Goal: Task Accomplishment & Management: Use online tool/utility

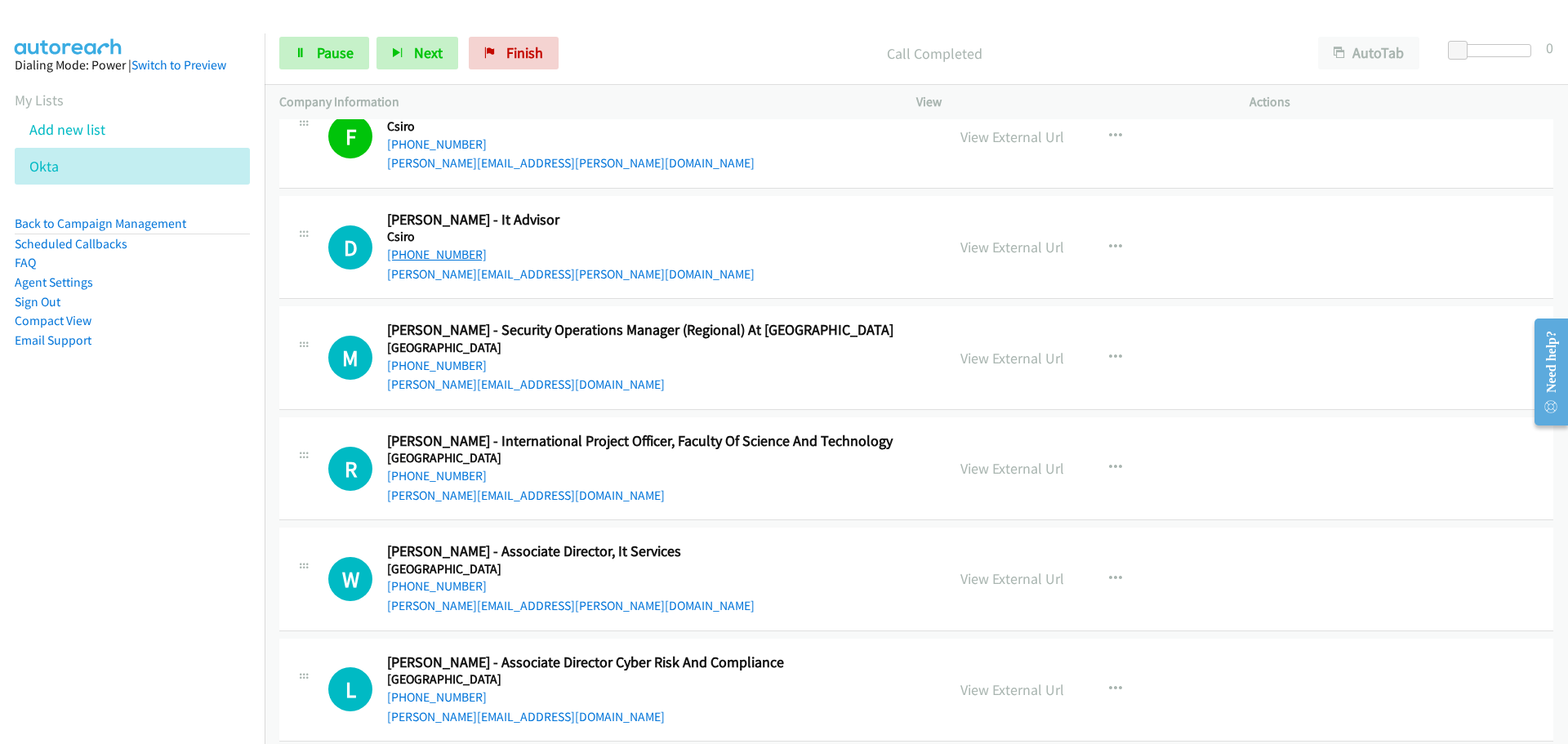
click at [451, 258] on link "[PHONE_NUMBER]" at bounding box center [437, 254] width 100 height 15
click at [460, 366] on link "[PHONE_NUMBER]" at bounding box center [437, 365] width 100 height 15
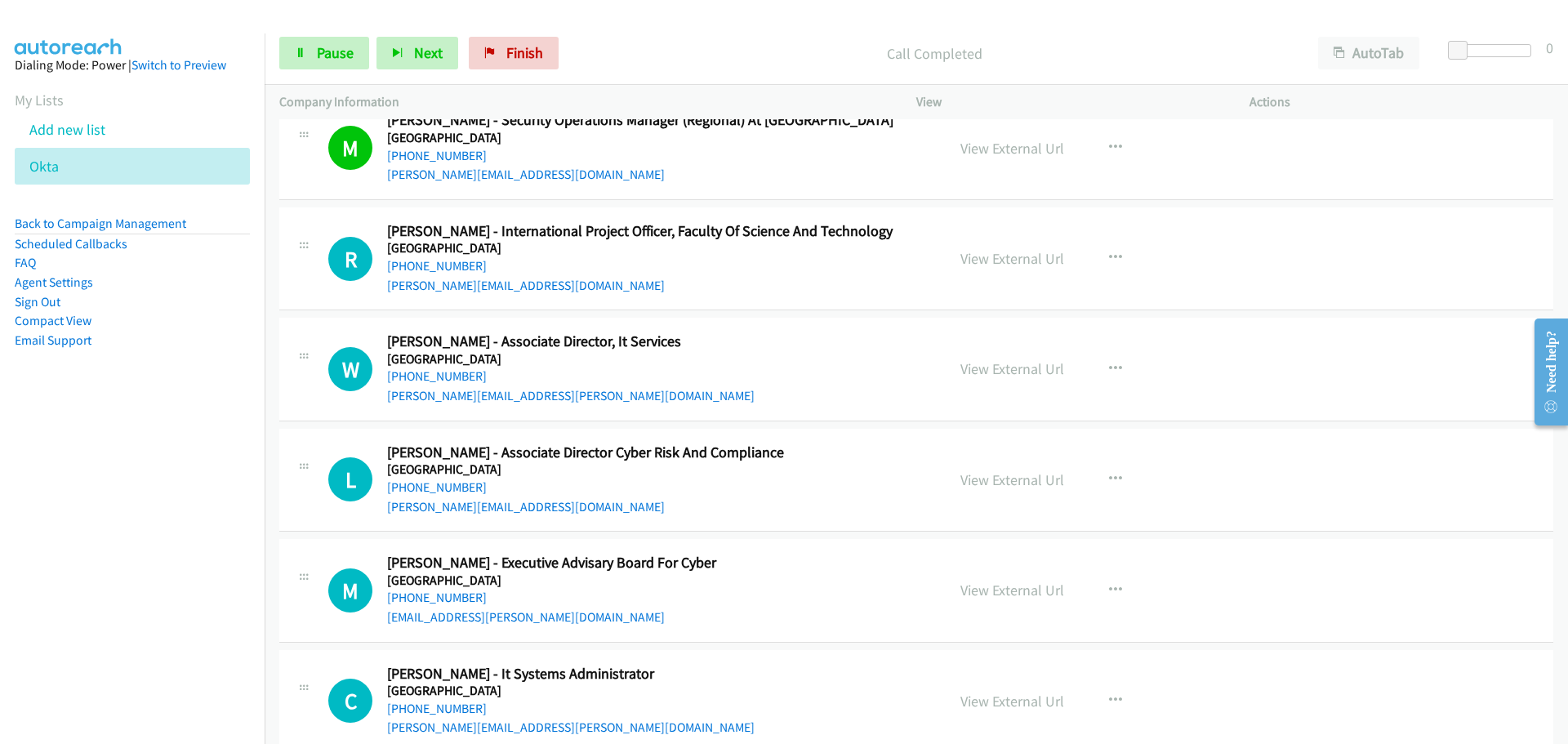
scroll to position [6615, 0]
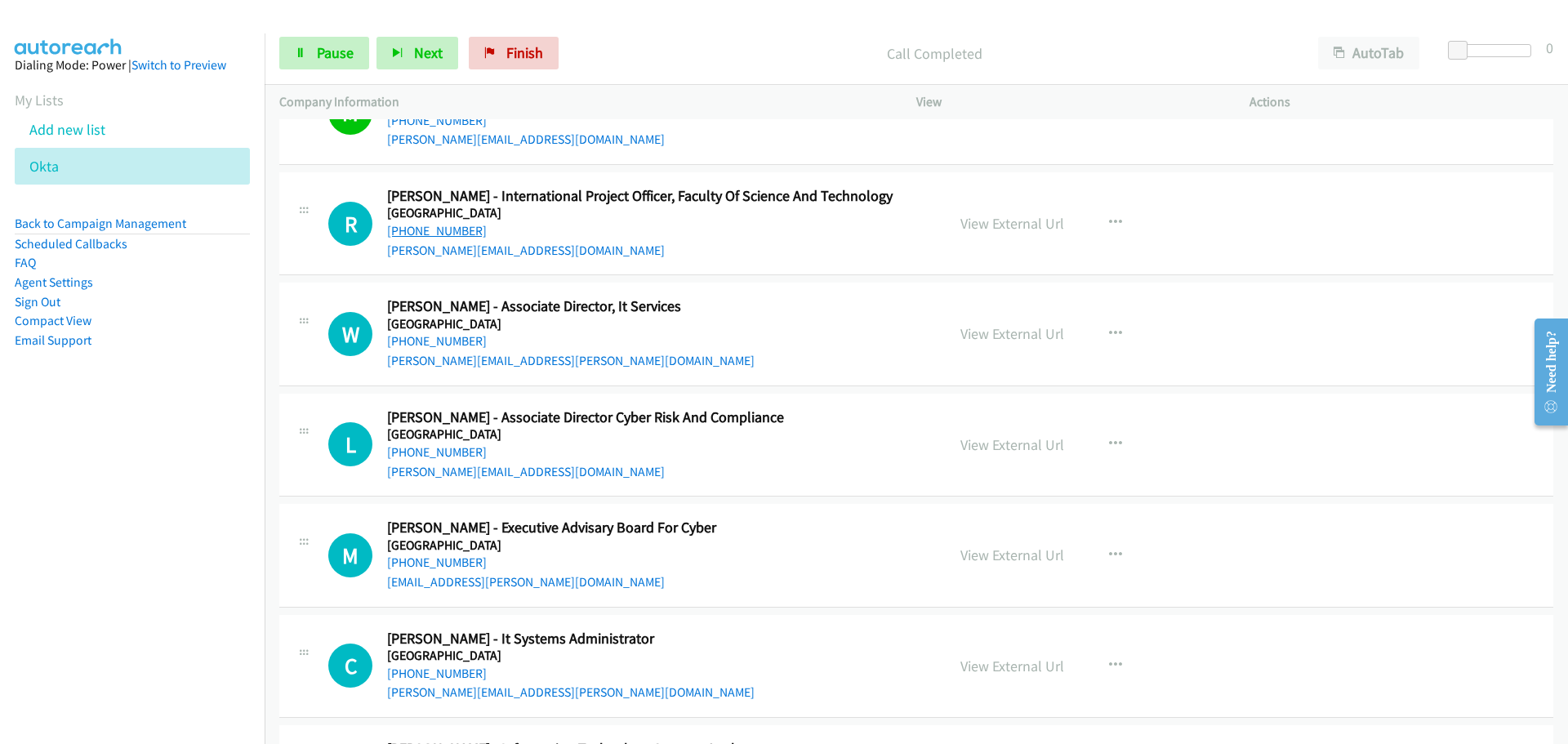
click at [432, 228] on link "[PHONE_NUMBER]" at bounding box center [437, 230] width 100 height 15
click at [462, 346] on link "[PHONE_NUMBER]" at bounding box center [437, 341] width 100 height 15
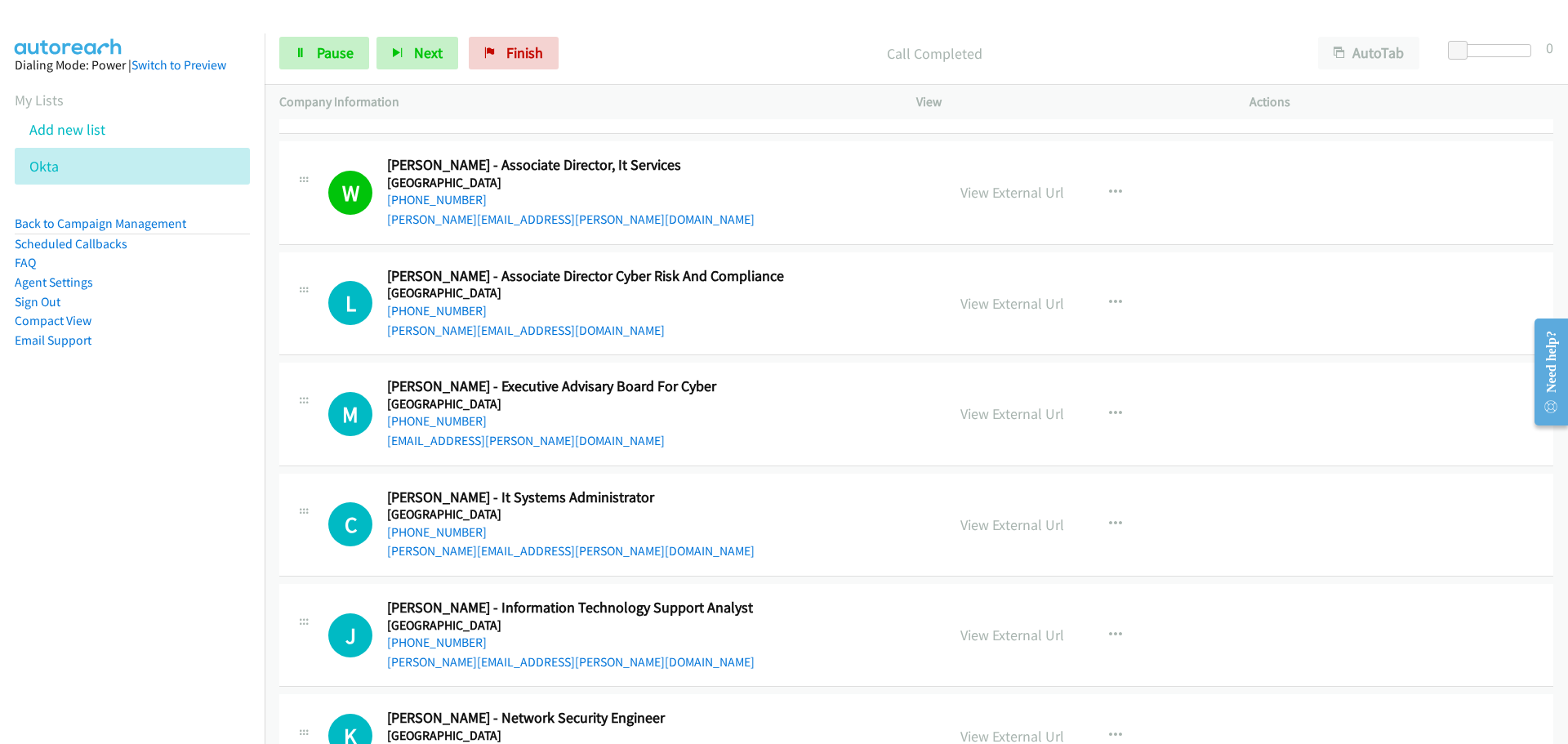
scroll to position [6778, 0]
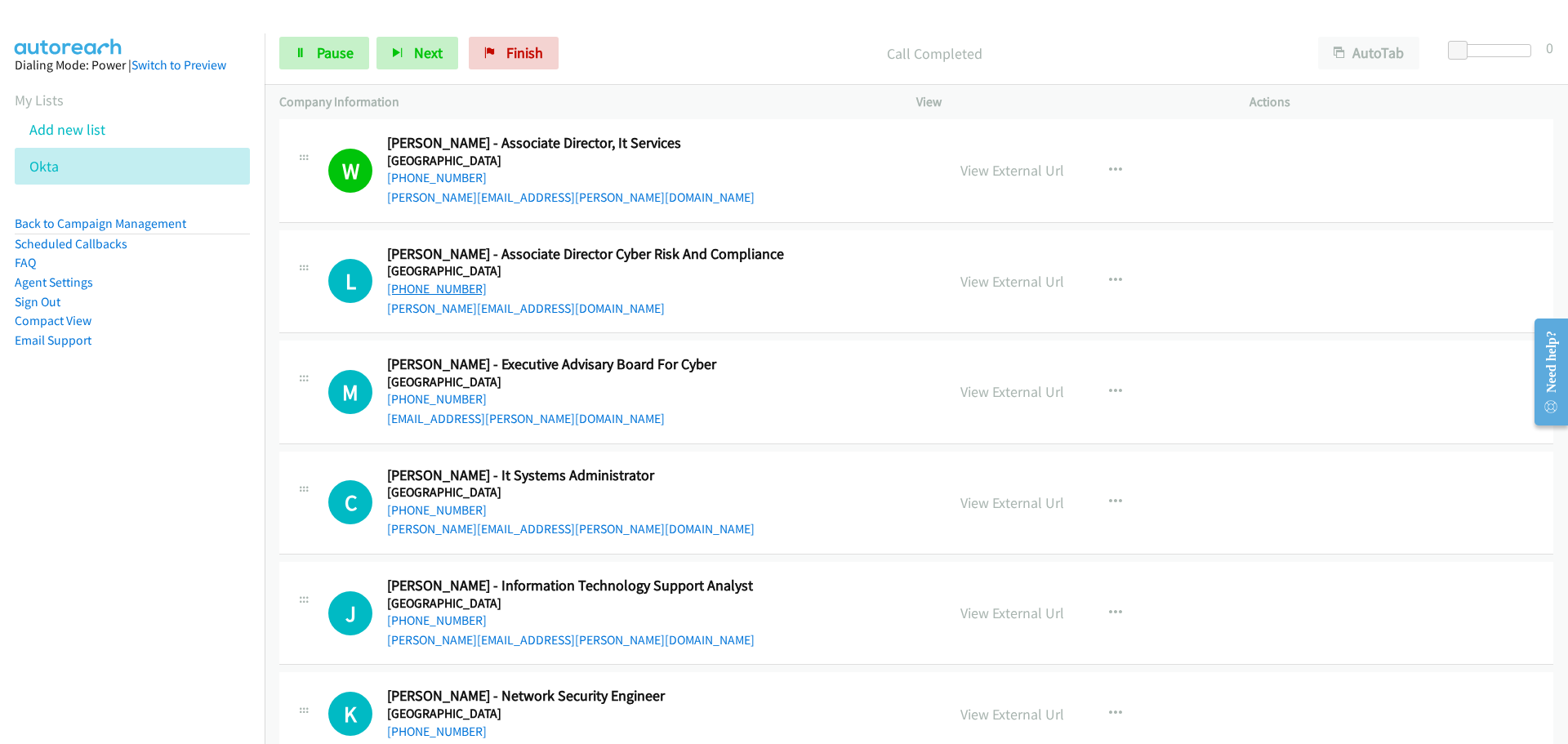
click at [454, 294] on link "[PHONE_NUMBER]" at bounding box center [437, 289] width 100 height 15
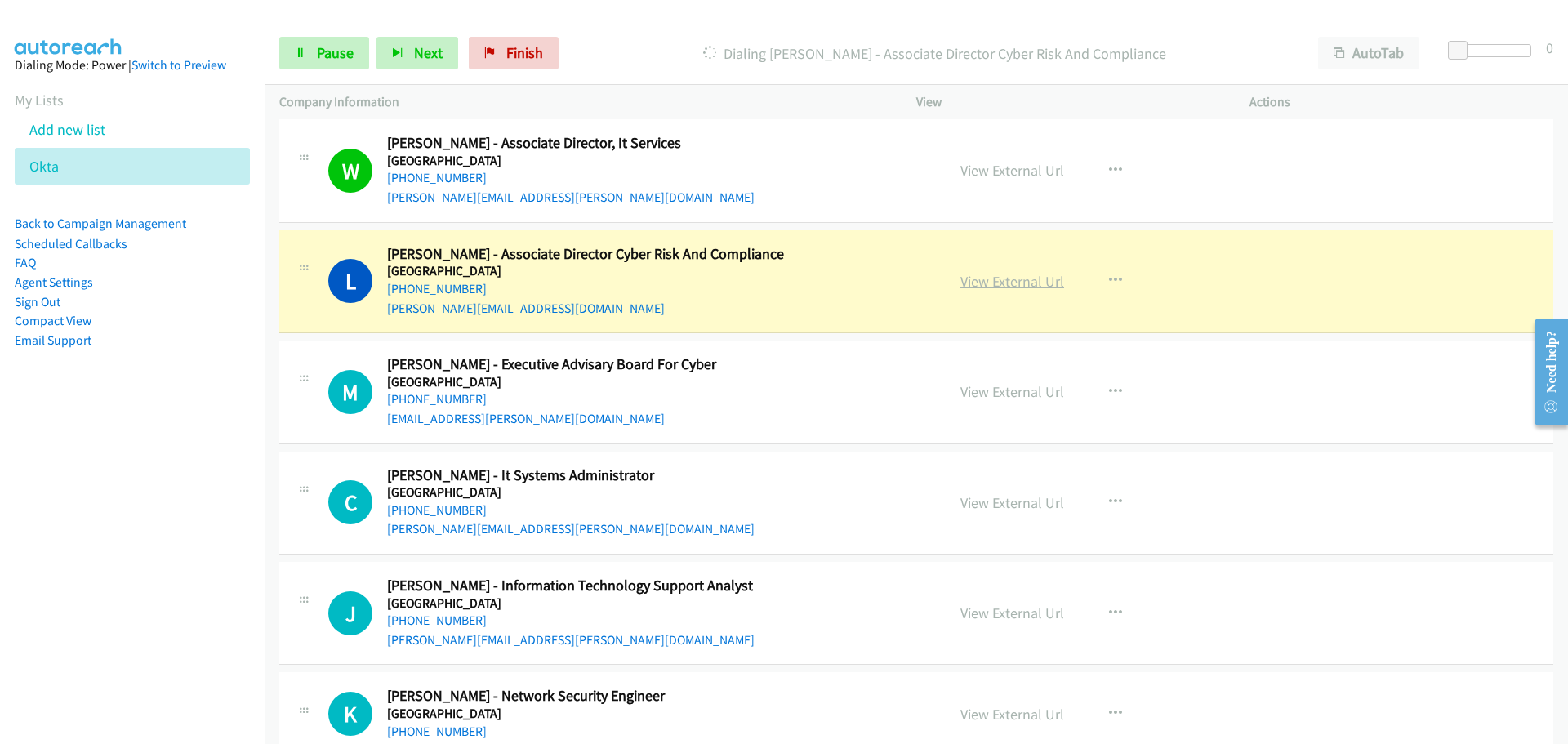
click at [1031, 281] on link "View External Url" at bounding box center [1012, 281] width 104 height 19
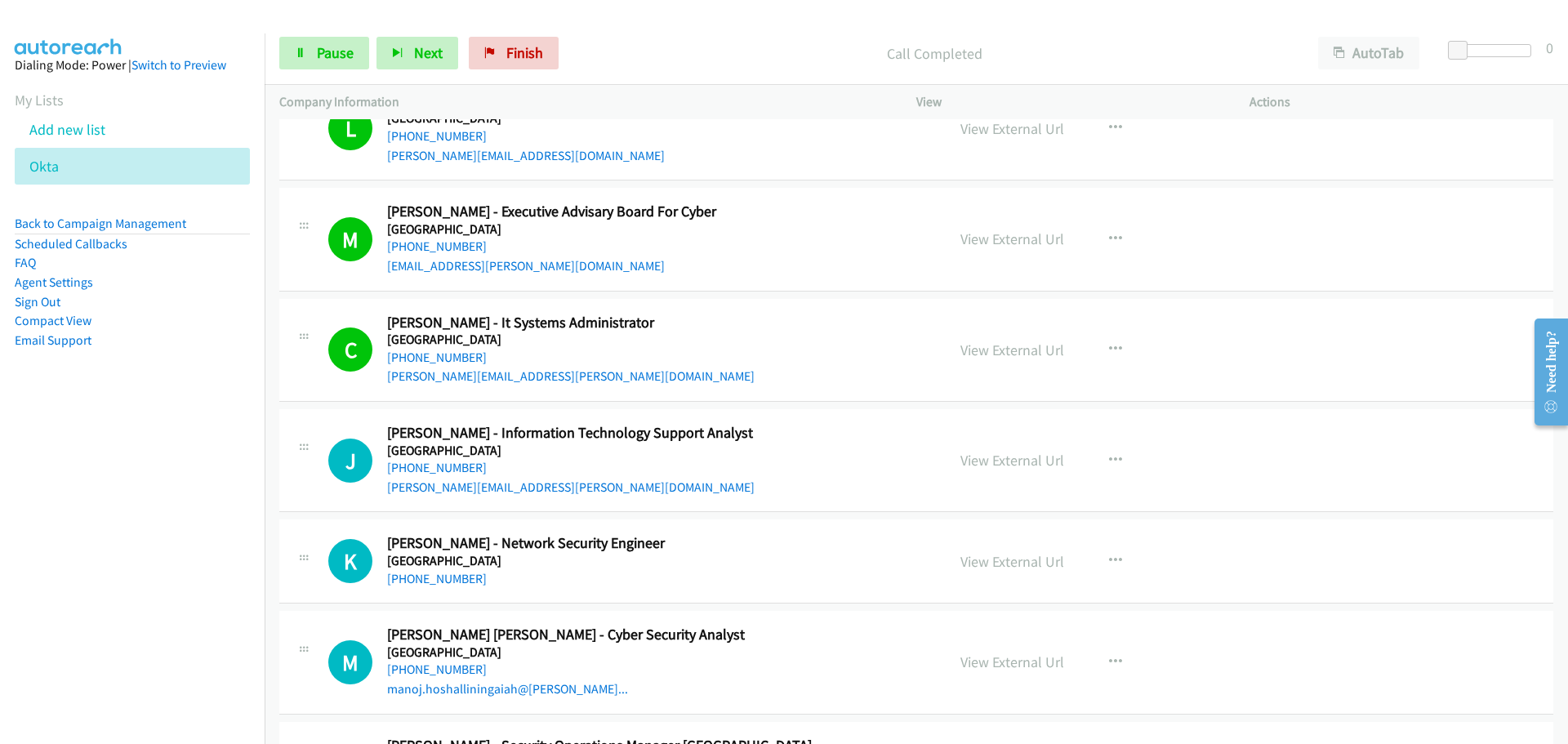
scroll to position [7023, 0]
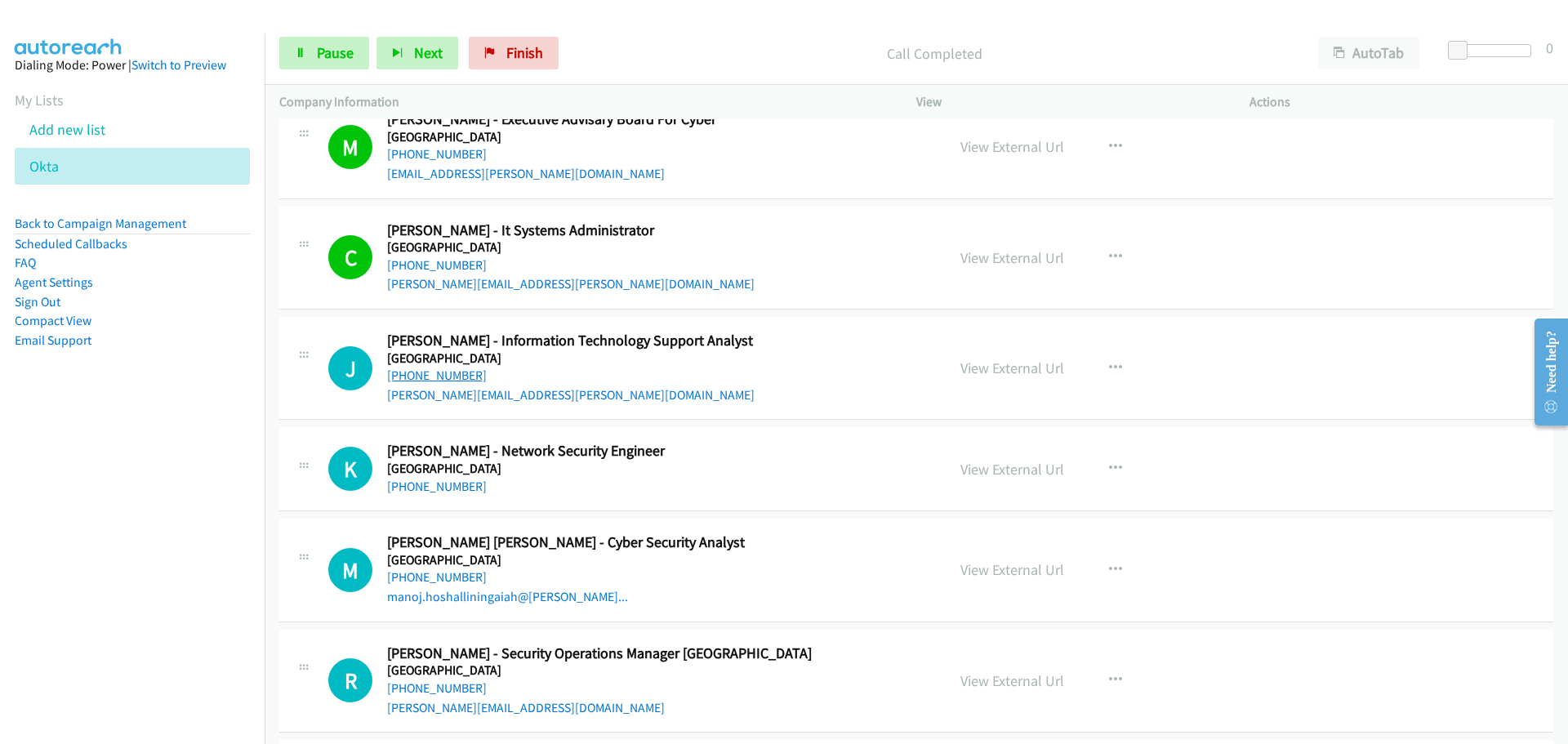
click at [442, 372] on link "[PHONE_NUMBER]" at bounding box center [437, 375] width 100 height 15
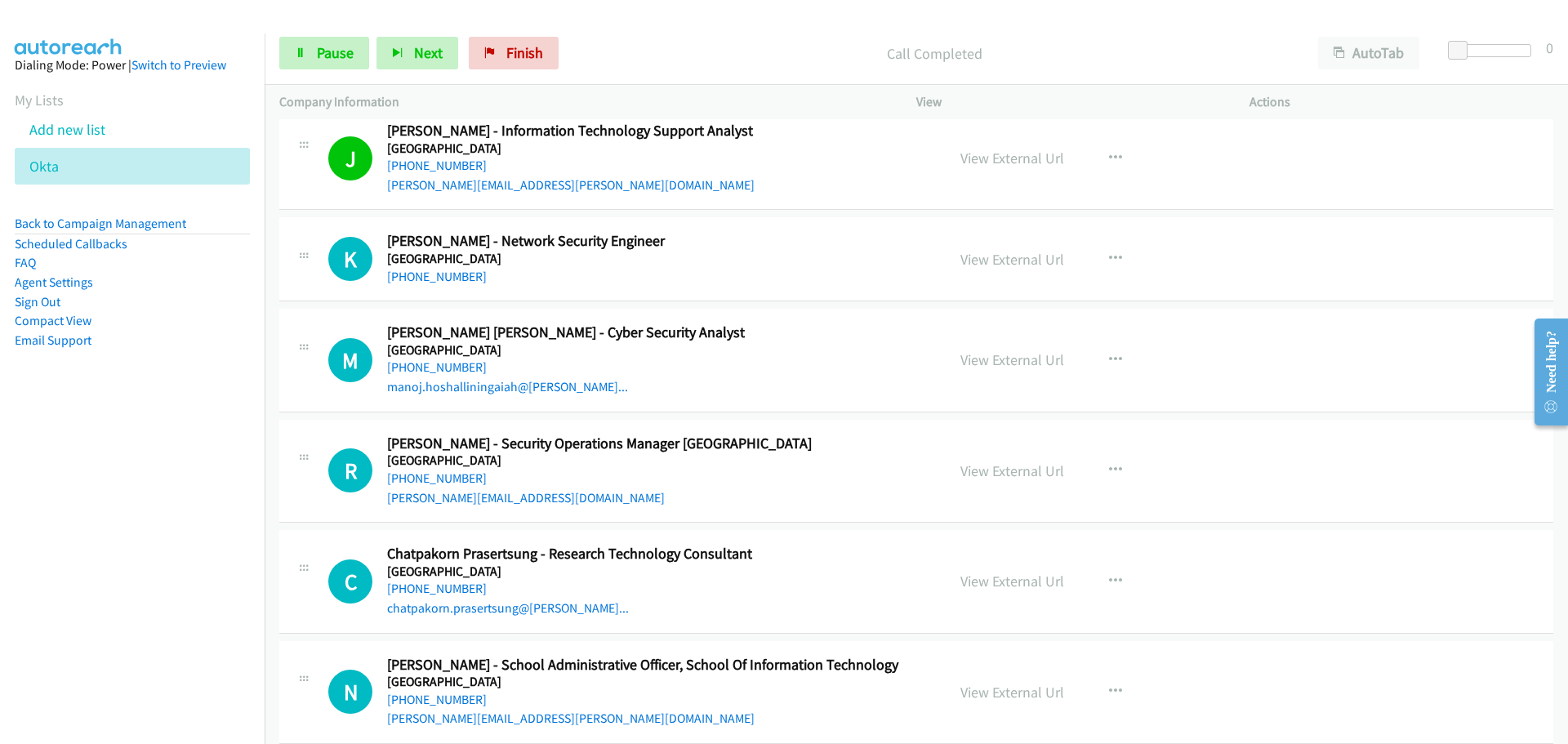
scroll to position [7349, 0]
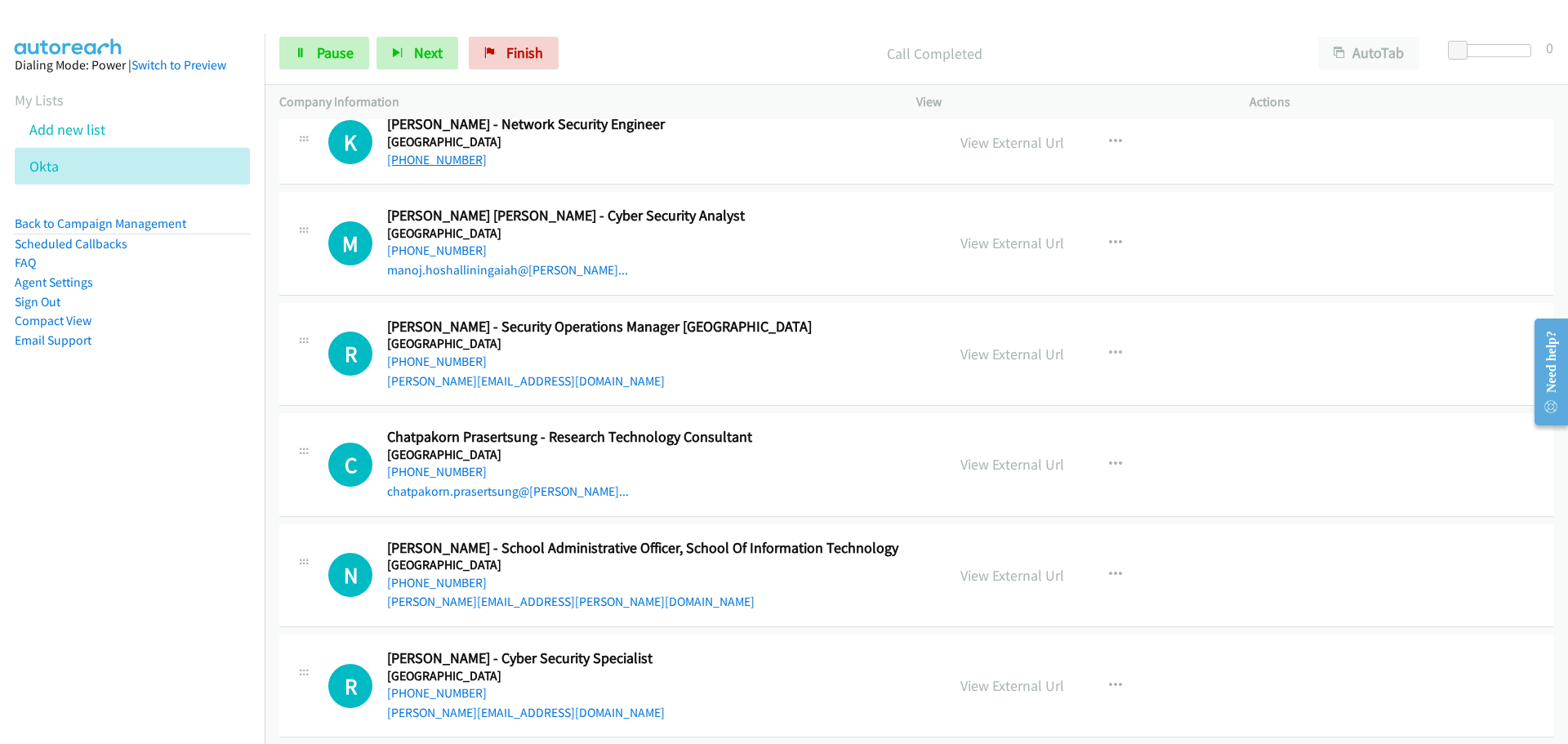
click at [415, 161] on link "[PHONE_NUMBER]" at bounding box center [437, 160] width 100 height 15
click at [443, 253] on link "[PHONE_NUMBER]" at bounding box center [437, 250] width 100 height 15
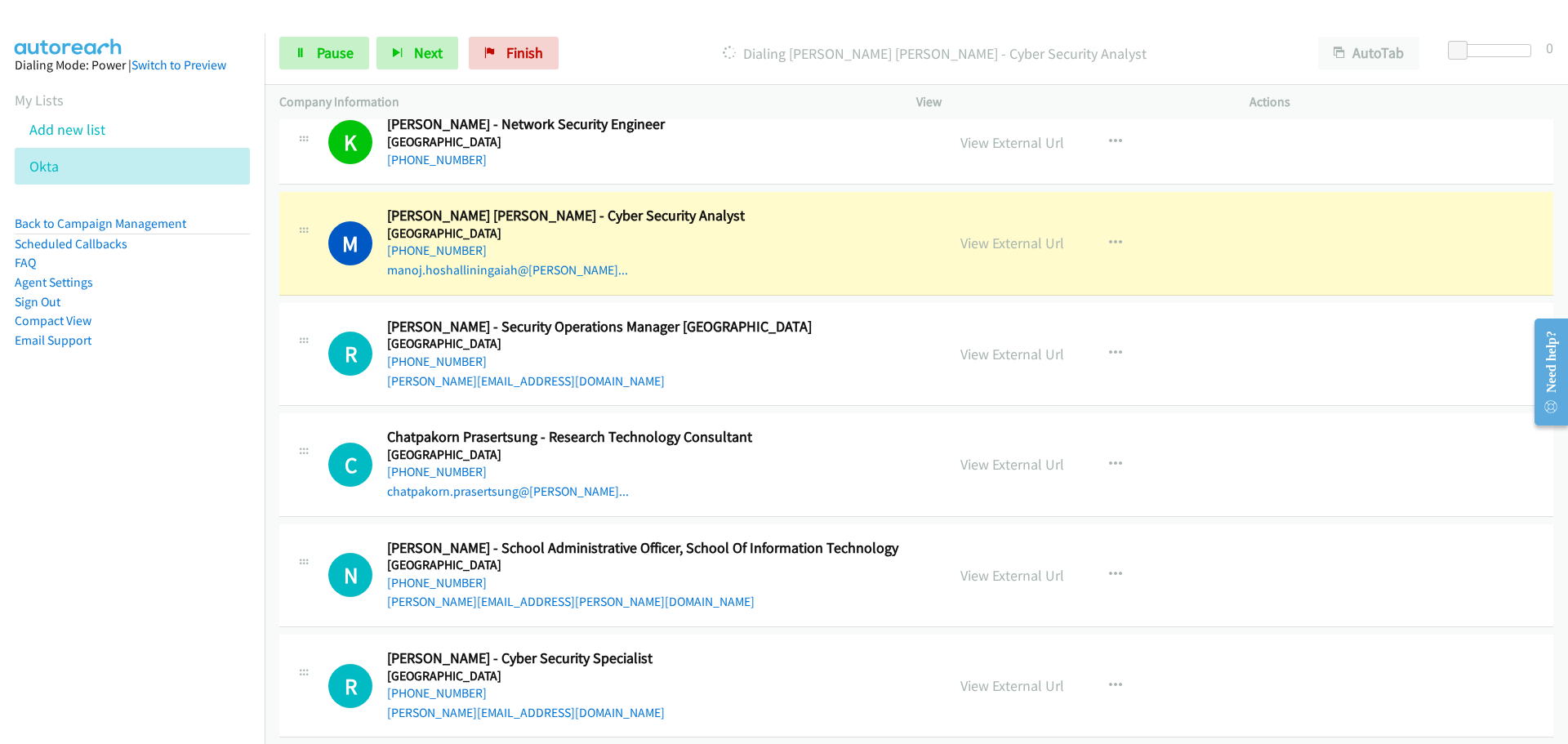
click at [1031, 232] on div "View External Url" at bounding box center [1012, 243] width 104 height 22
click at [1015, 242] on link "View External Url" at bounding box center [1012, 243] width 104 height 19
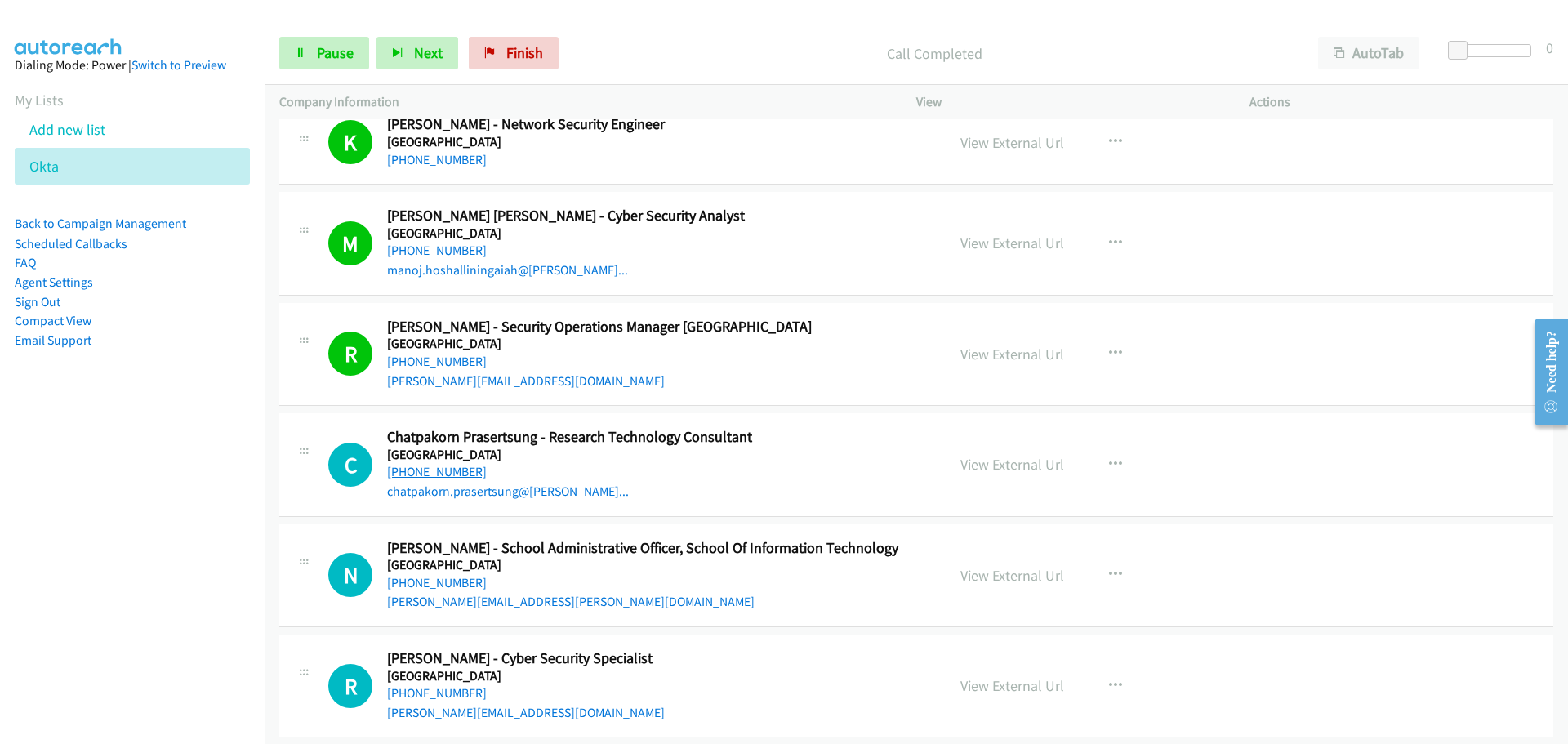
click at [439, 472] on link "[PHONE_NUMBER]" at bounding box center [437, 471] width 100 height 15
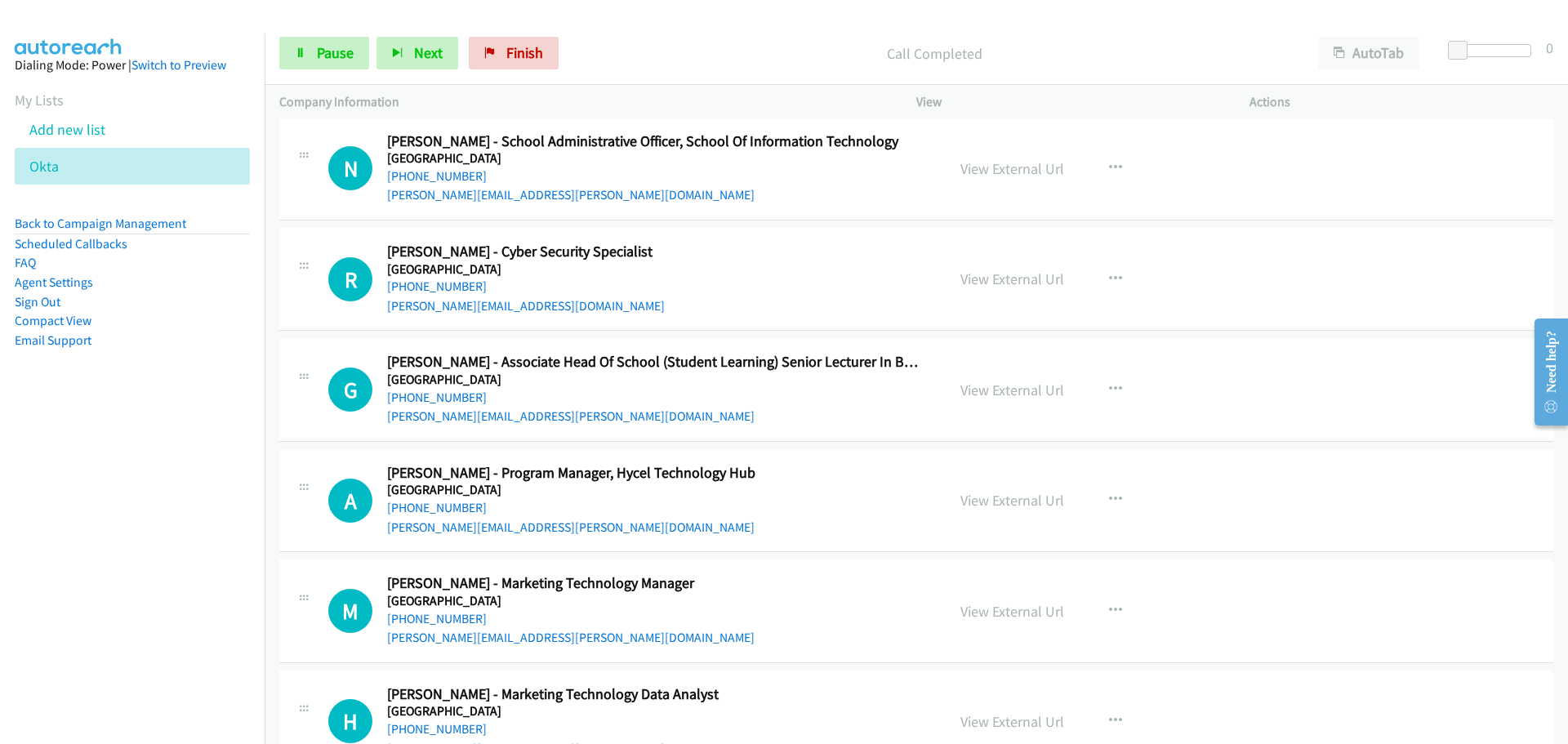
scroll to position [7758, 0]
click at [445, 173] on link "[PHONE_NUMBER]" at bounding box center [437, 174] width 100 height 15
click at [445, 280] on link "[PHONE_NUMBER]" at bounding box center [437, 284] width 100 height 15
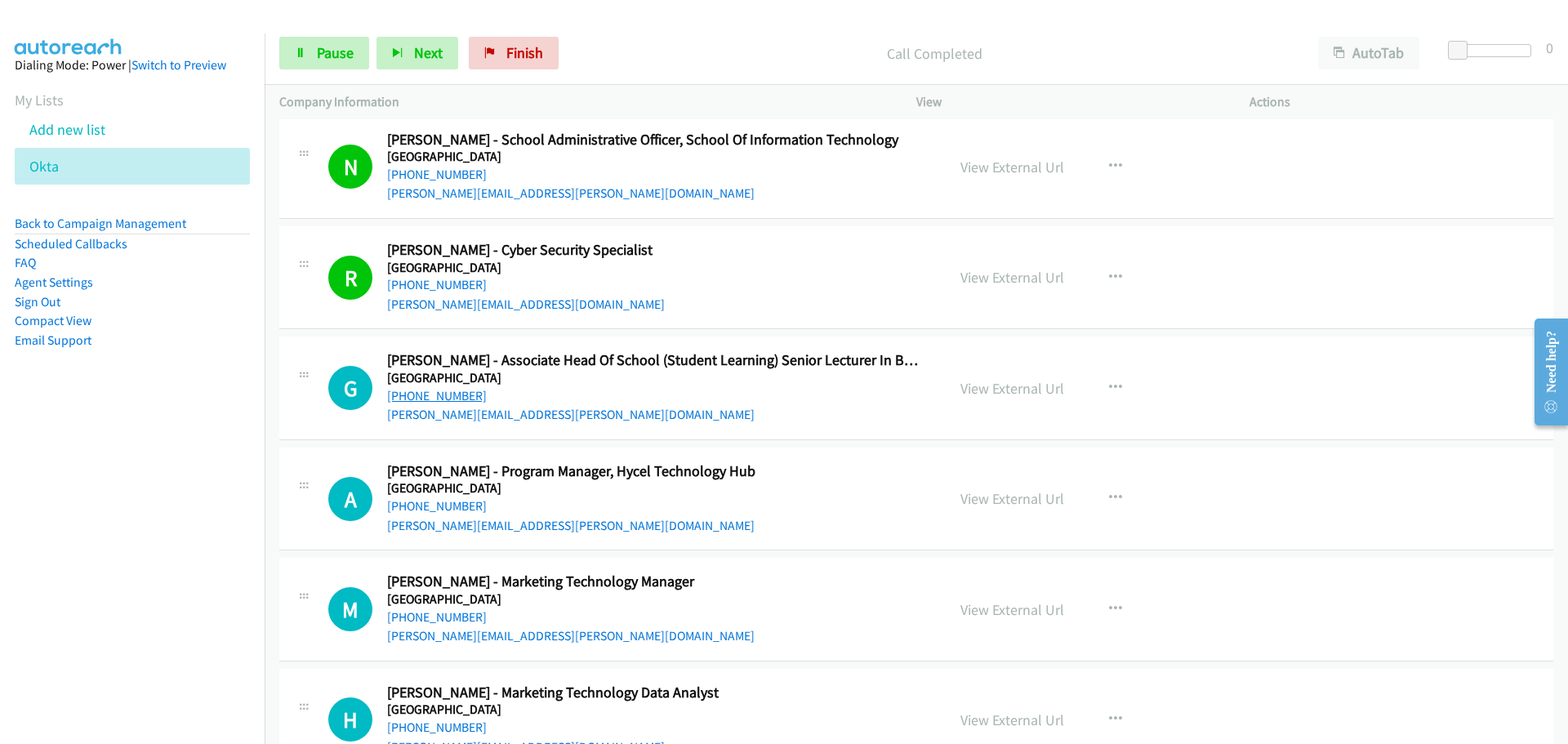
click at [468, 388] on link "[PHONE_NUMBER]" at bounding box center [437, 396] width 100 height 15
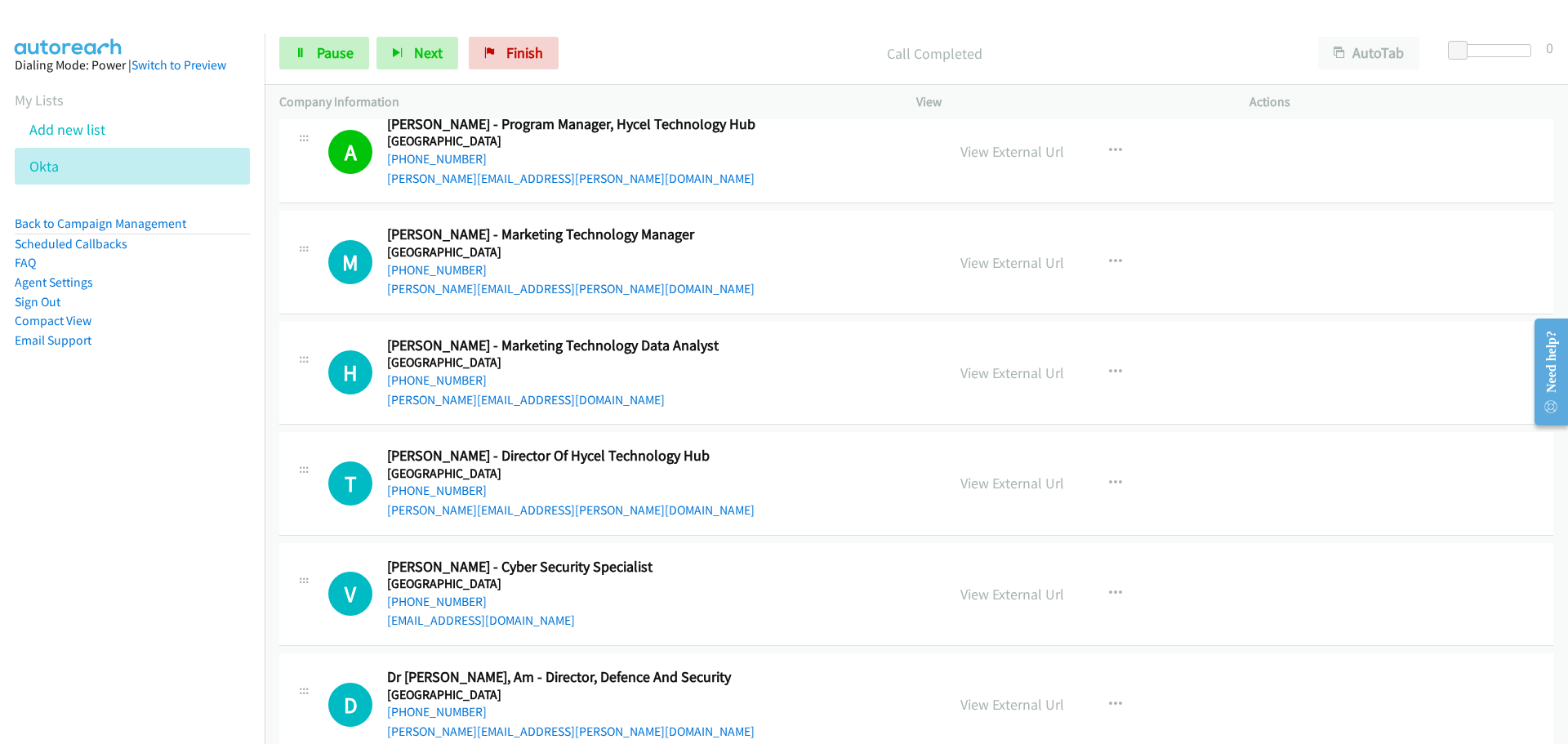
scroll to position [8166, 0]
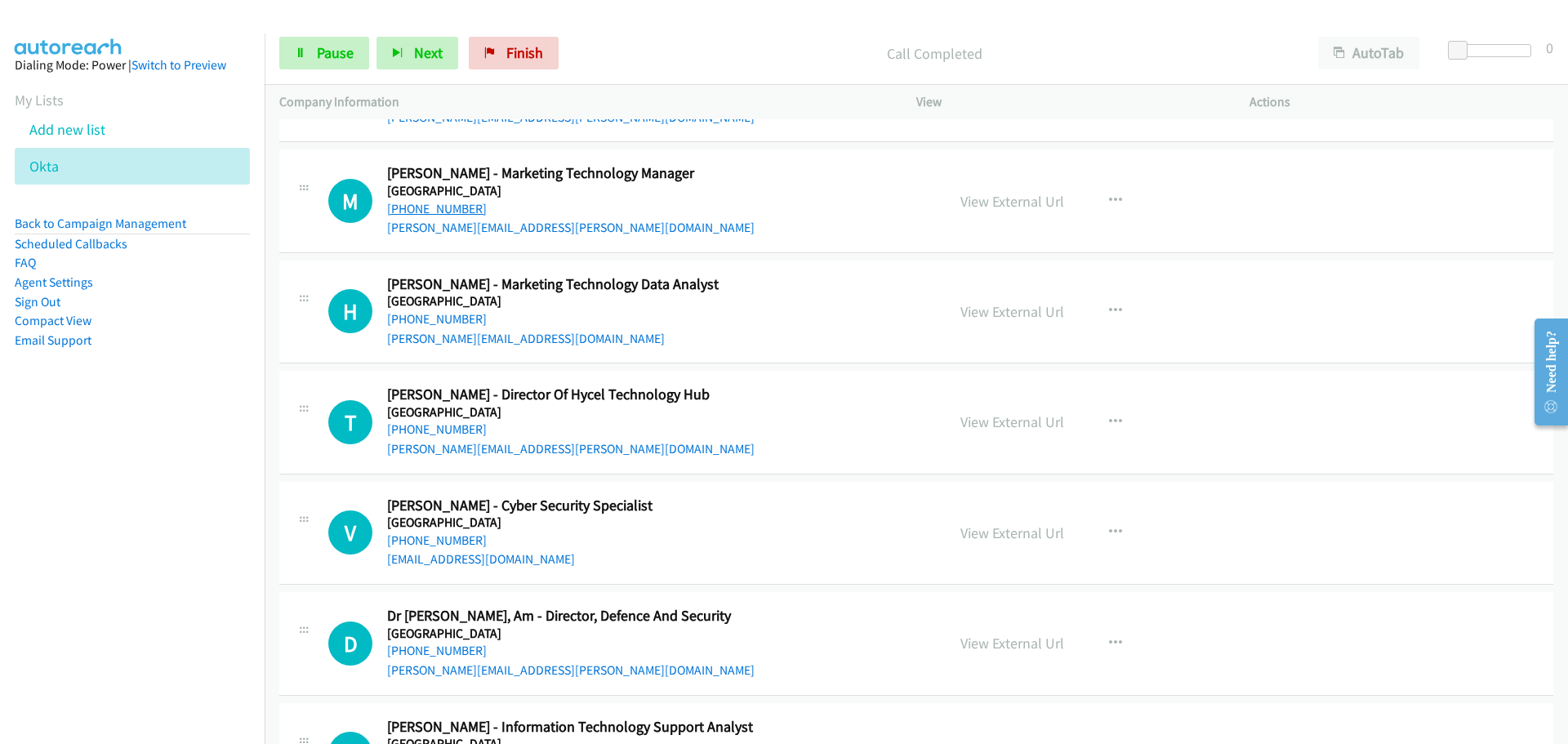
drag, startPoint x: 420, startPoint y: 211, endPoint x: 410, endPoint y: 211, distance: 10.0
click at [420, 211] on link "[PHONE_NUMBER]" at bounding box center [437, 209] width 100 height 15
drag, startPoint x: 433, startPoint y: 324, endPoint x: 445, endPoint y: 292, distance: 34.2
click at [433, 324] on link "[PHONE_NUMBER]" at bounding box center [437, 319] width 100 height 15
click at [422, 431] on link "[PHONE_NUMBER]" at bounding box center [437, 429] width 100 height 15
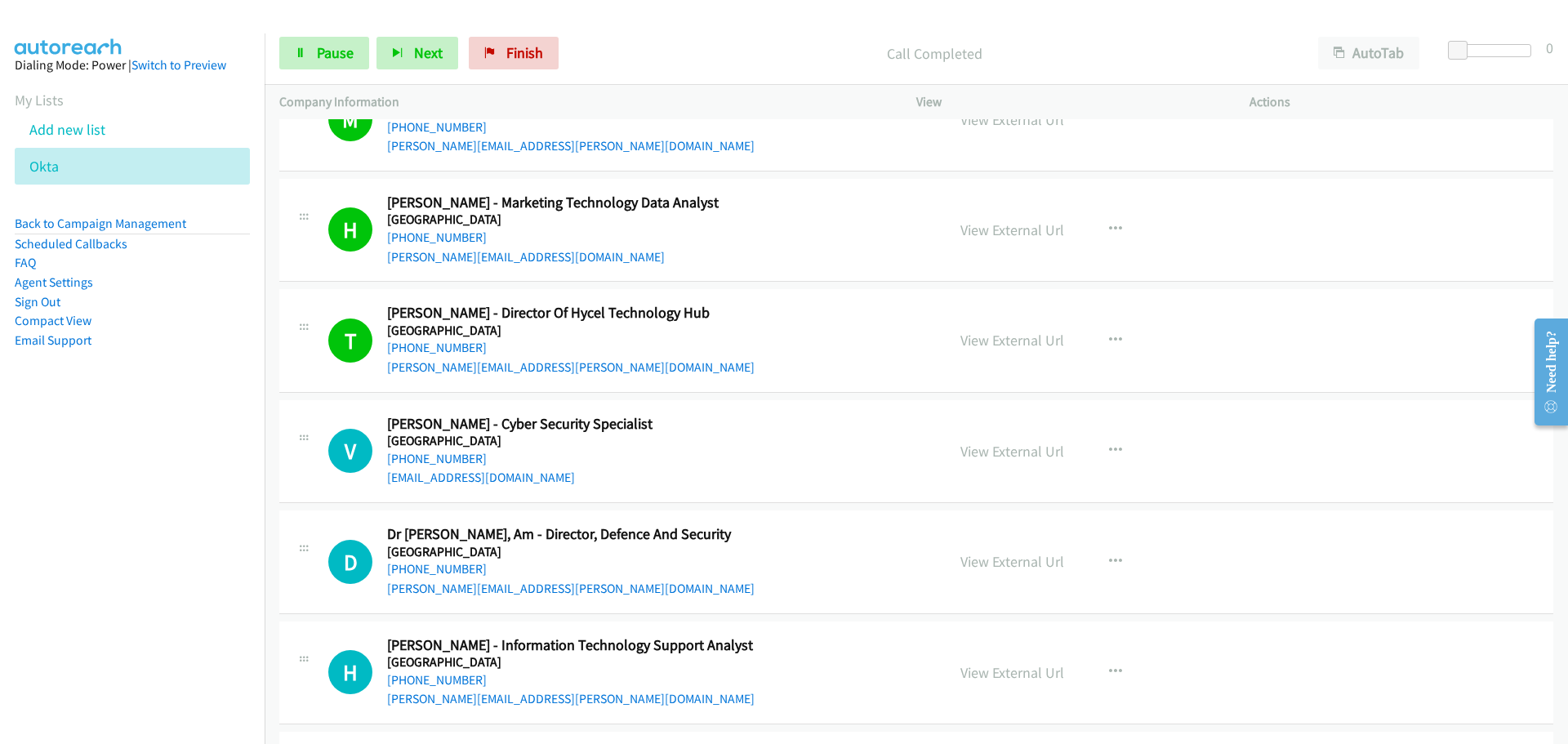
scroll to position [8493, 0]
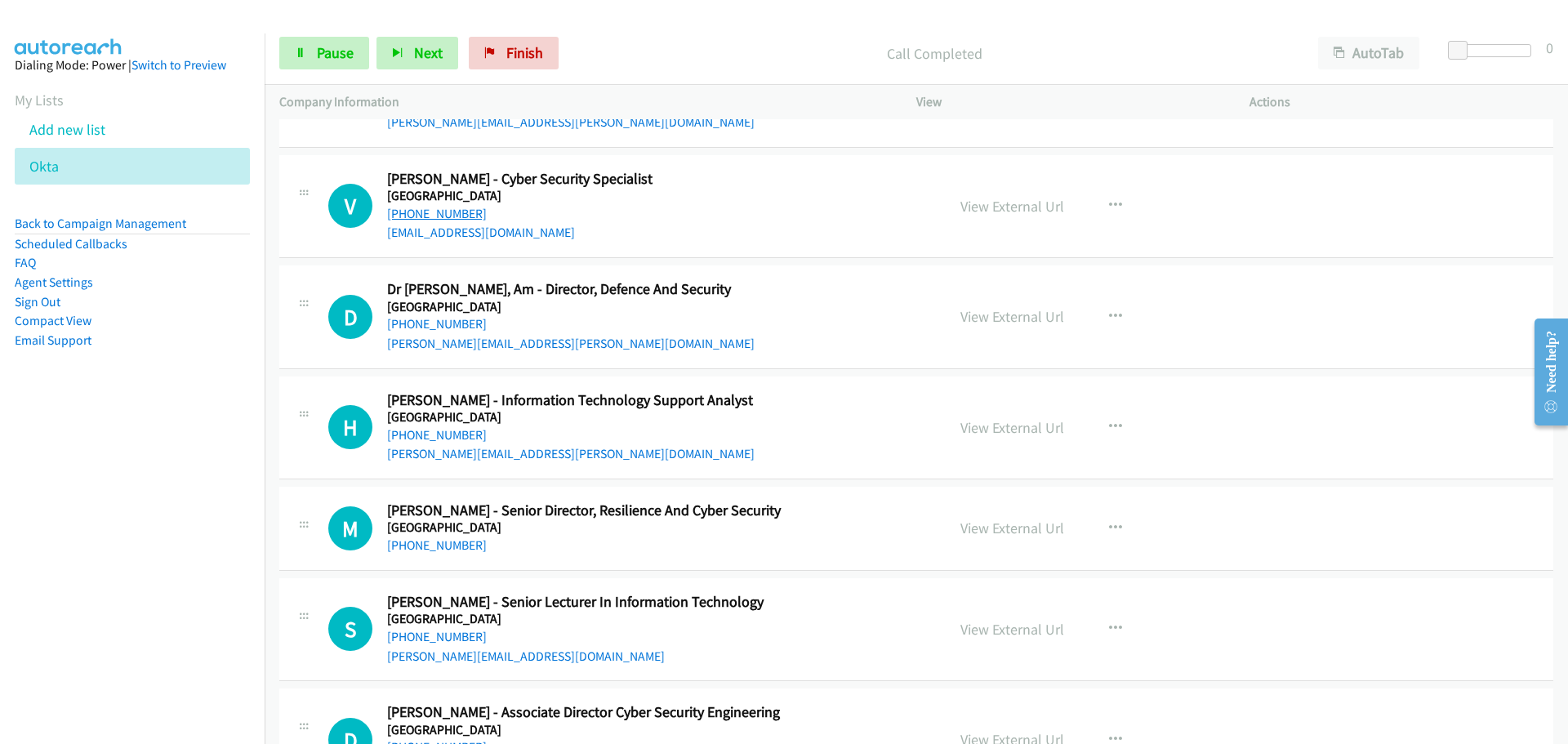
click at [429, 209] on link "[PHONE_NUMBER]" at bounding box center [437, 213] width 100 height 15
click at [446, 324] on link "[PHONE_NUMBER]" at bounding box center [437, 324] width 100 height 15
click at [443, 432] on link "[PHONE_NUMBER]" at bounding box center [437, 434] width 100 height 15
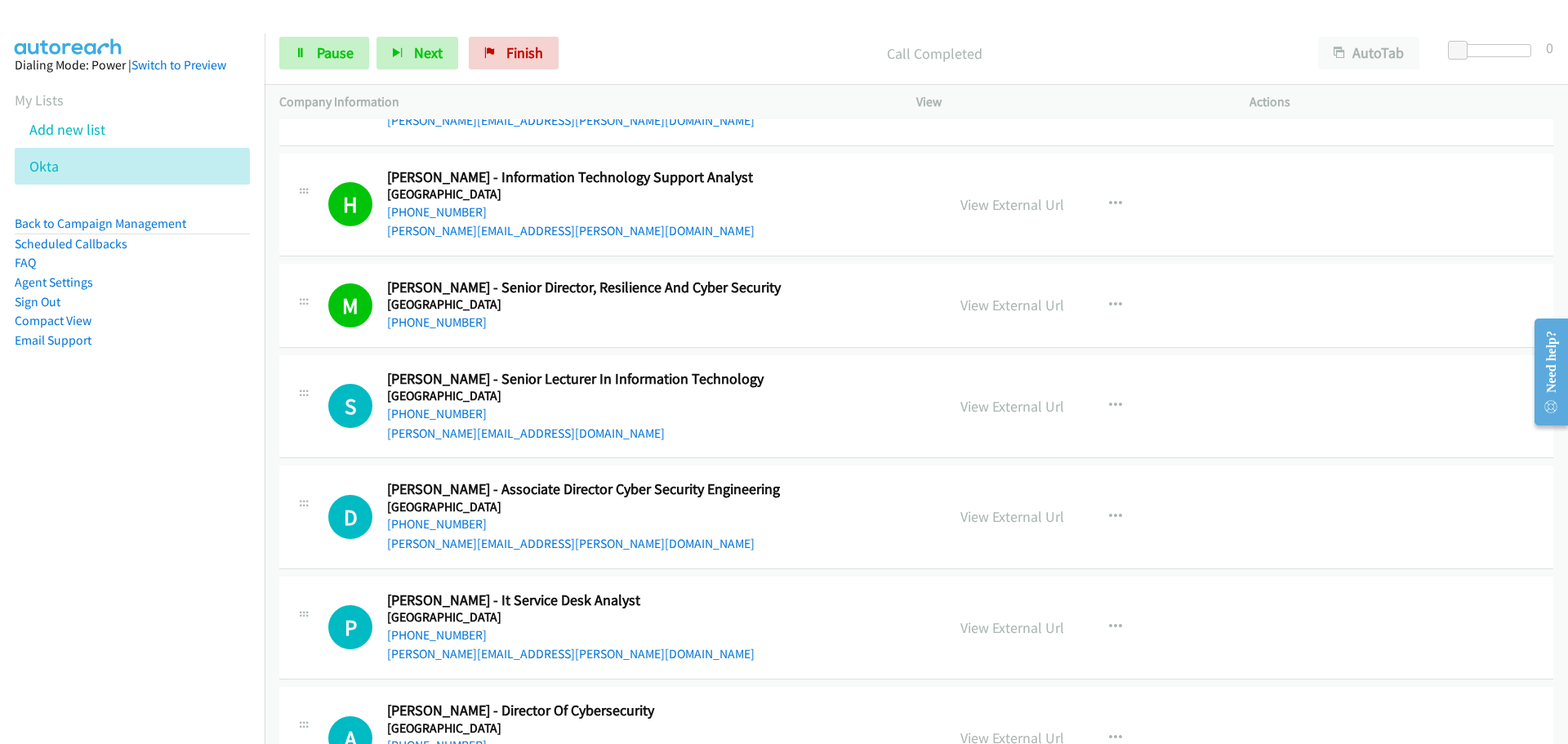
scroll to position [8819, 0]
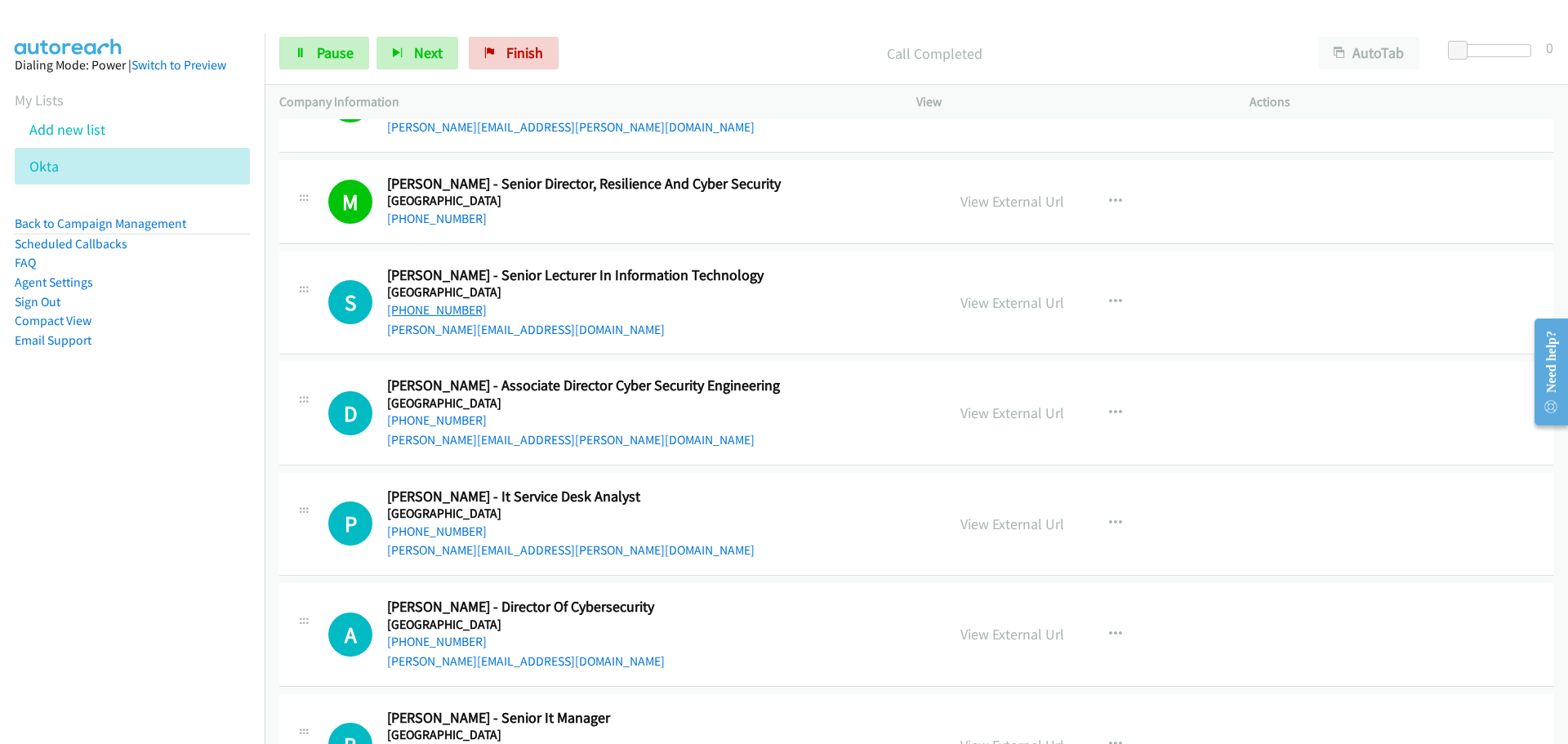
click at [429, 314] on link "[PHONE_NUMBER]" at bounding box center [437, 310] width 100 height 15
click at [456, 424] on link "[PHONE_NUMBER]" at bounding box center [437, 420] width 100 height 15
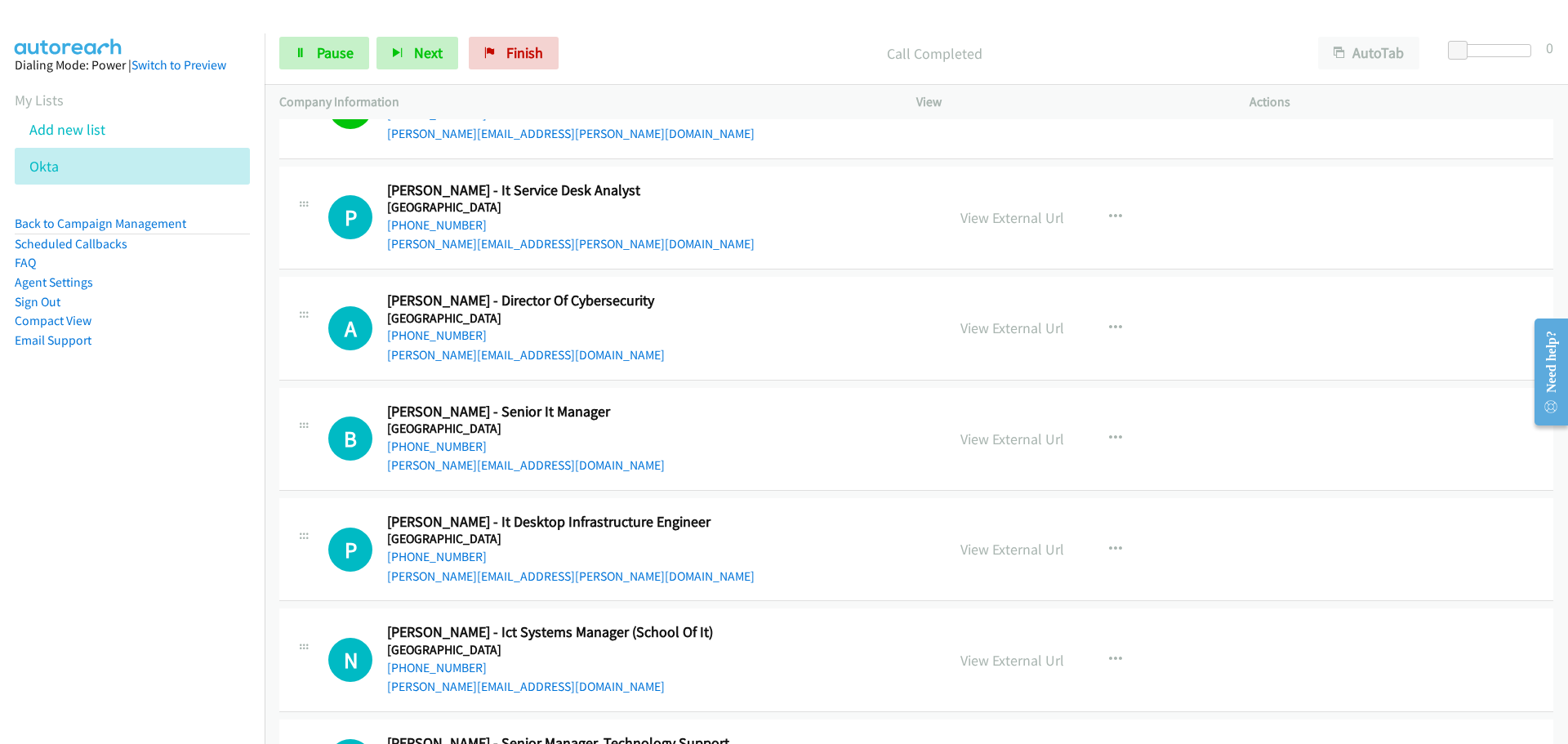
scroll to position [9146, 0]
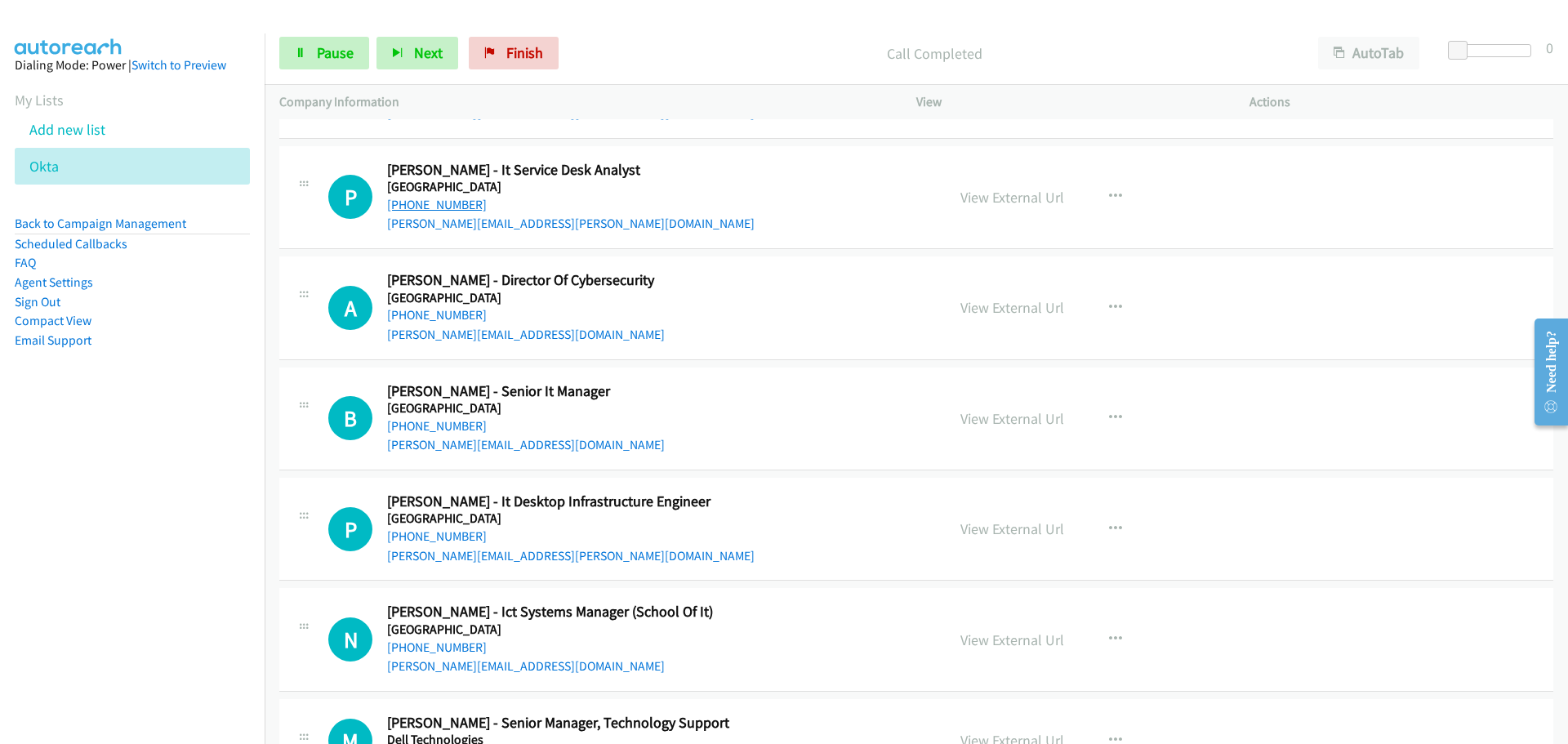
click at [450, 204] on link "[PHONE_NUMBER]" at bounding box center [437, 204] width 100 height 15
click at [456, 317] on link "[PHONE_NUMBER]" at bounding box center [437, 314] width 100 height 15
click at [442, 428] on link "[PHONE_NUMBER]" at bounding box center [437, 426] width 100 height 15
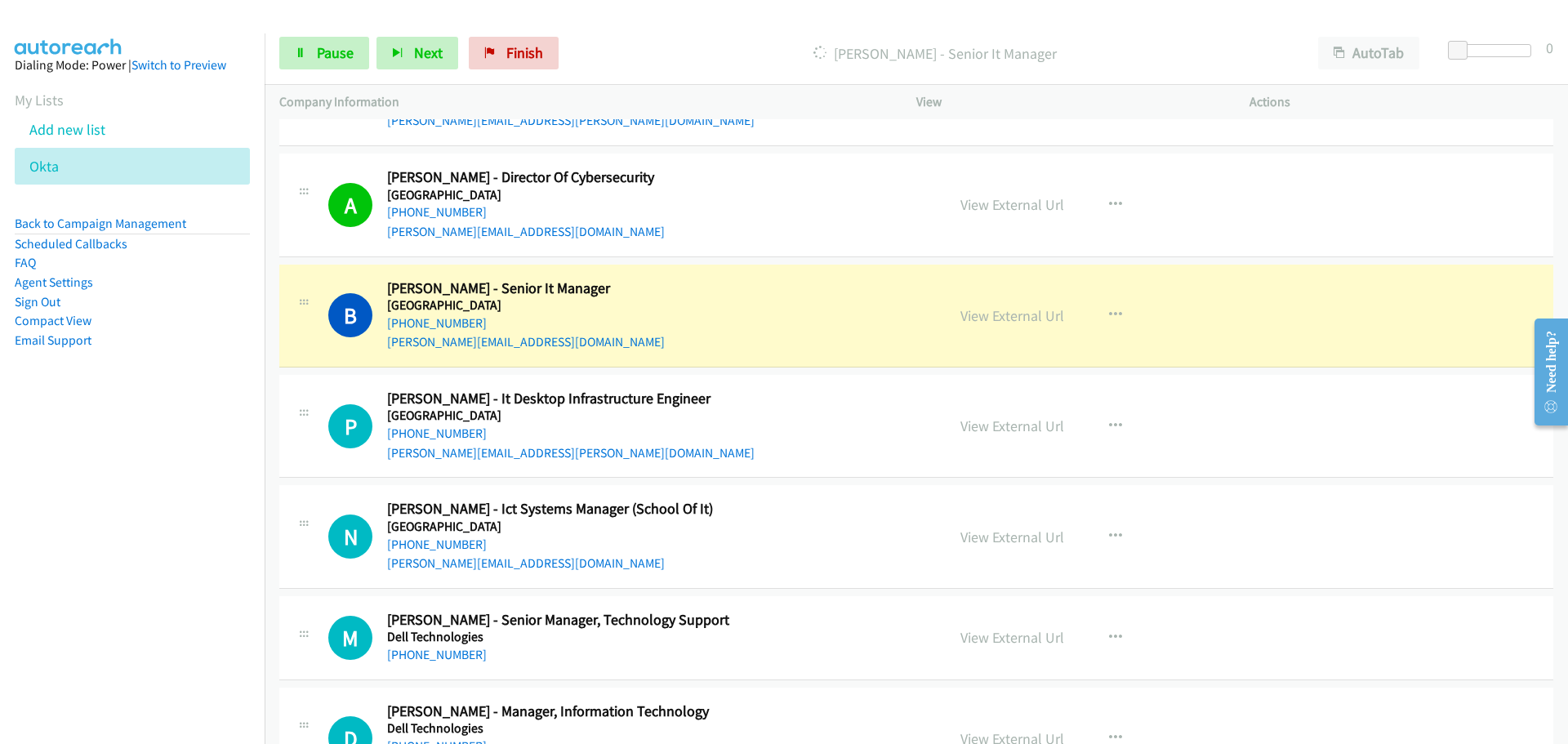
scroll to position [9473, 0]
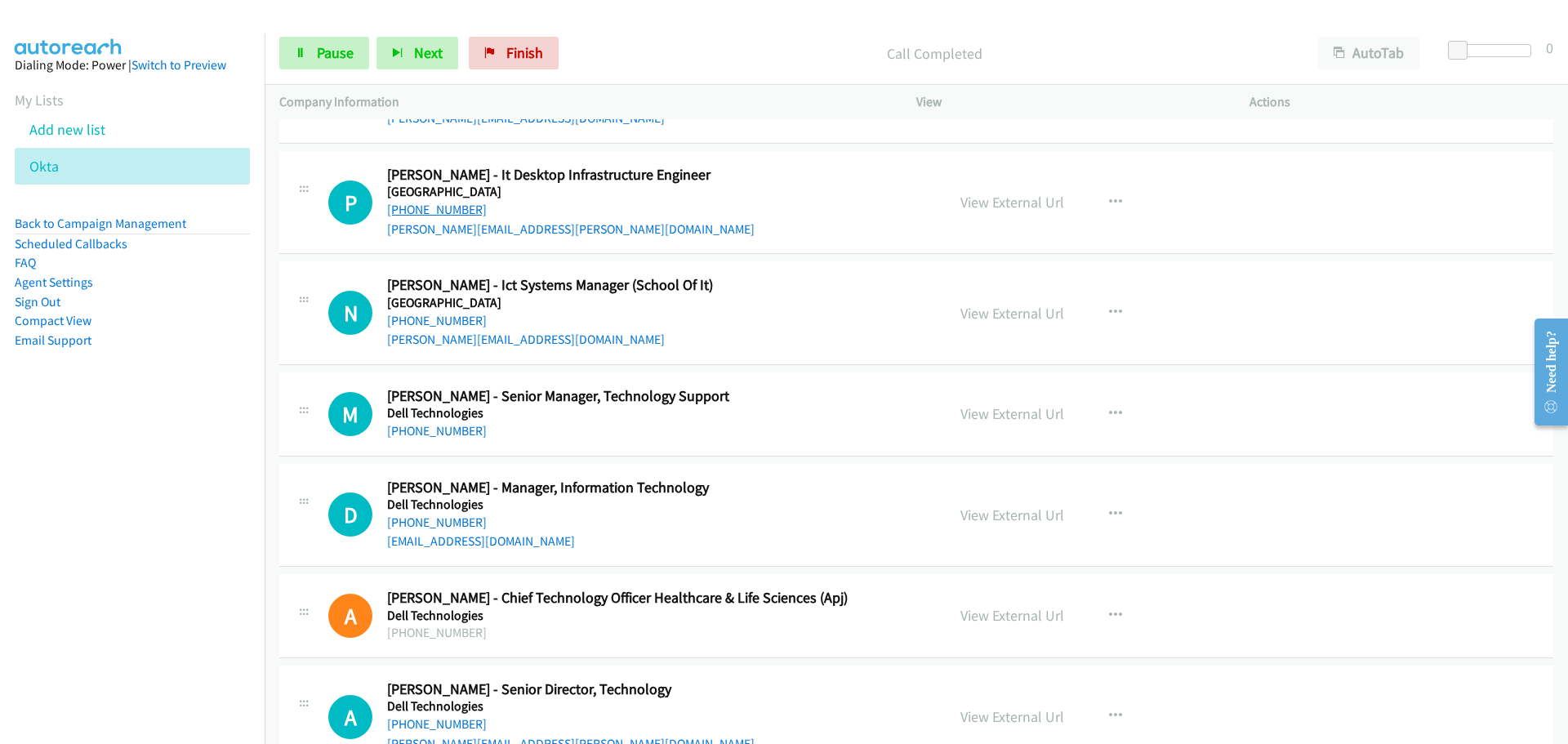
click at [417, 214] on link "[PHONE_NUMBER]" at bounding box center [437, 210] width 100 height 15
click at [454, 326] on link "[PHONE_NUMBER]" at bounding box center [437, 320] width 100 height 15
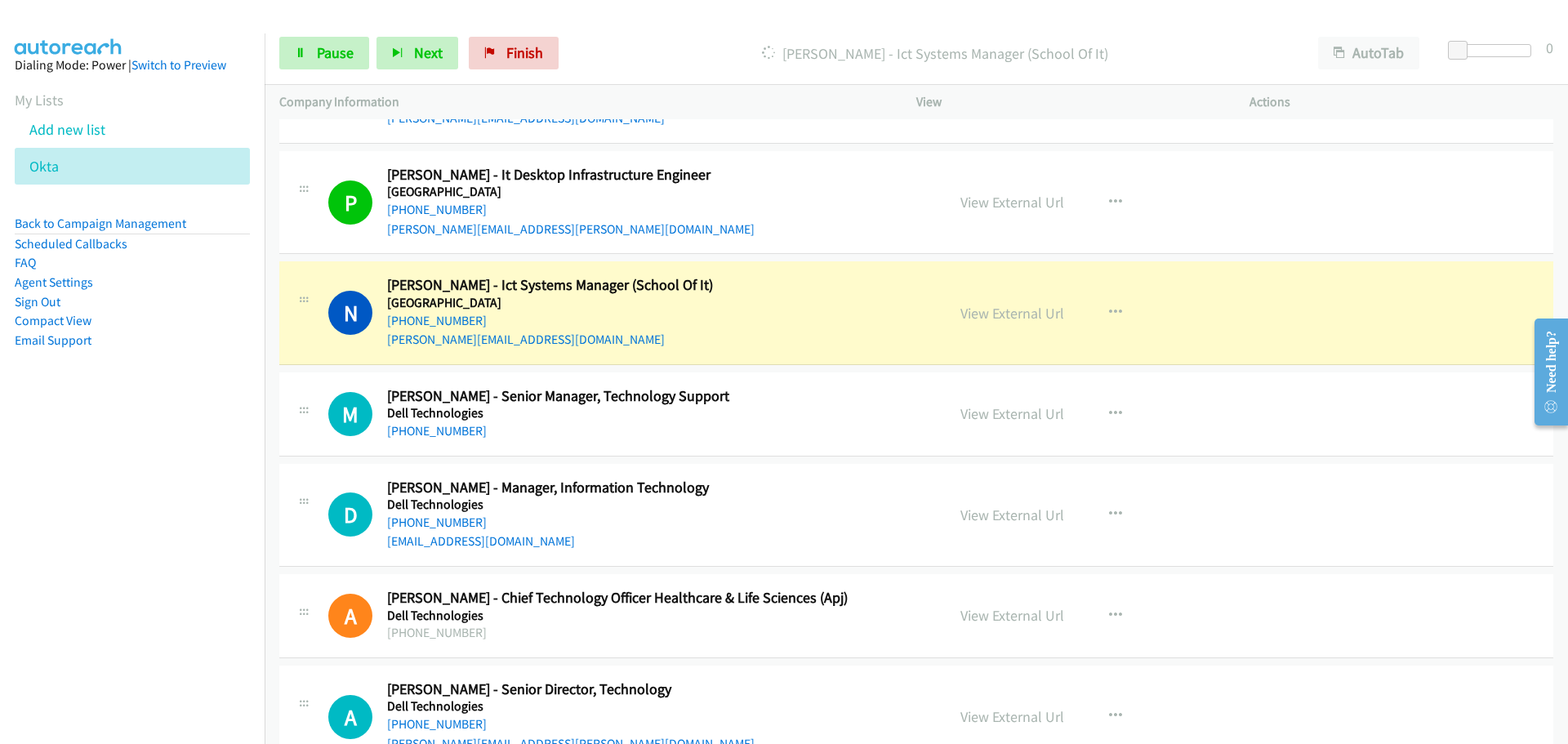
scroll to position [9636, 0]
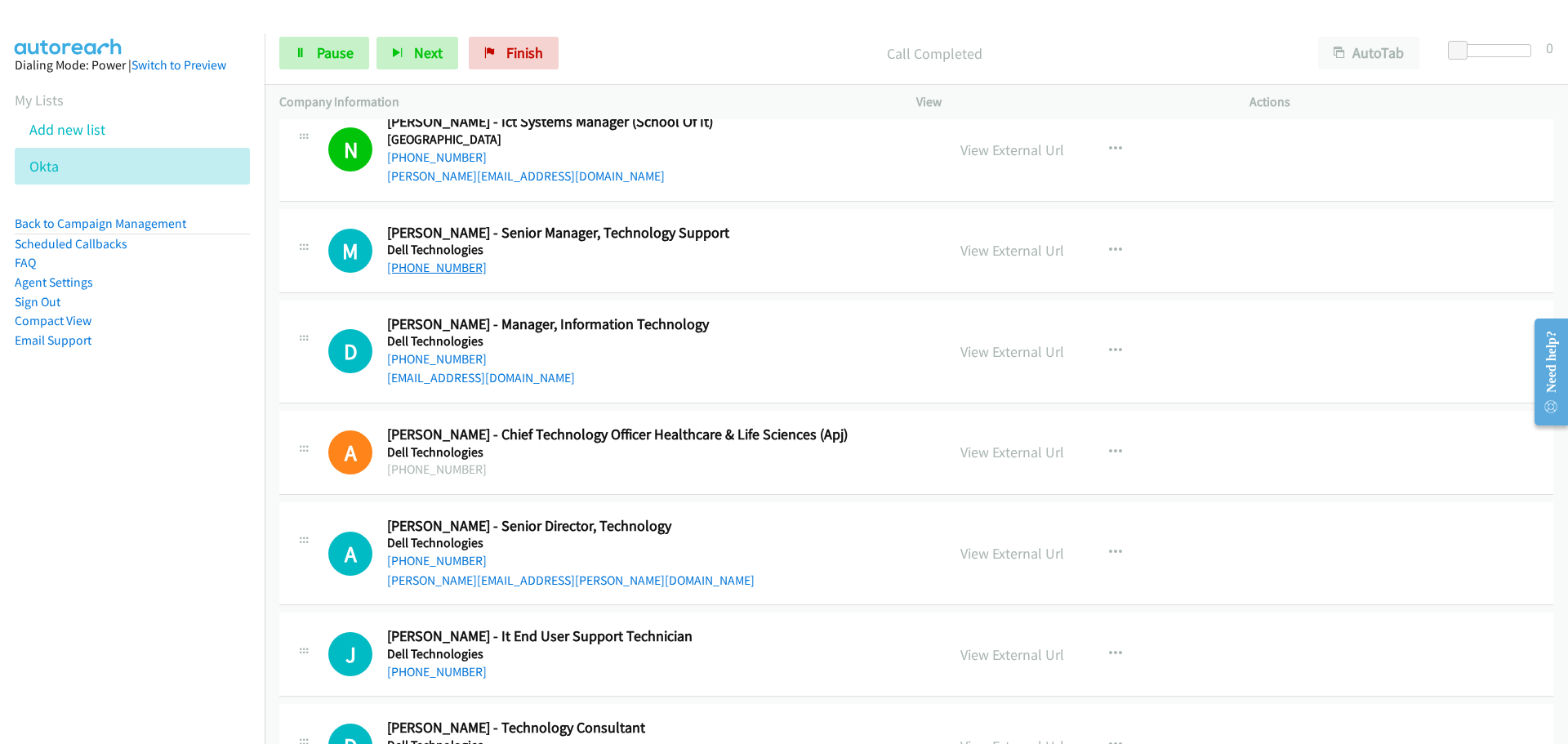
click at [413, 269] on link "[PHONE_NUMBER]" at bounding box center [437, 267] width 100 height 15
click at [458, 360] on link "[PHONE_NUMBER]" at bounding box center [437, 359] width 100 height 15
click at [432, 566] on link "[PHONE_NUMBER]" at bounding box center [437, 561] width 100 height 15
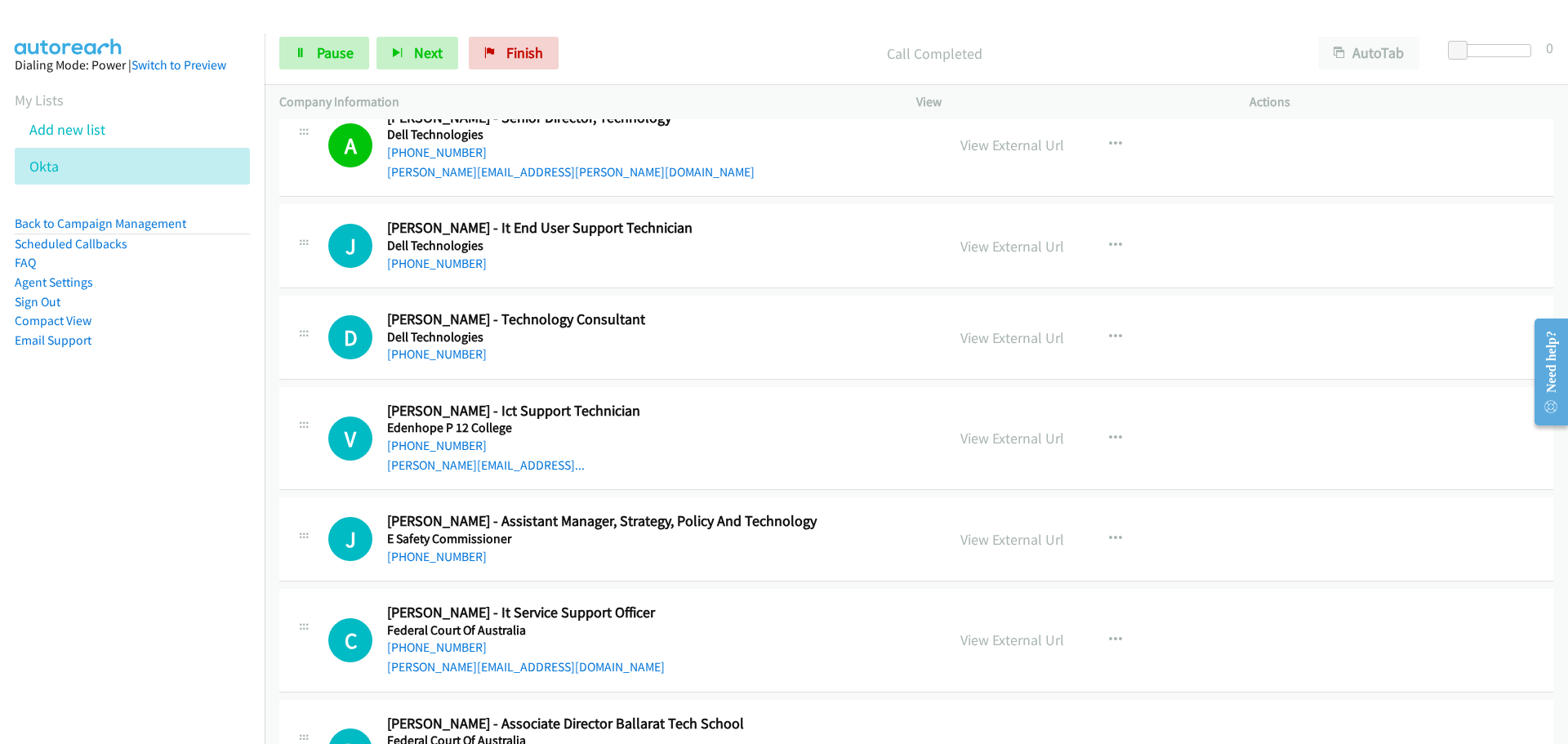
scroll to position [9963, 0]
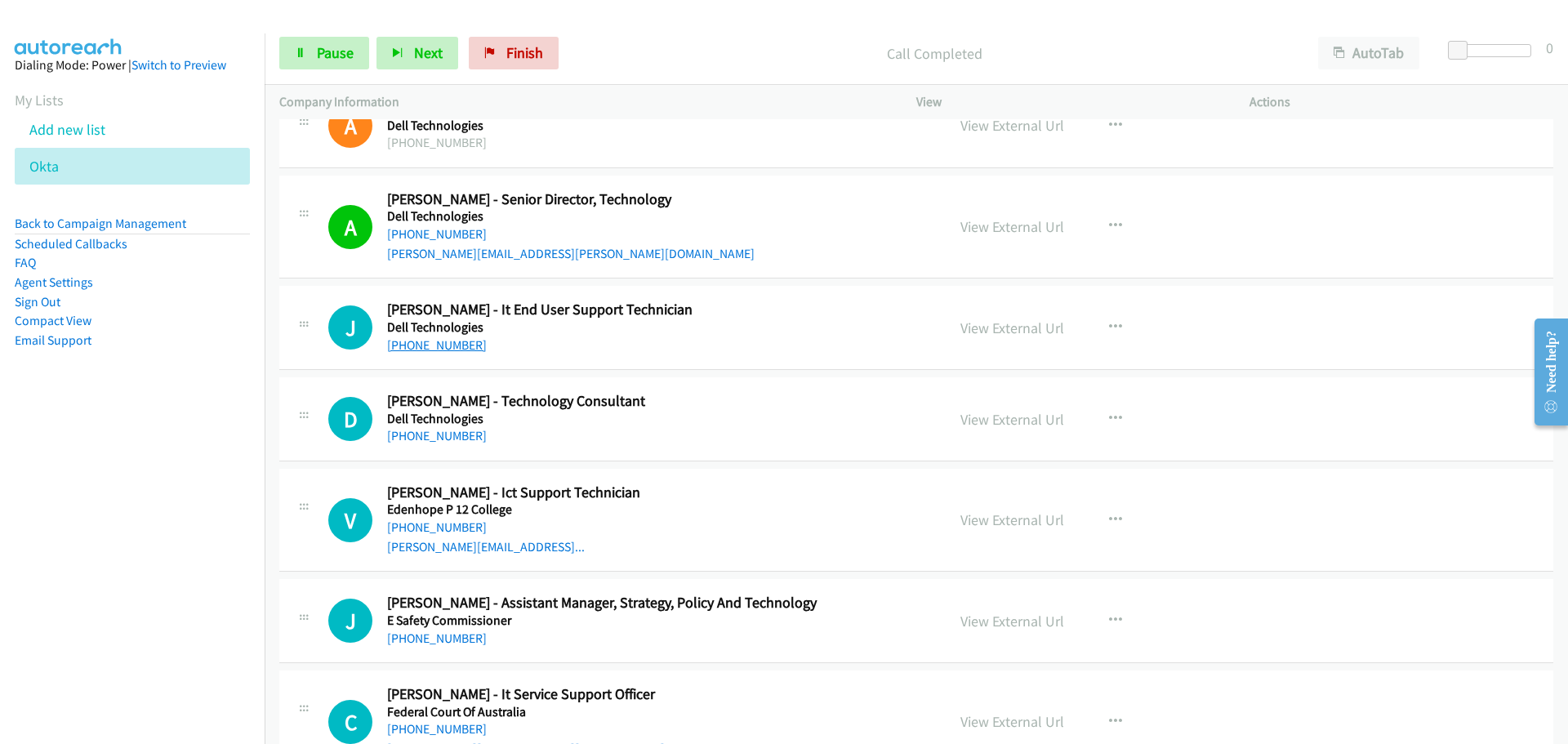
click at [457, 337] on link "[PHONE_NUMBER]" at bounding box center [437, 345] width 100 height 15
drag, startPoint x: 450, startPoint y: 527, endPoint x: 612, endPoint y: 540, distance: 162.5
click at [450, 527] on link "[PHONE_NUMBER]" at bounding box center [437, 527] width 100 height 15
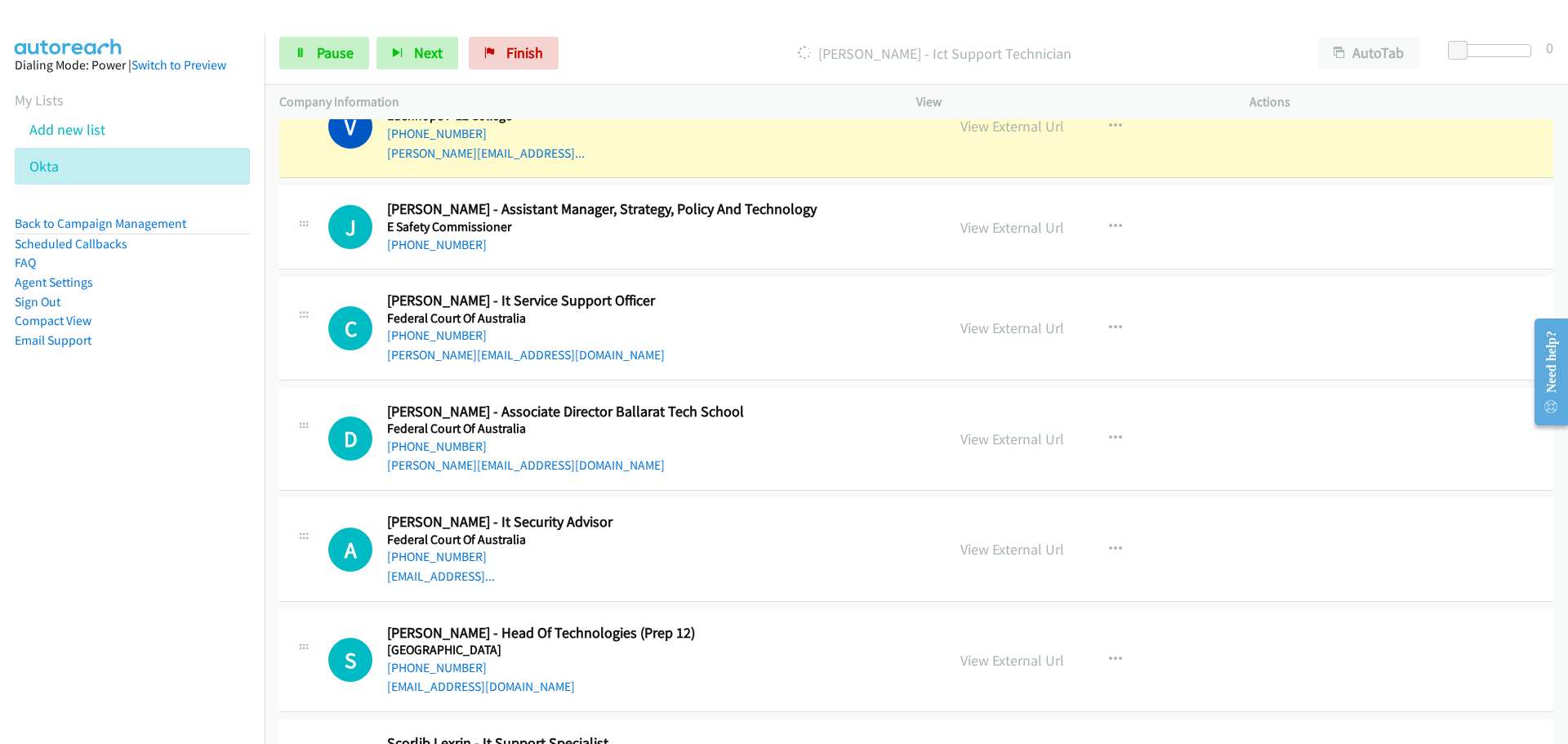
scroll to position [10371, 0]
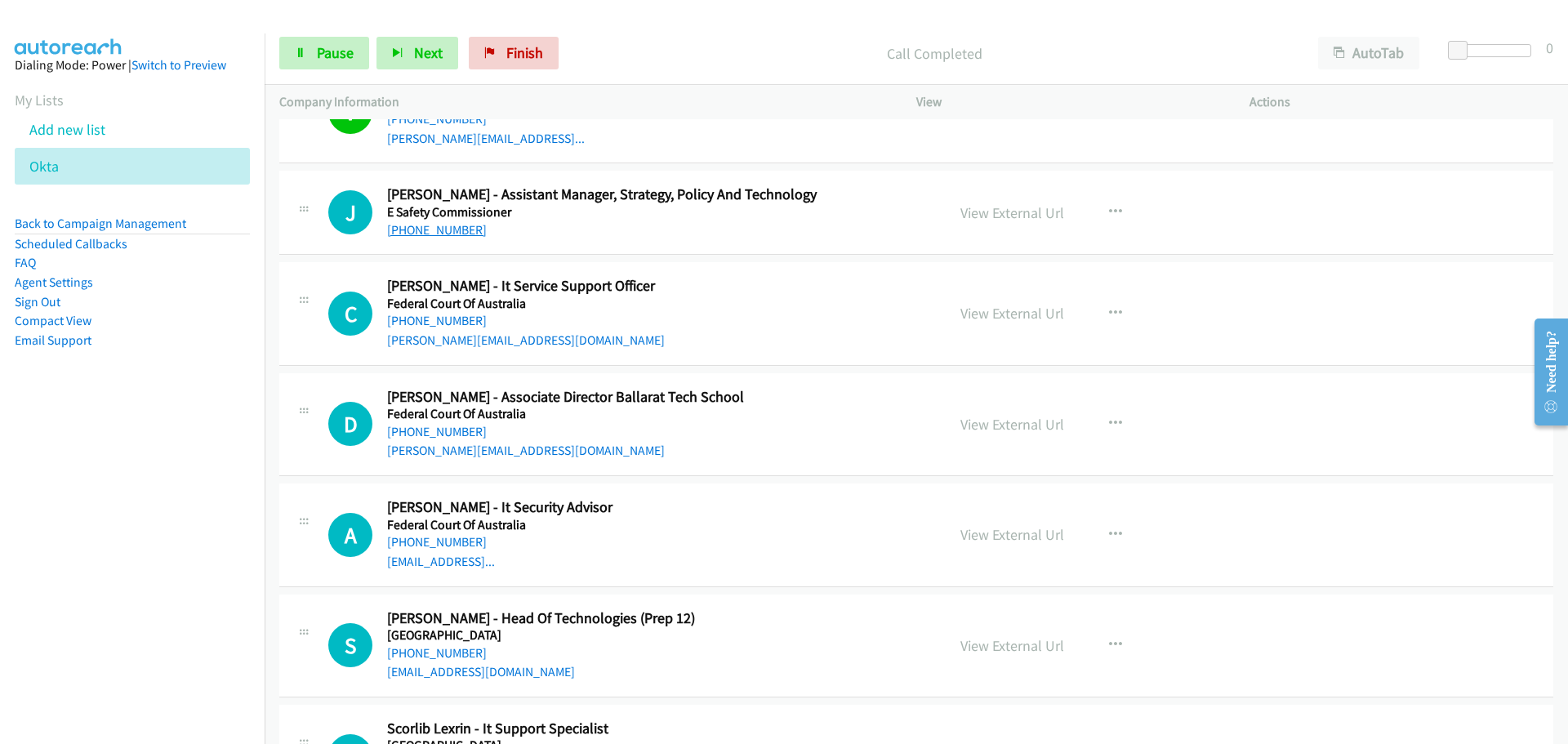
click at [446, 228] on link "[PHONE_NUMBER]" at bounding box center [437, 229] width 100 height 15
click at [451, 324] on link "[PHONE_NUMBER]" at bounding box center [437, 320] width 100 height 15
click at [461, 438] on link "[PHONE_NUMBER]" at bounding box center [437, 431] width 100 height 15
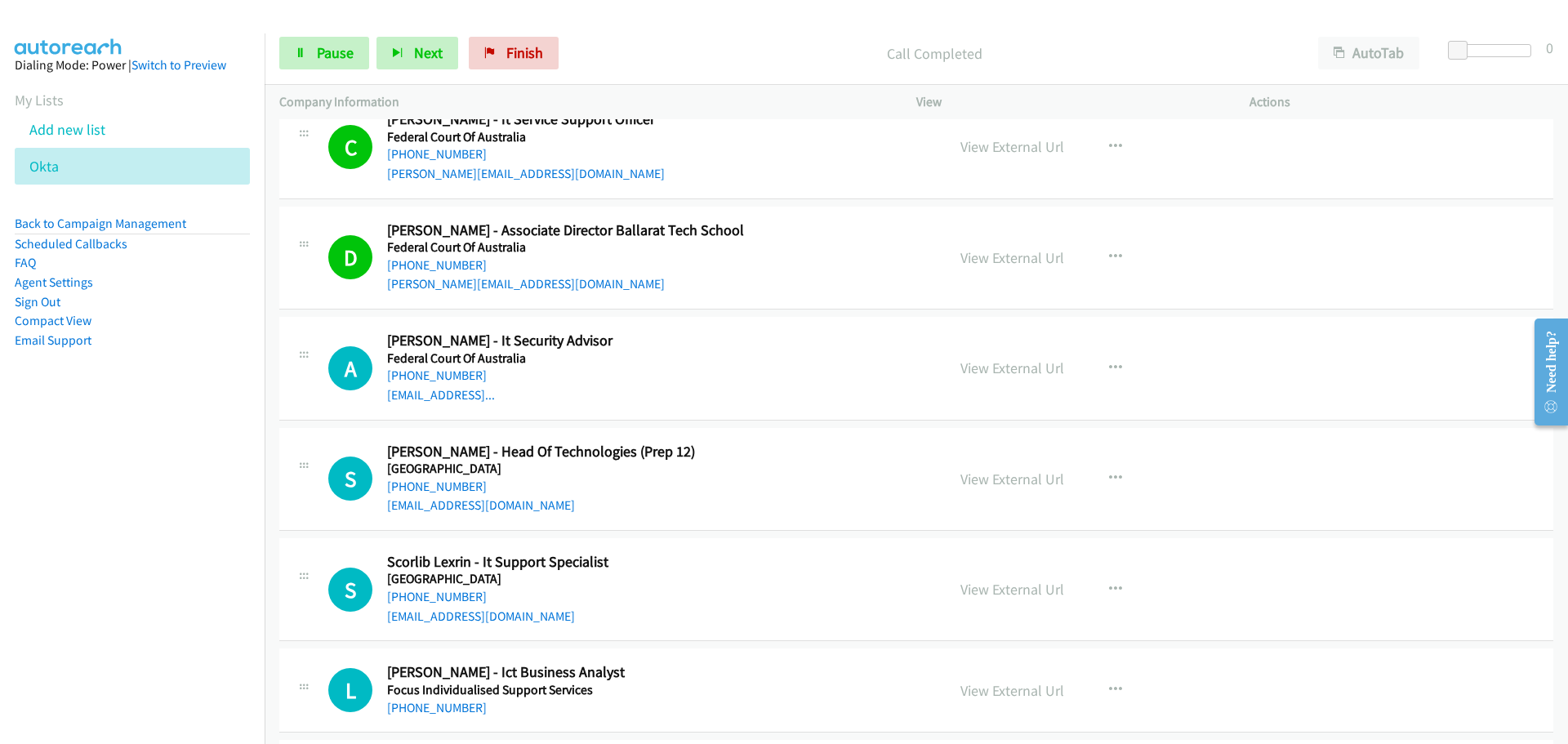
scroll to position [10616, 0]
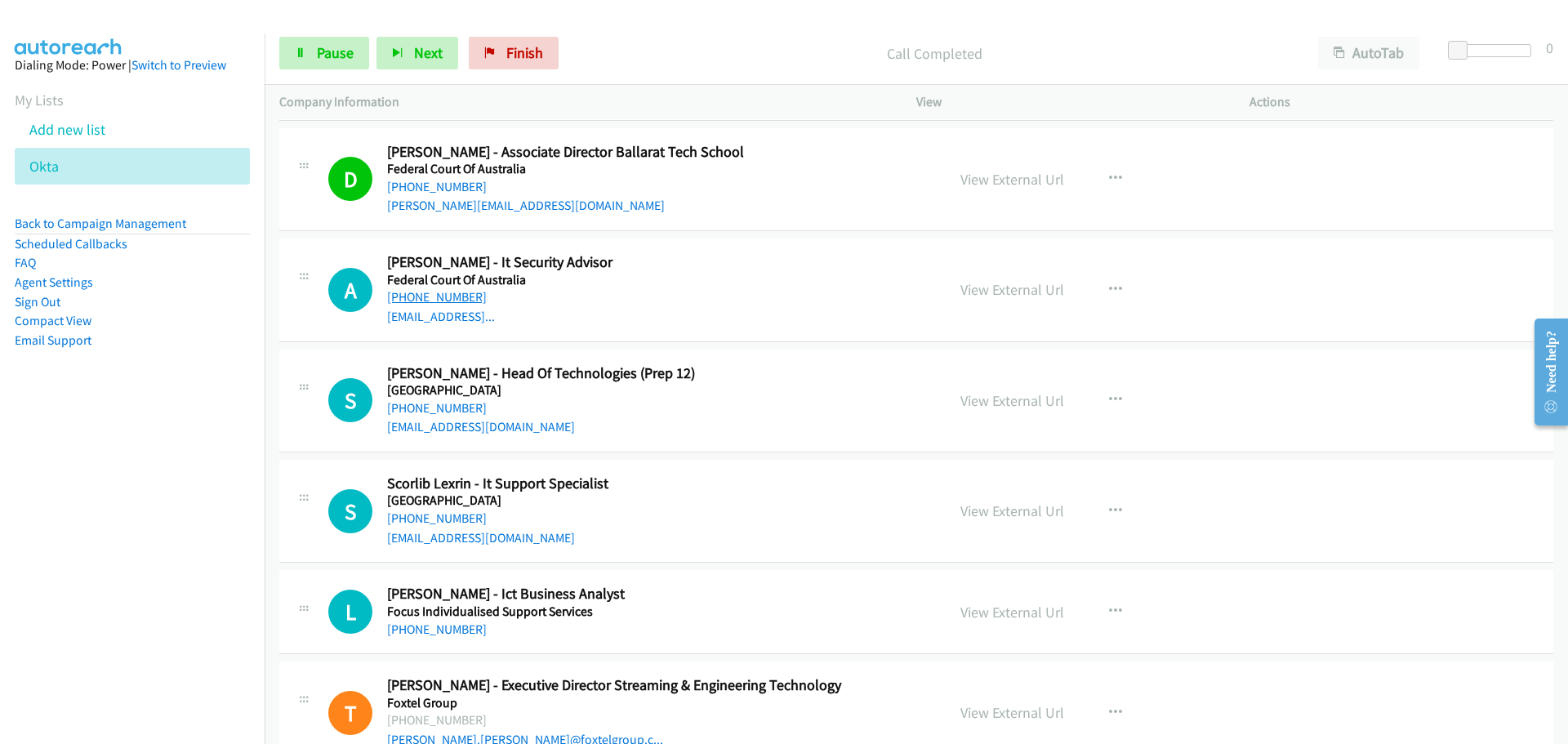
click at [450, 294] on link "[PHONE_NUMBER]" at bounding box center [437, 296] width 100 height 15
click at [449, 407] on link "[PHONE_NUMBER]" at bounding box center [437, 408] width 100 height 15
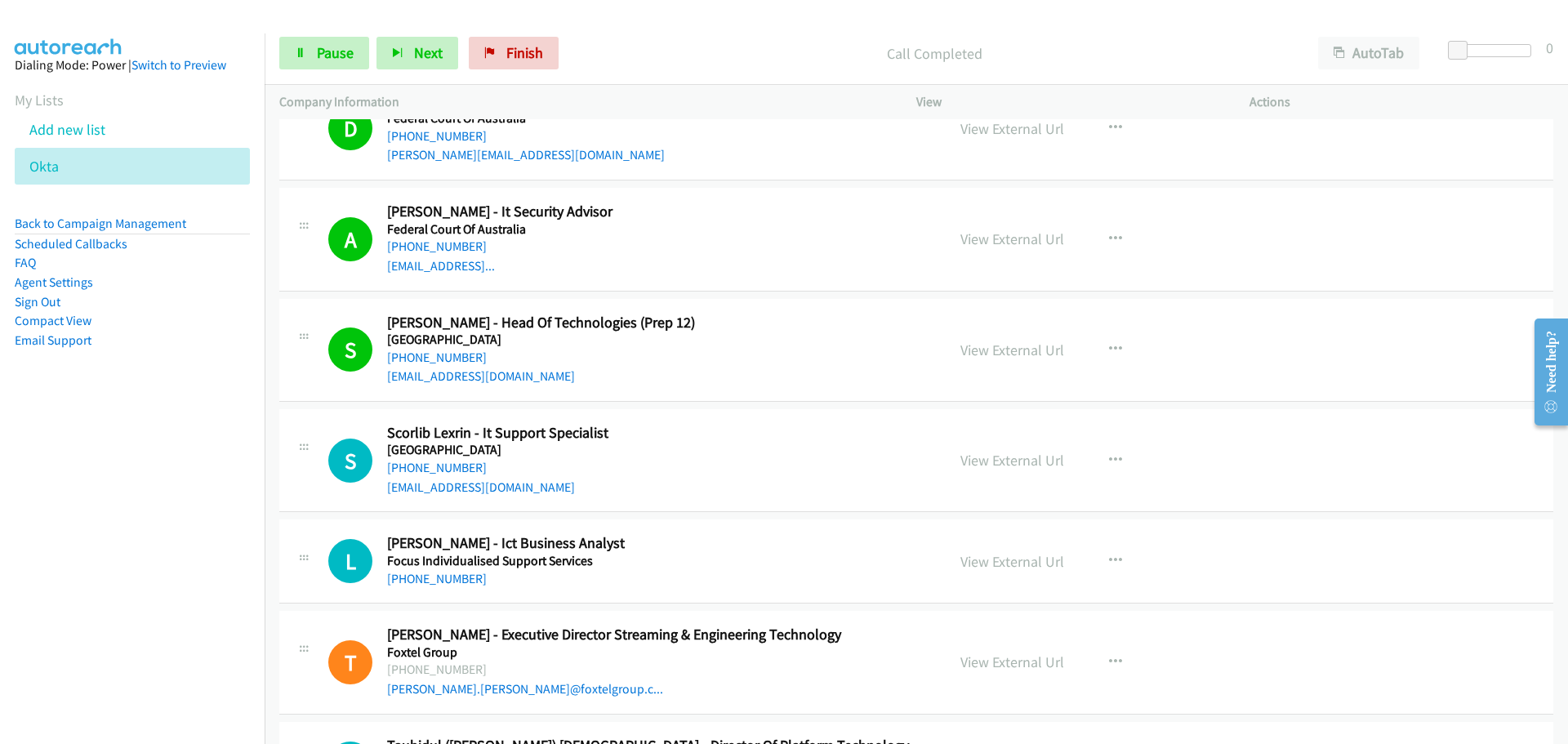
scroll to position [10943, 0]
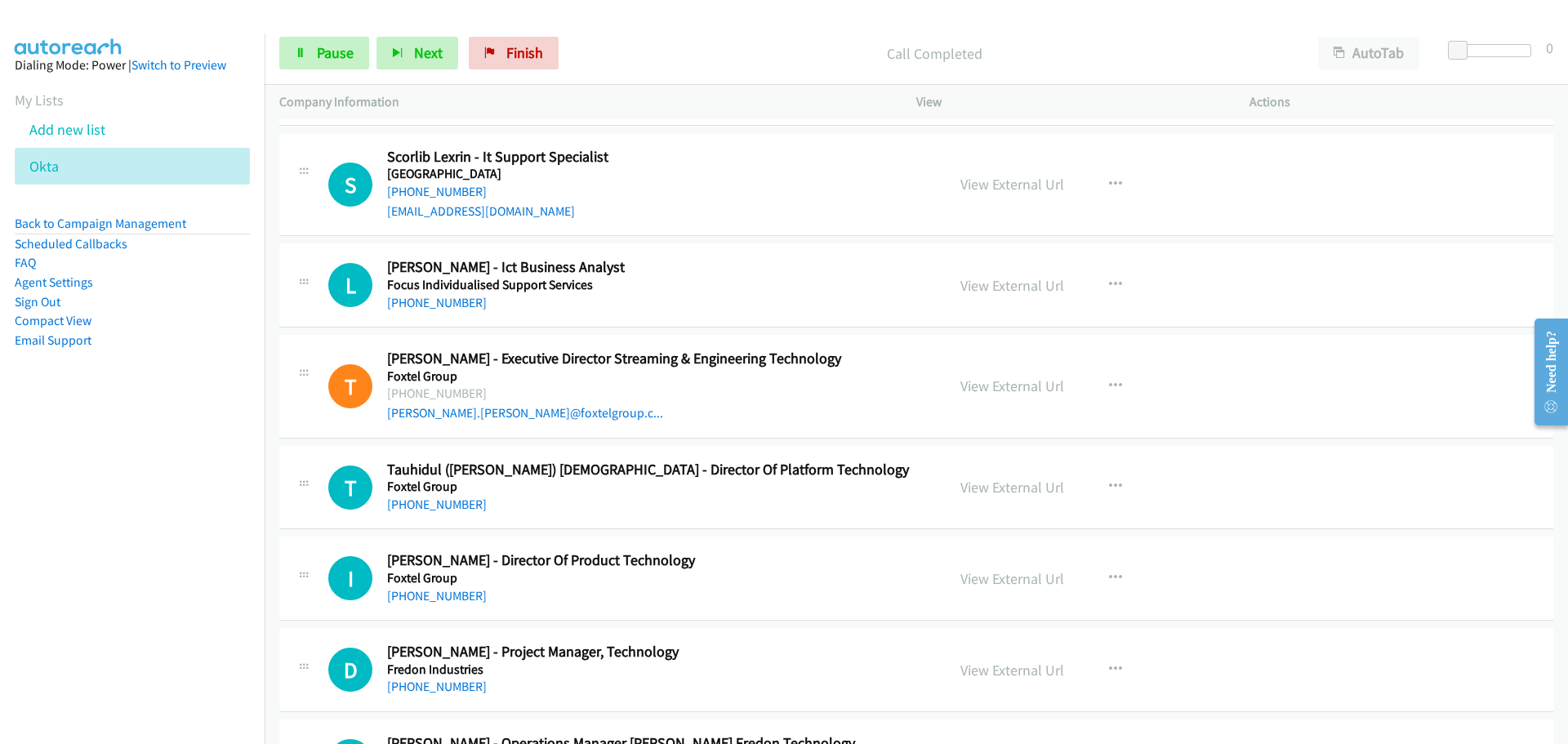
click at [443, 204] on link "[EMAIL_ADDRESS][DOMAIN_NAME]" at bounding box center [481, 211] width 188 height 15
click at [450, 188] on link "[PHONE_NUMBER]" at bounding box center [437, 192] width 100 height 15
click at [416, 308] on link "[PHONE_NUMBER]" at bounding box center [437, 302] width 100 height 15
click at [445, 507] on link "[PHONE_NUMBER]" at bounding box center [437, 504] width 100 height 15
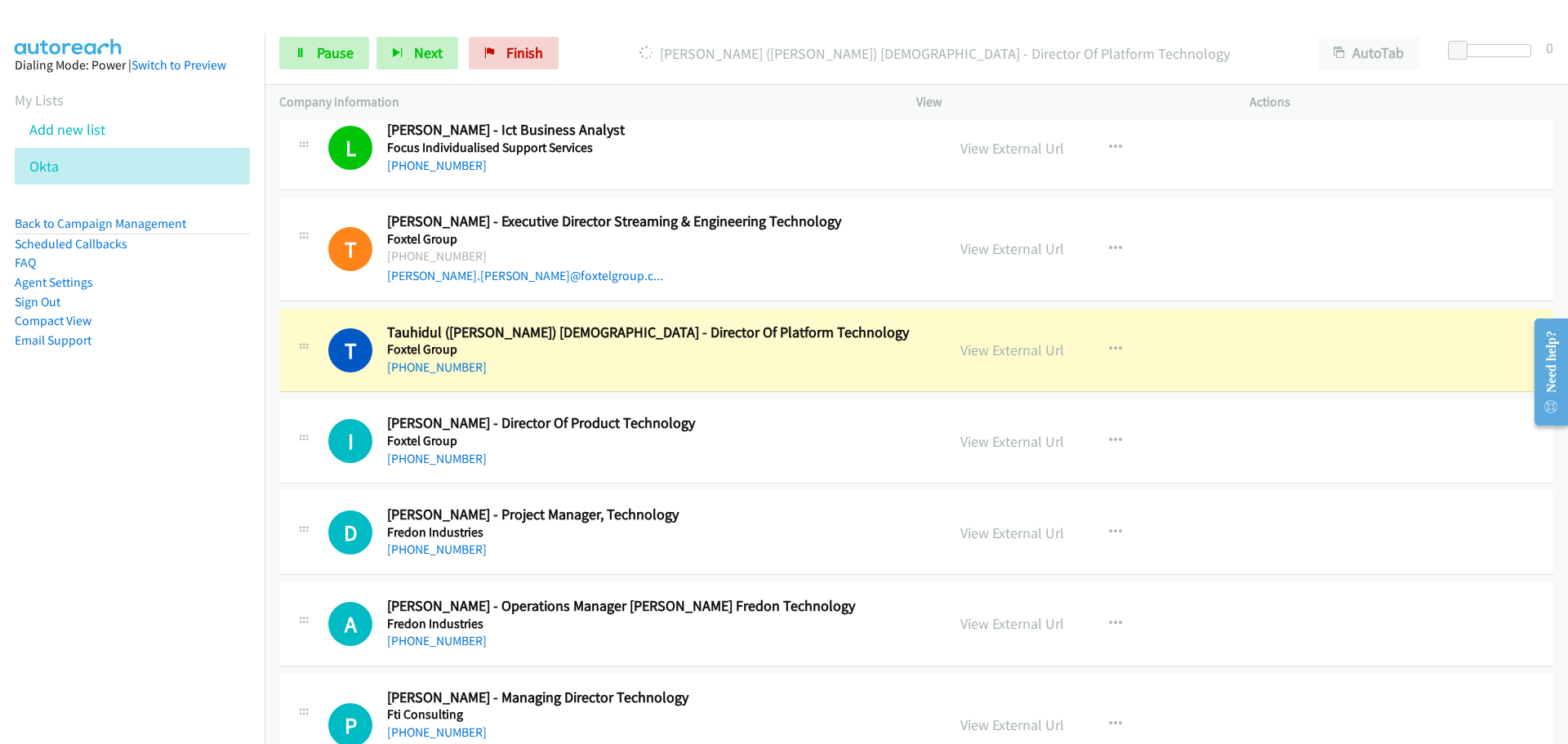
scroll to position [11187, 0]
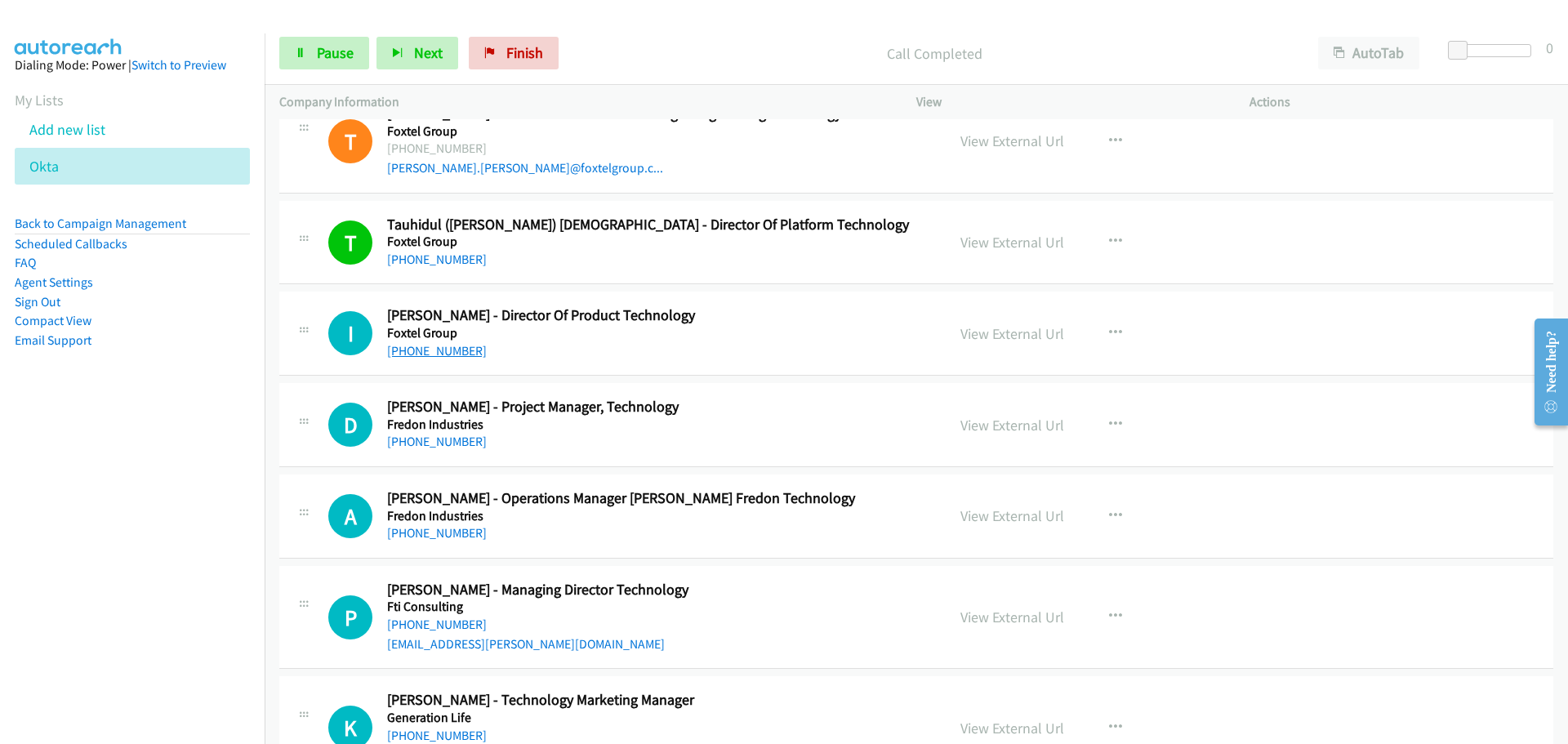
click at [453, 349] on link "[PHONE_NUMBER]" at bounding box center [437, 350] width 100 height 15
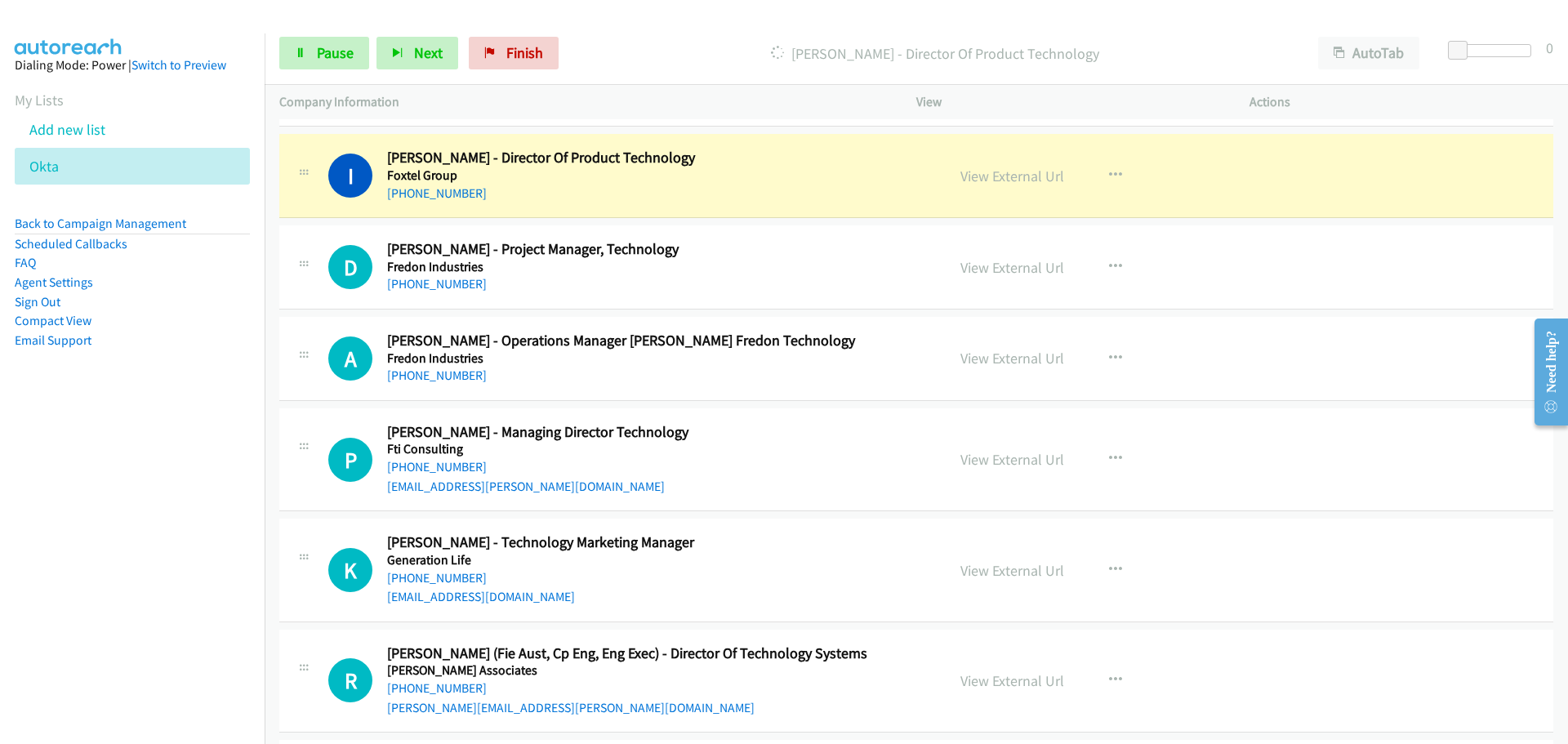
scroll to position [11351, 0]
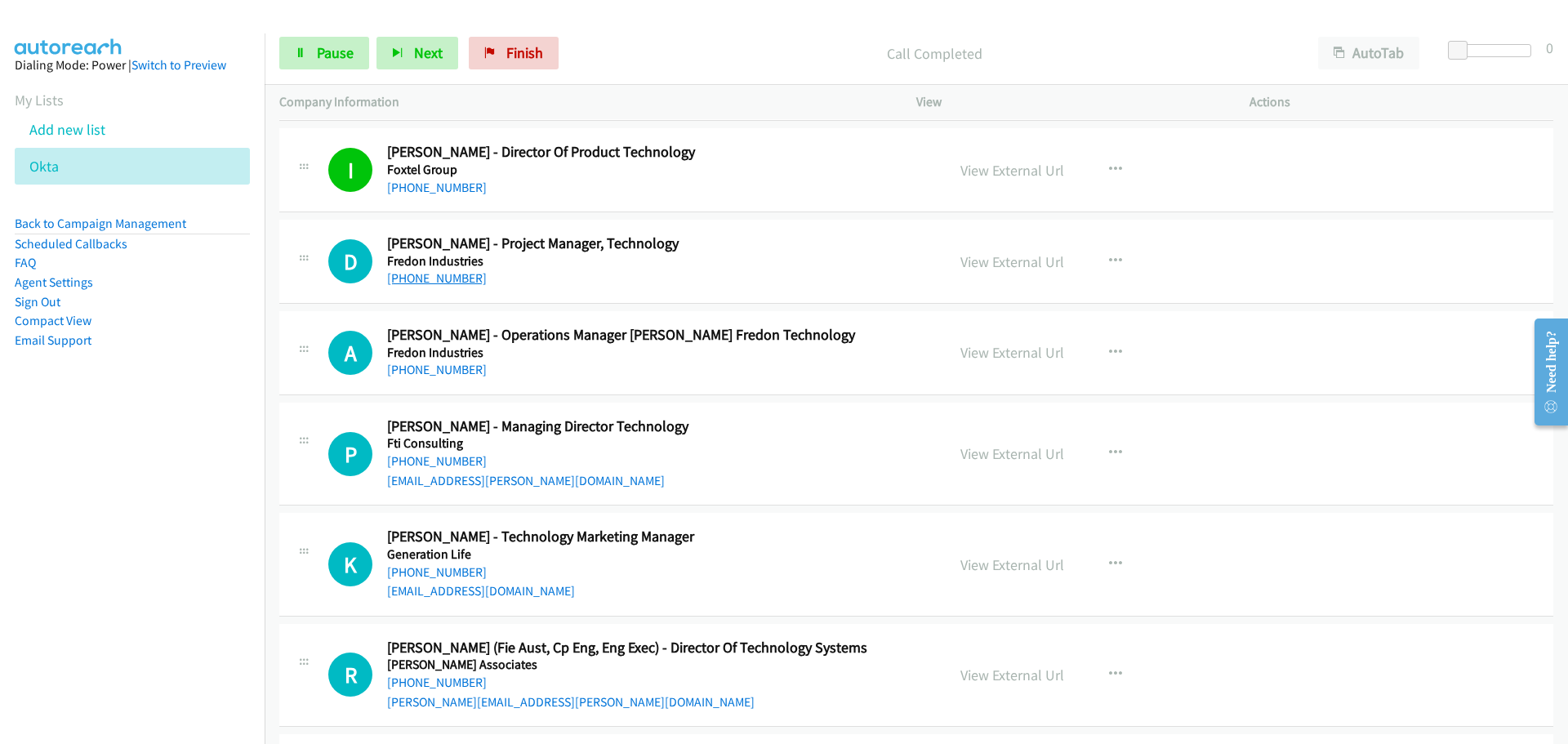
click at [420, 279] on link "[PHONE_NUMBER]" at bounding box center [437, 278] width 100 height 15
click at [425, 372] on link "[PHONE_NUMBER]" at bounding box center [437, 369] width 100 height 15
click at [460, 461] on link "[PHONE_NUMBER]" at bounding box center [437, 461] width 100 height 15
click at [447, 568] on link "[PHONE_NUMBER]" at bounding box center [437, 572] width 100 height 15
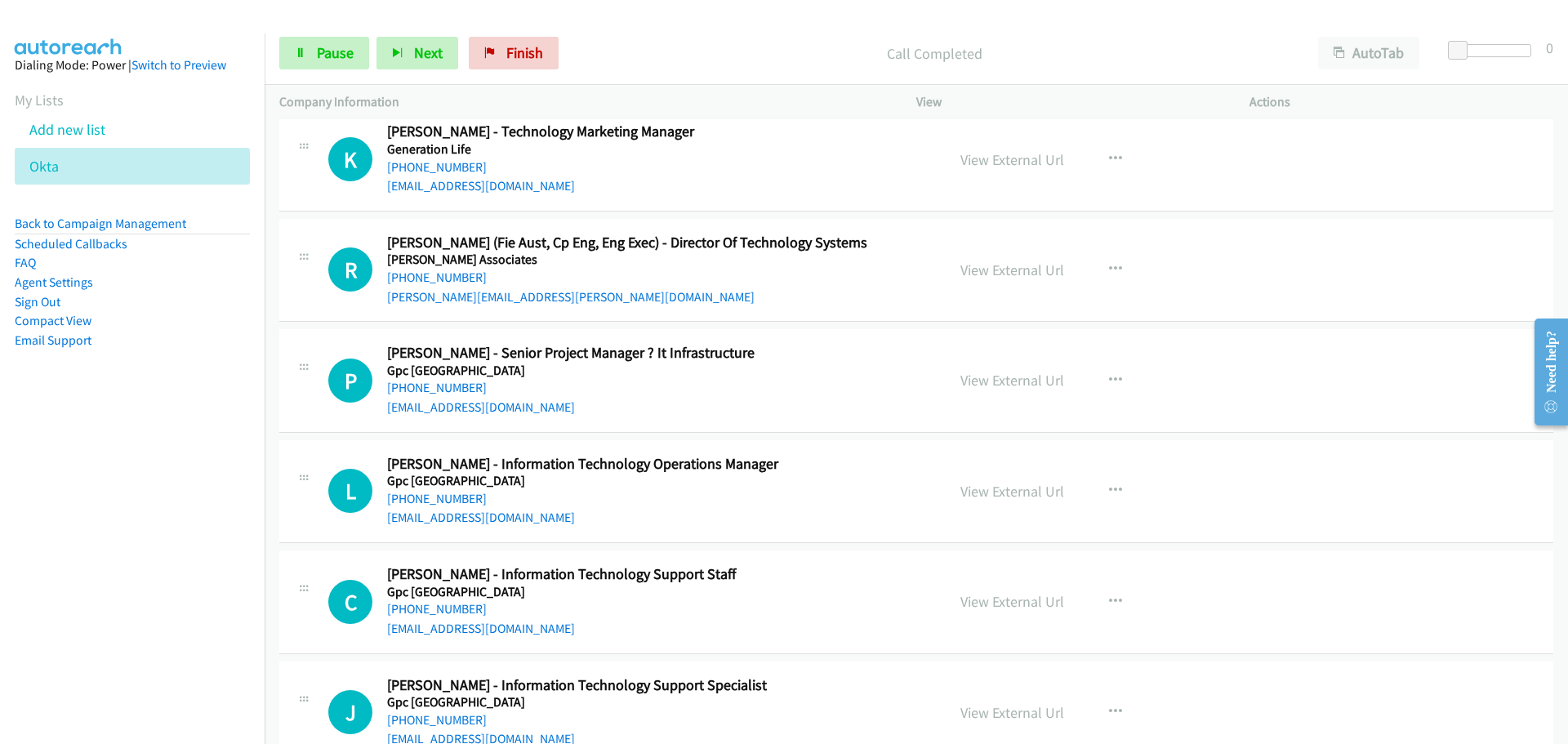
scroll to position [11760, 0]
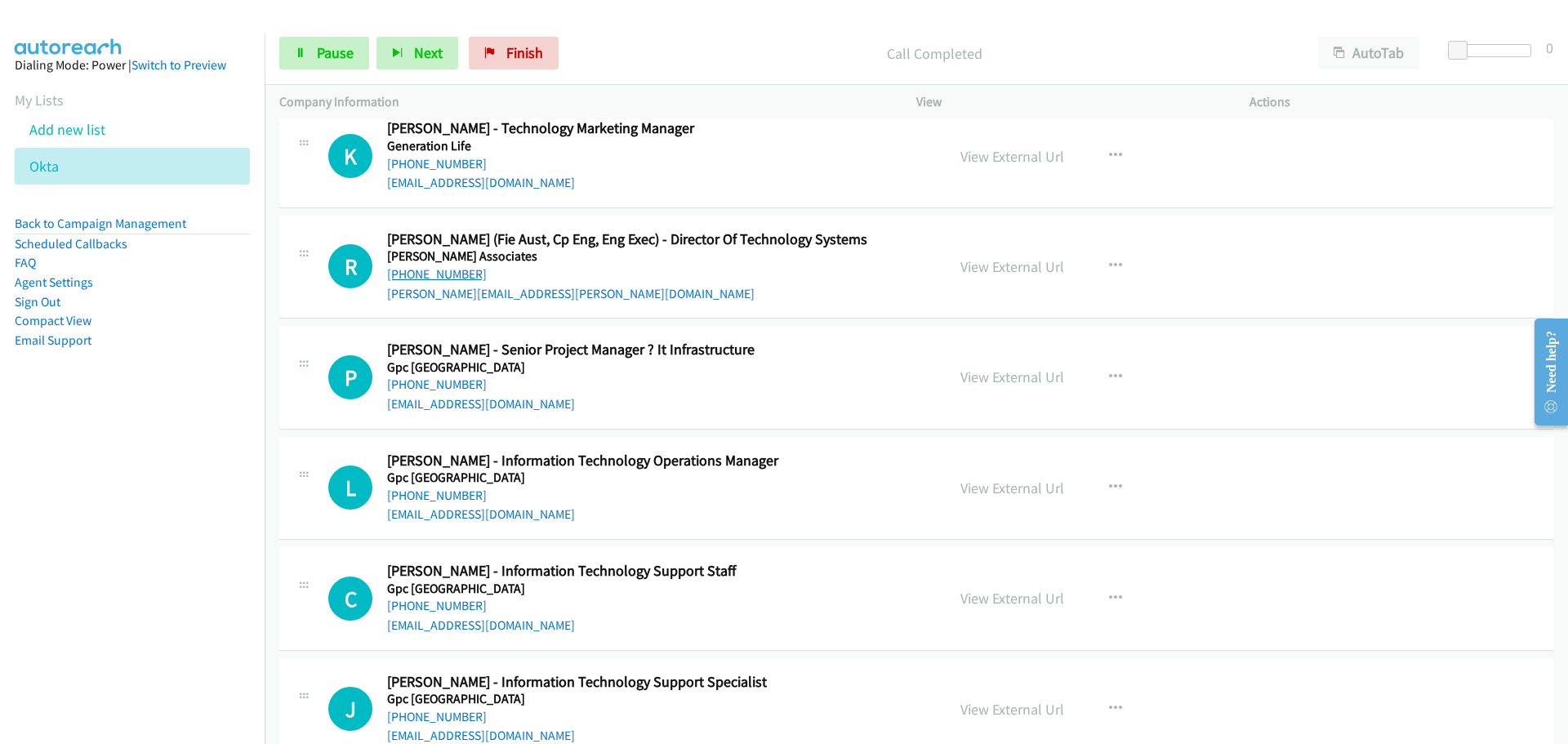
click at [420, 278] on link "[PHONE_NUMBER]" at bounding box center [437, 274] width 100 height 15
click at [404, 389] on link "[PHONE_NUMBER]" at bounding box center [437, 384] width 100 height 15
click at [434, 501] on link "[PHONE_NUMBER]" at bounding box center [437, 495] width 100 height 15
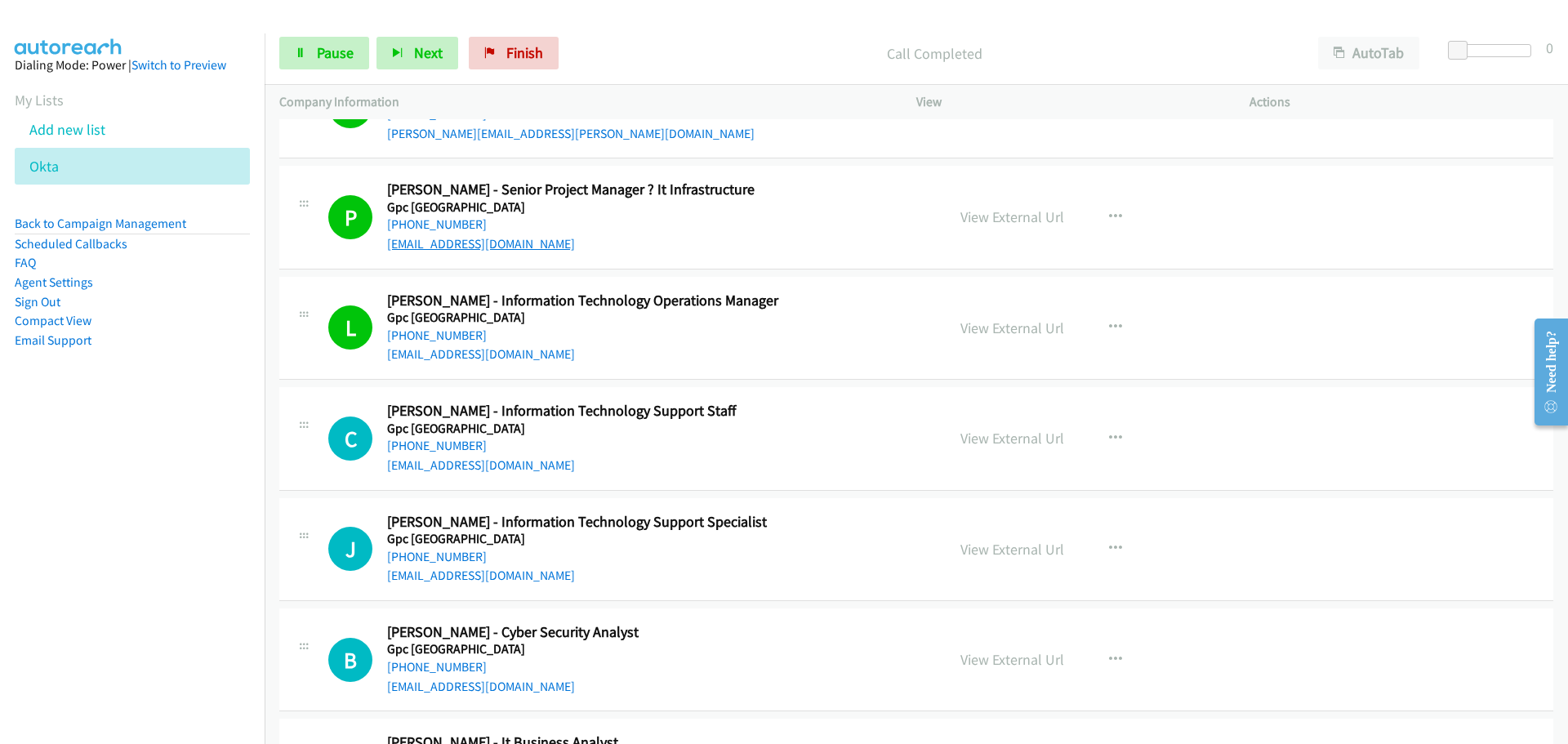
scroll to position [11923, 0]
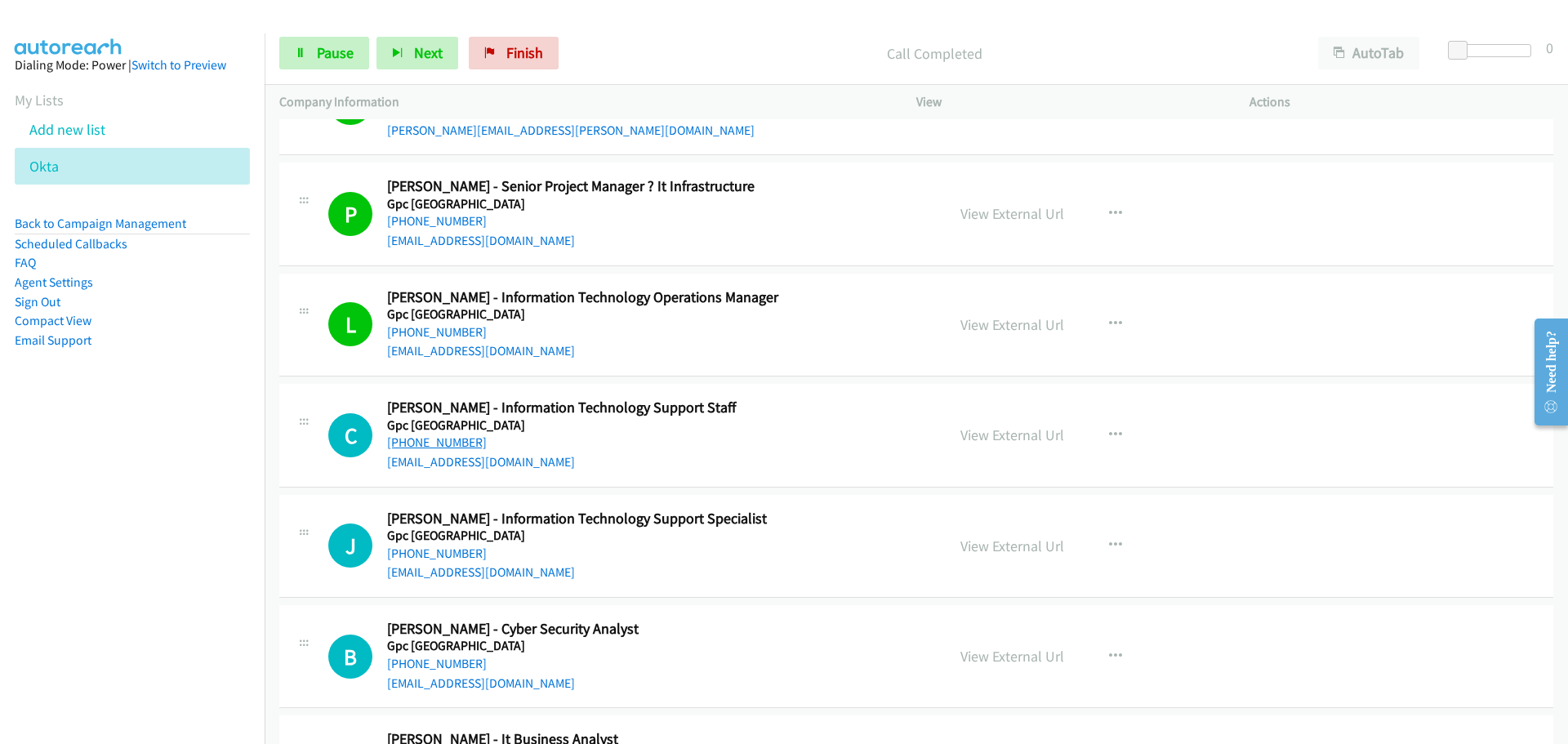
click at [441, 446] on link "[PHONE_NUMBER]" at bounding box center [437, 442] width 100 height 15
click at [445, 553] on link "[PHONE_NUMBER]" at bounding box center [437, 553] width 100 height 15
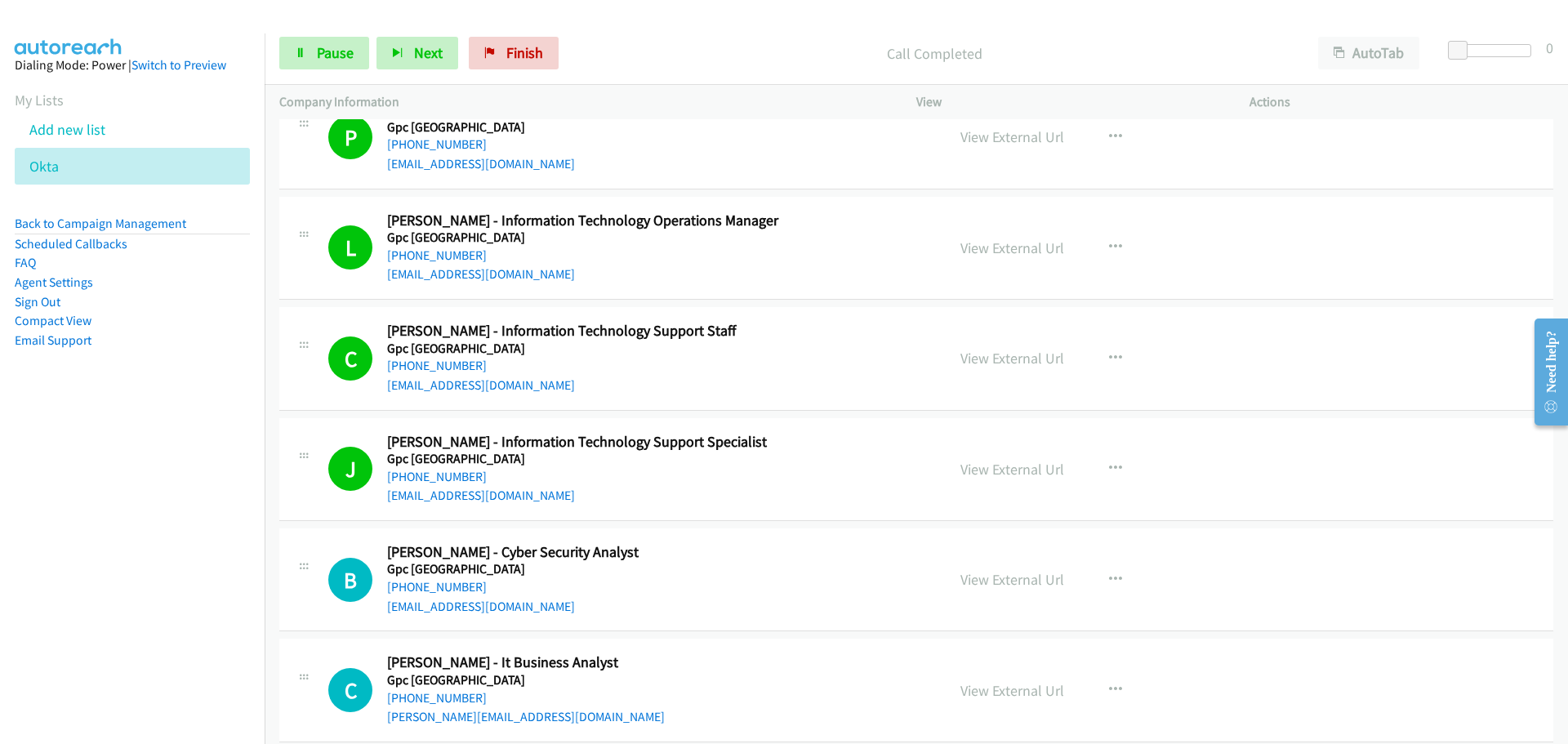
scroll to position [12250, 0]
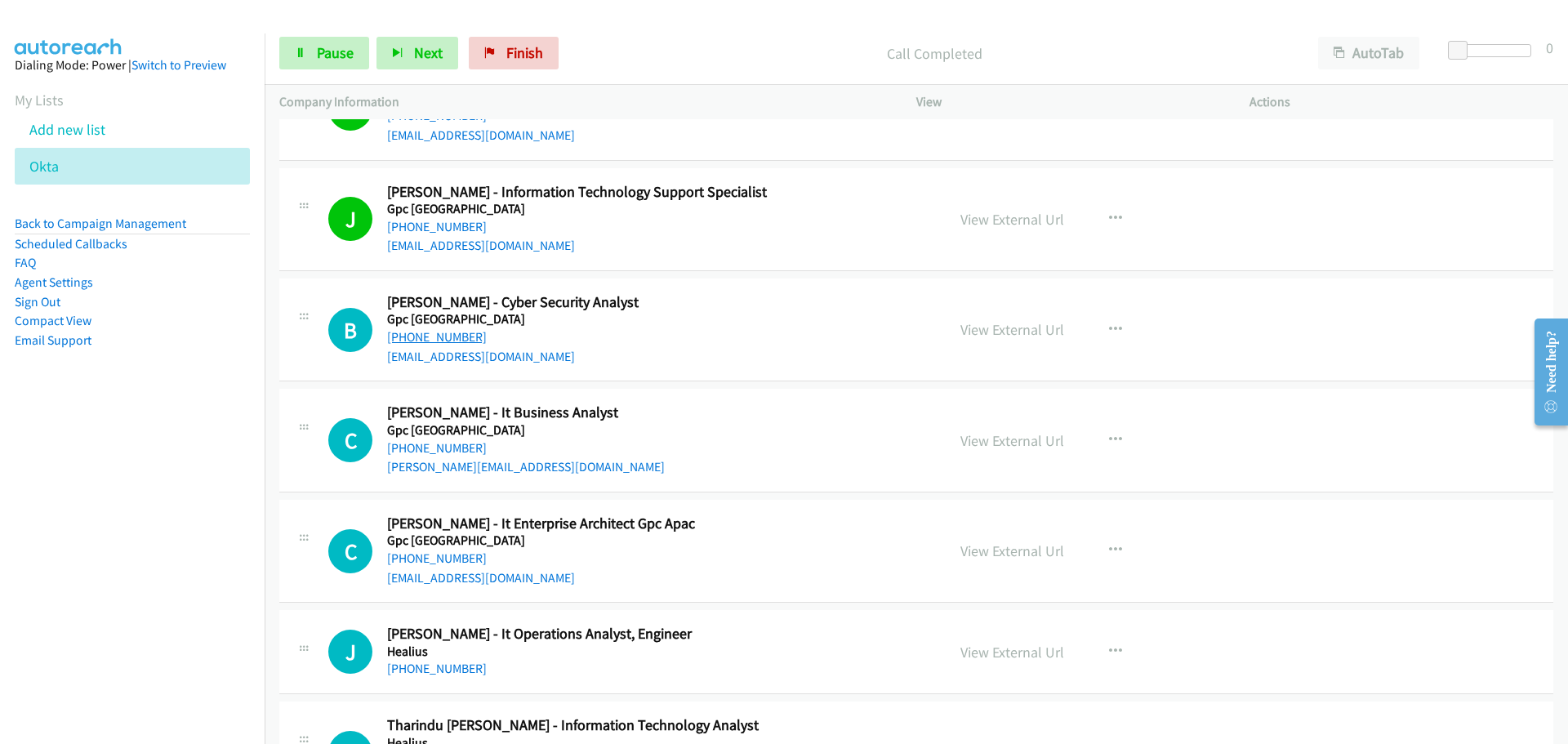
click at [438, 340] on link "[PHONE_NUMBER]" at bounding box center [437, 337] width 100 height 15
click at [445, 450] on link "[PHONE_NUMBER]" at bounding box center [437, 448] width 100 height 15
click at [414, 559] on link "[PHONE_NUMBER]" at bounding box center [437, 558] width 100 height 15
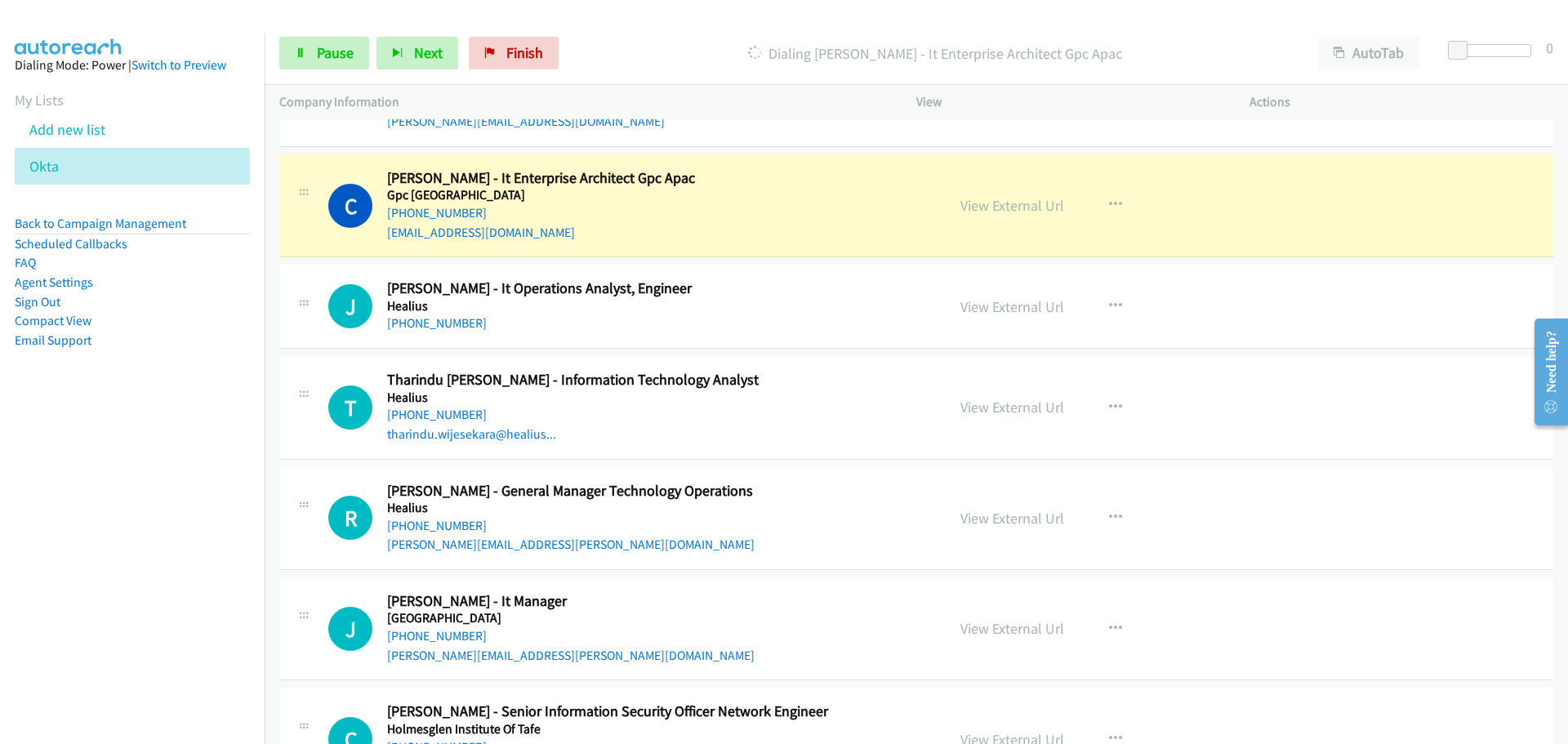
scroll to position [12576, 0]
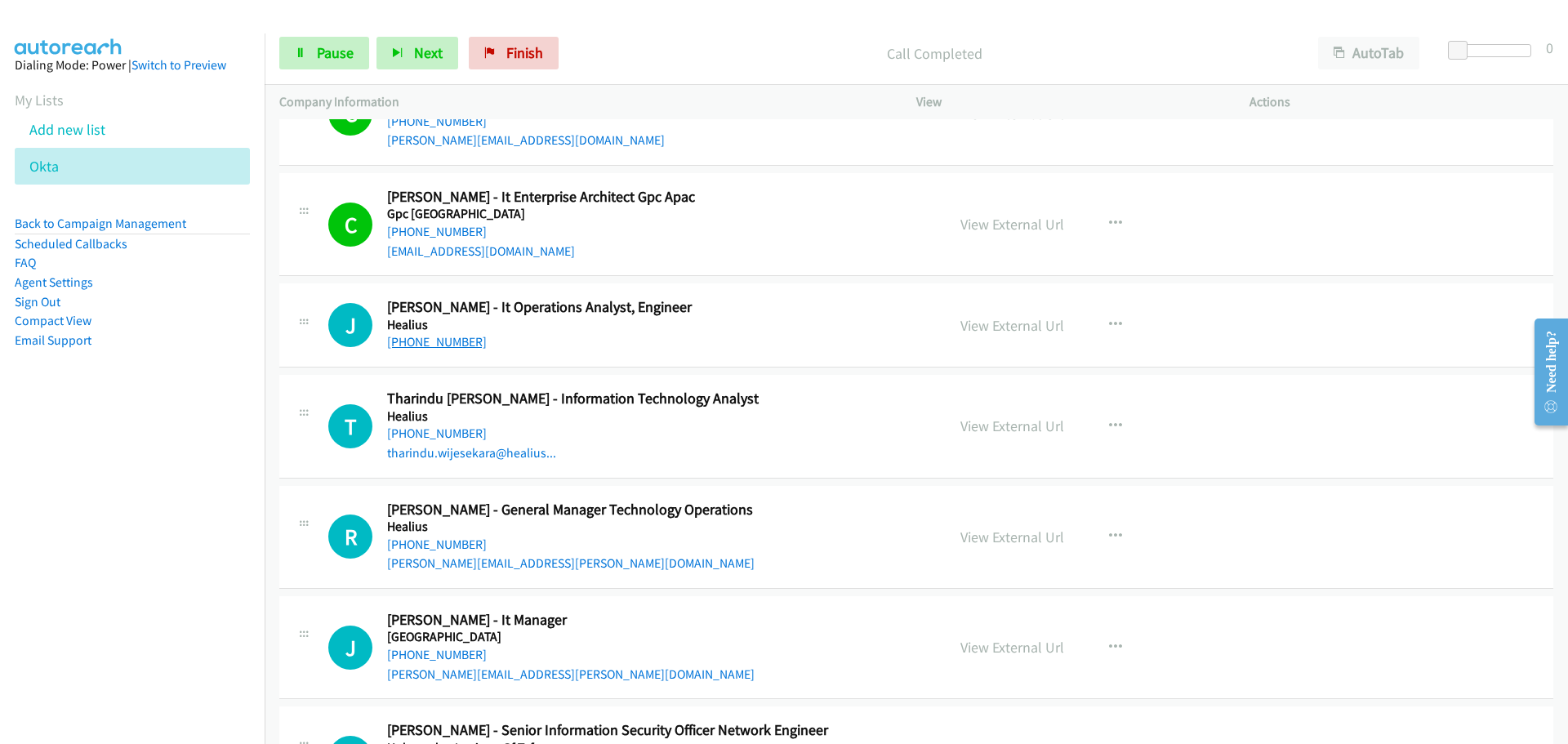
click at [443, 335] on link "[PHONE_NUMBER]" at bounding box center [437, 342] width 100 height 15
click at [428, 429] on link "[PHONE_NUMBER]" at bounding box center [437, 433] width 100 height 15
click at [427, 544] on link "[PHONE_NUMBER]" at bounding box center [437, 544] width 100 height 15
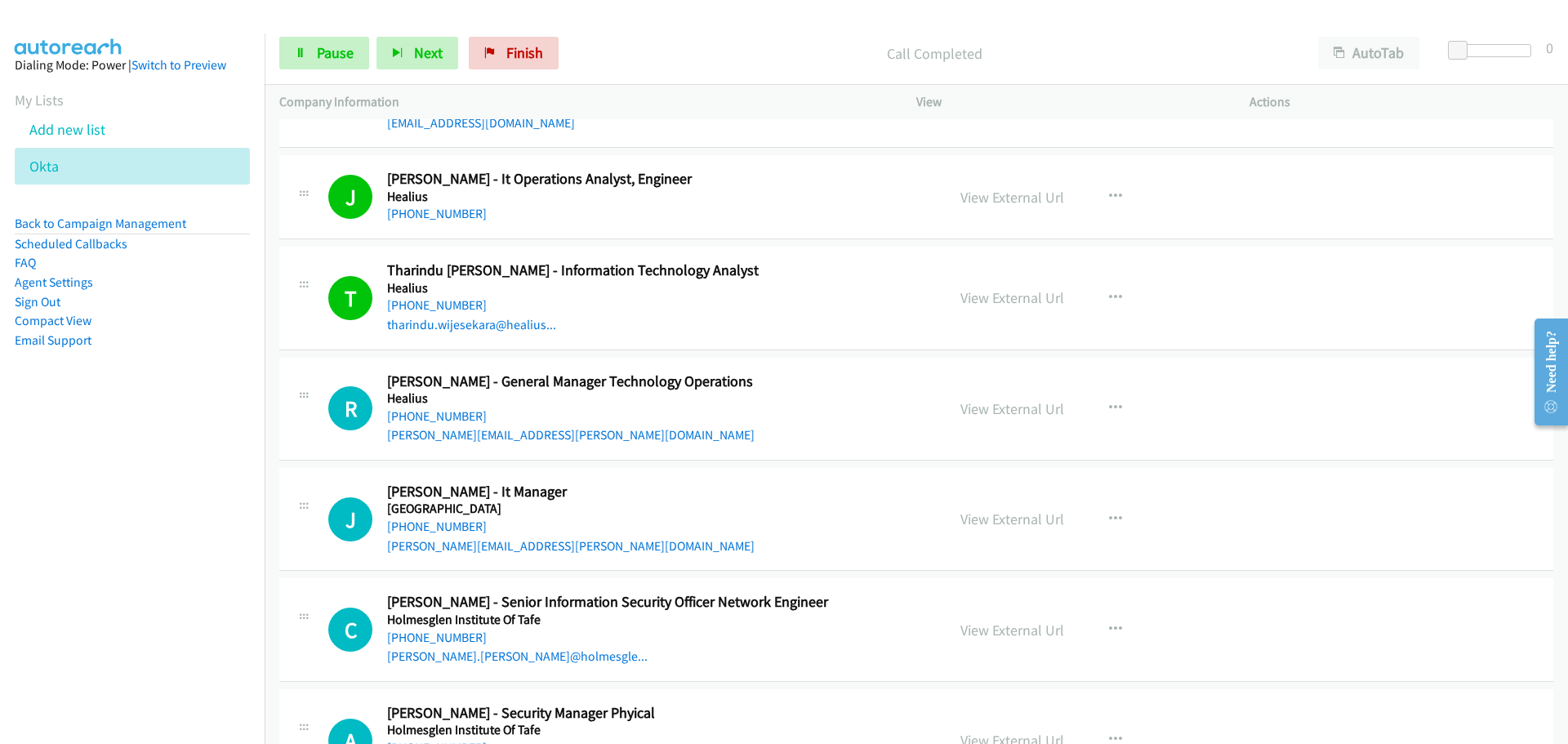
scroll to position [12903, 0]
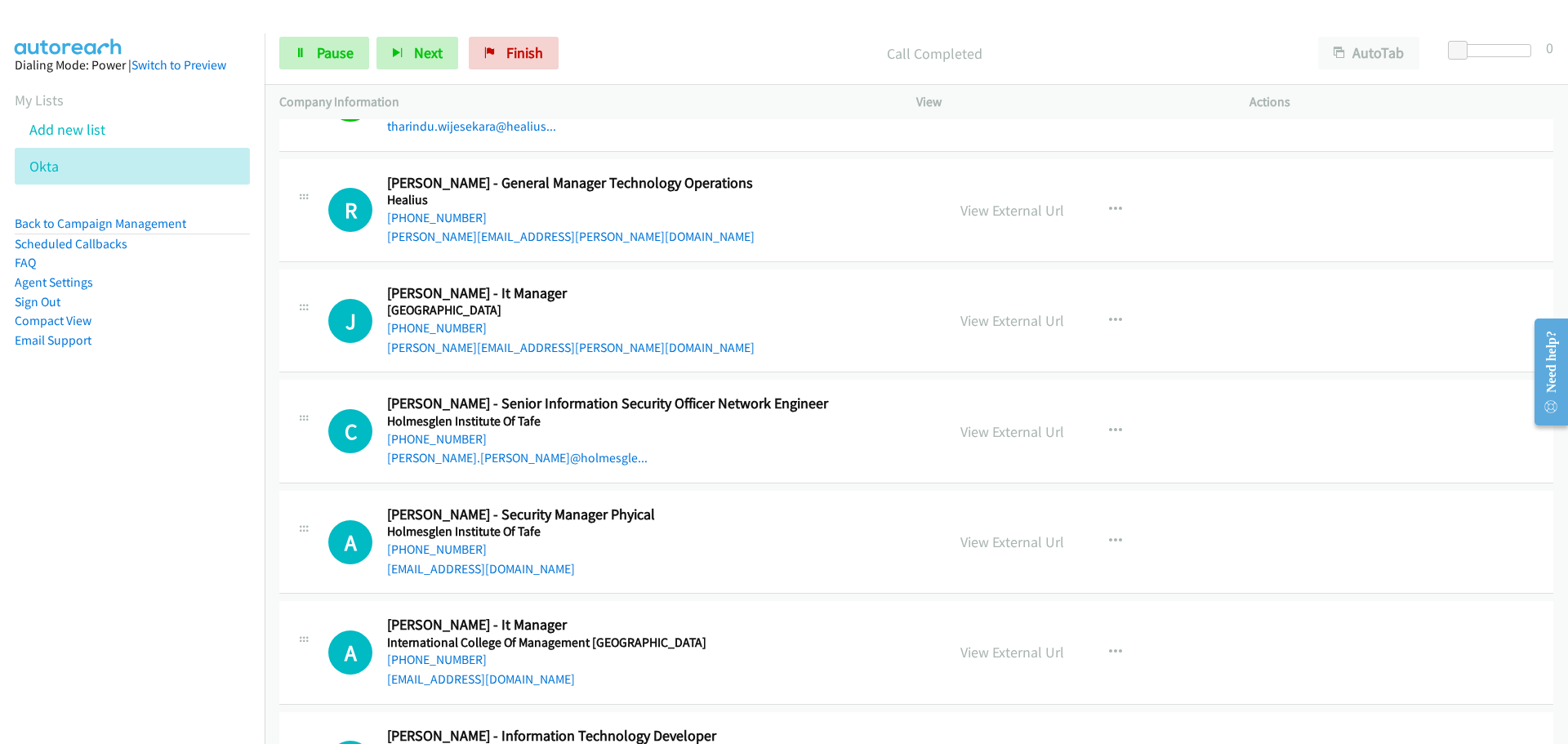
click at [279, 37] on link "Start Calls" at bounding box center [295, 45] width 32 height 17
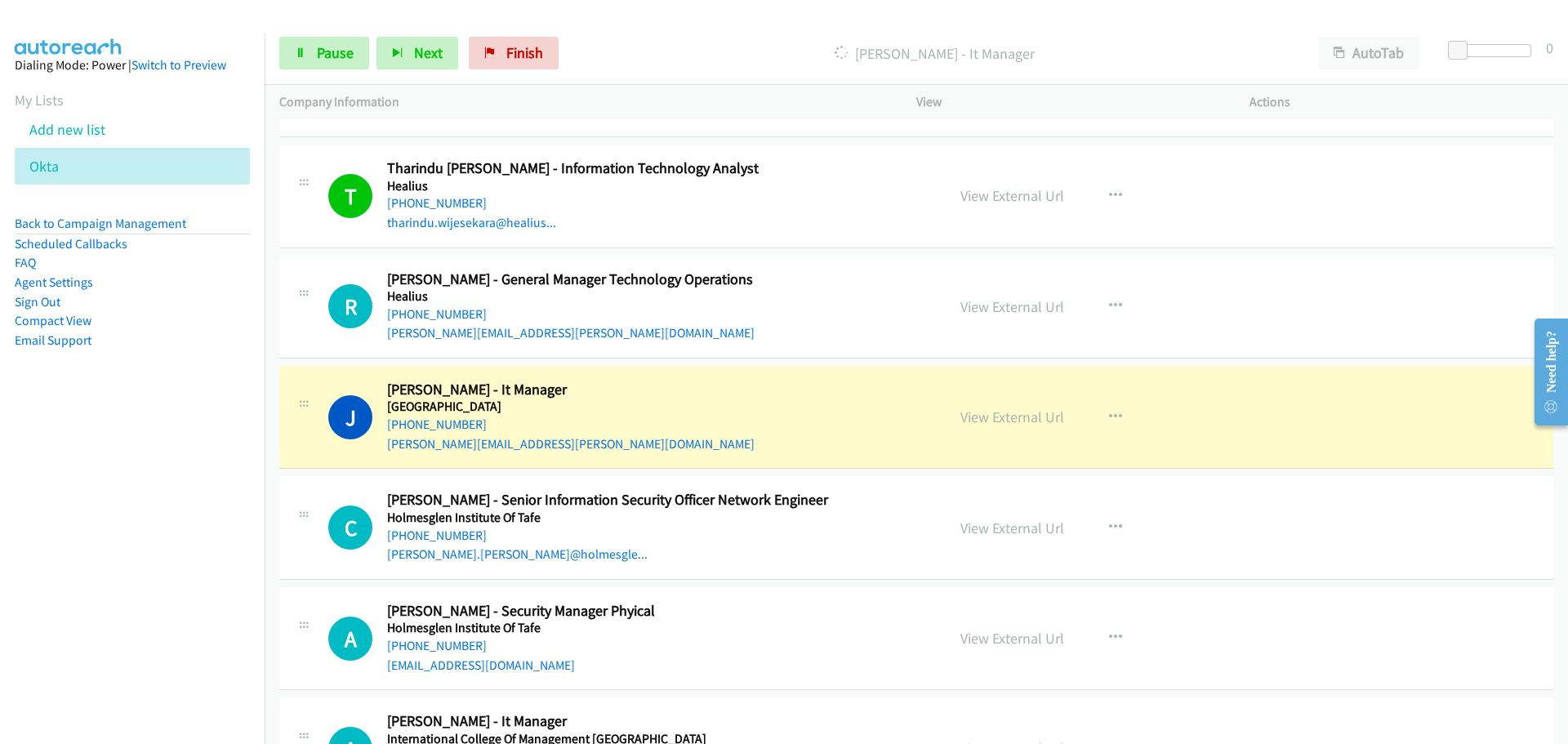
scroll to position [12740, 0]
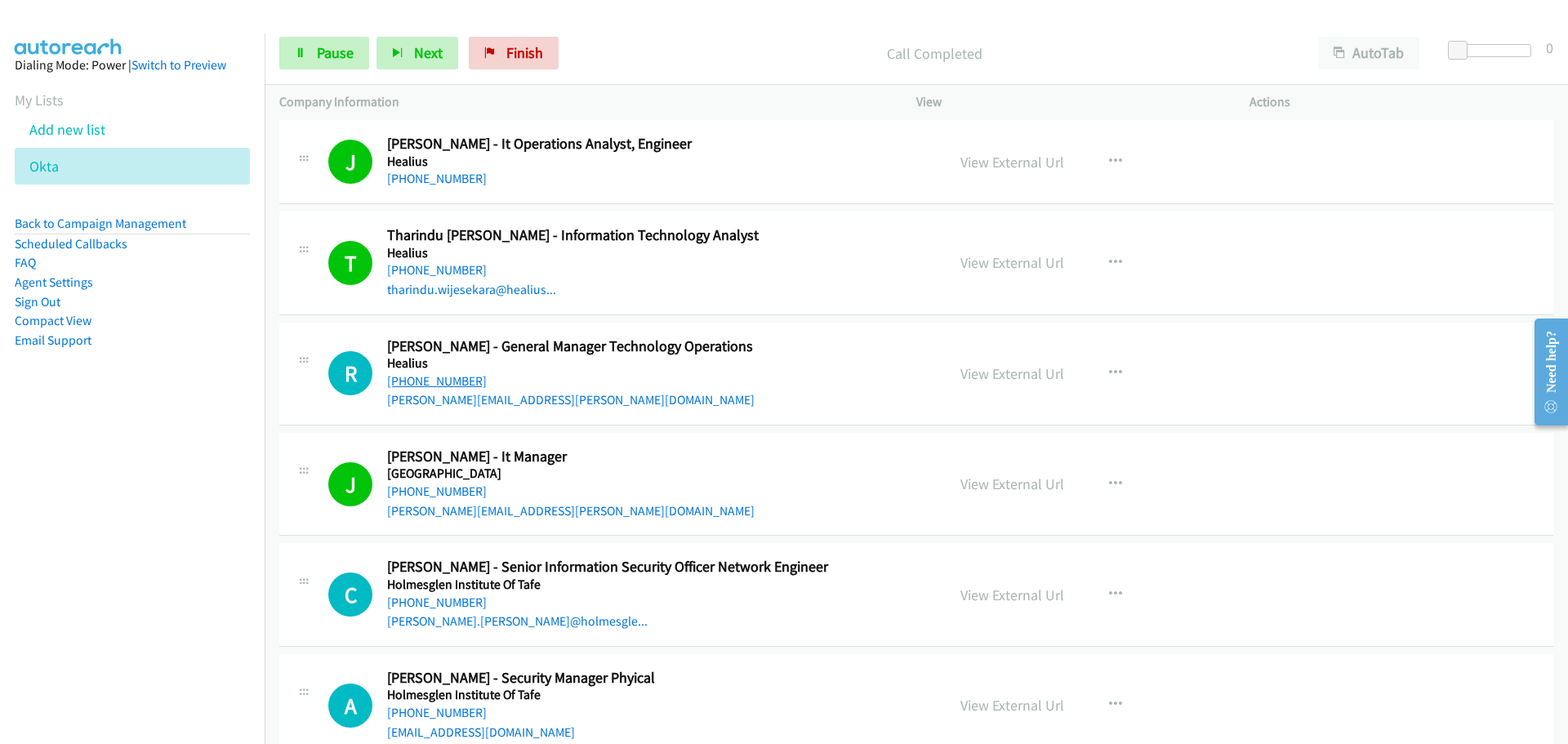
click at [408, 380] on link "[PHONE_NUMBER]" at bounding box center [437, 380] width 100 height 15
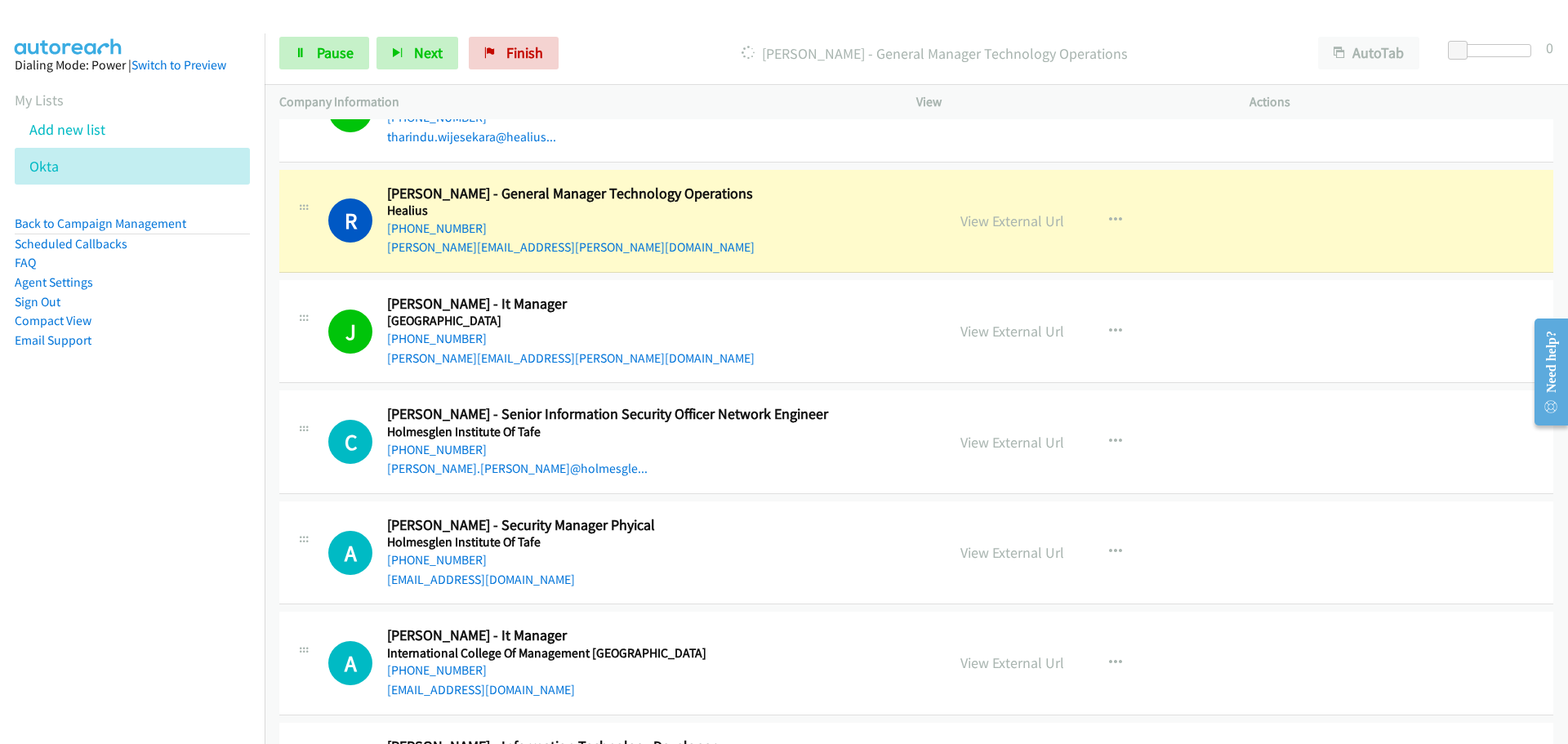
scroll to position [12903, 0]
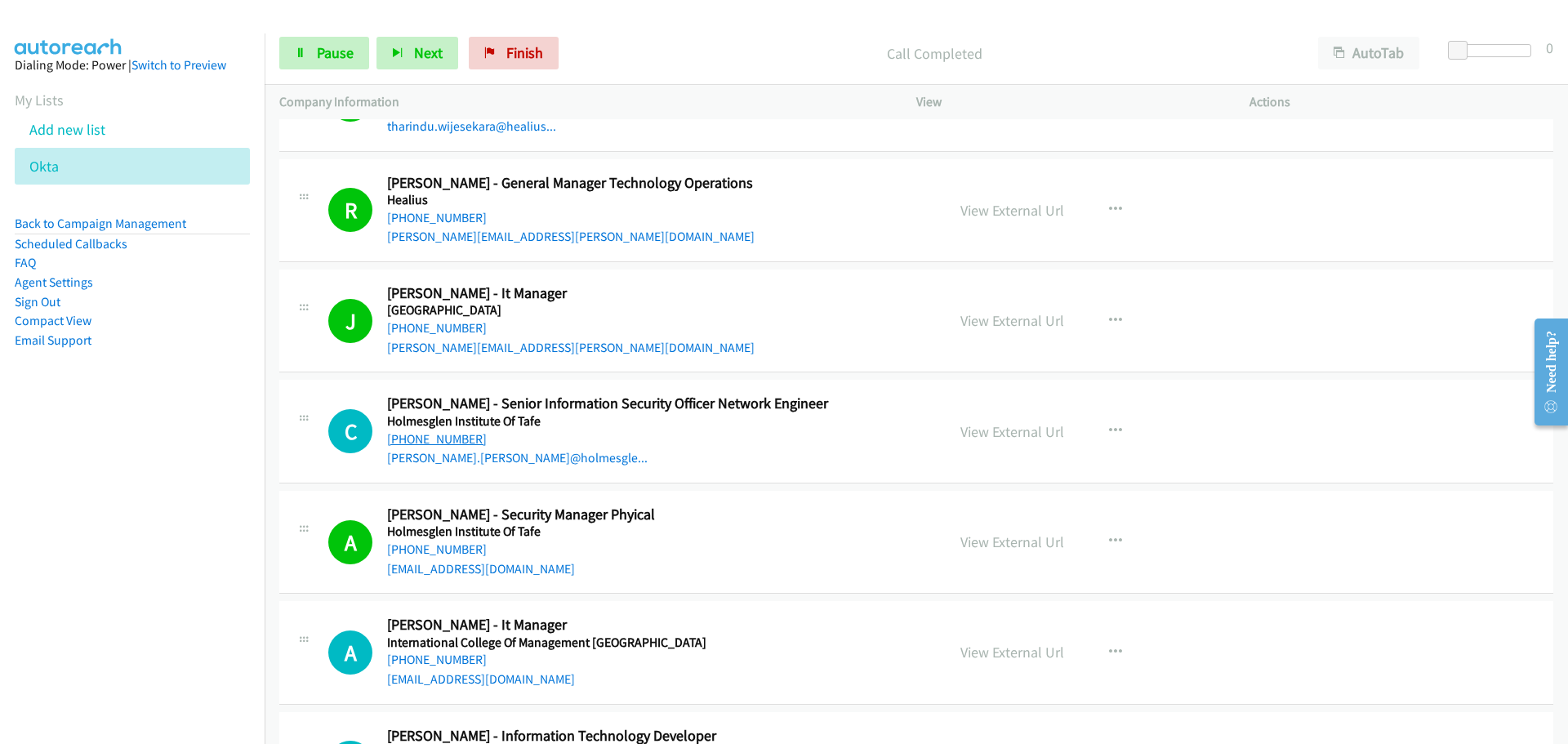
click at [456, 445] on link "[PHONE_NUMBER]" at bounding box center [437, 439] width 100 height 15
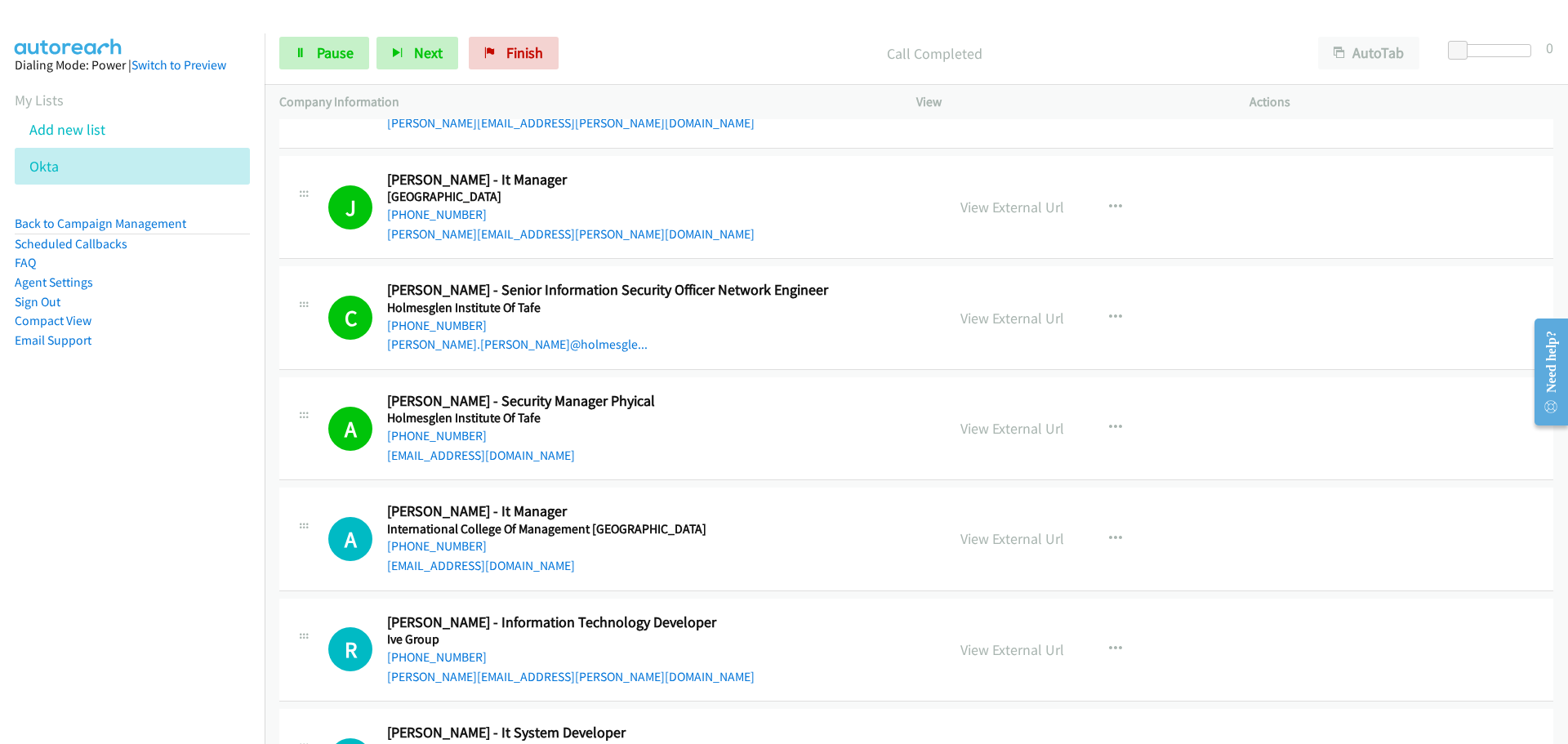
scroll to position [13311, 0]
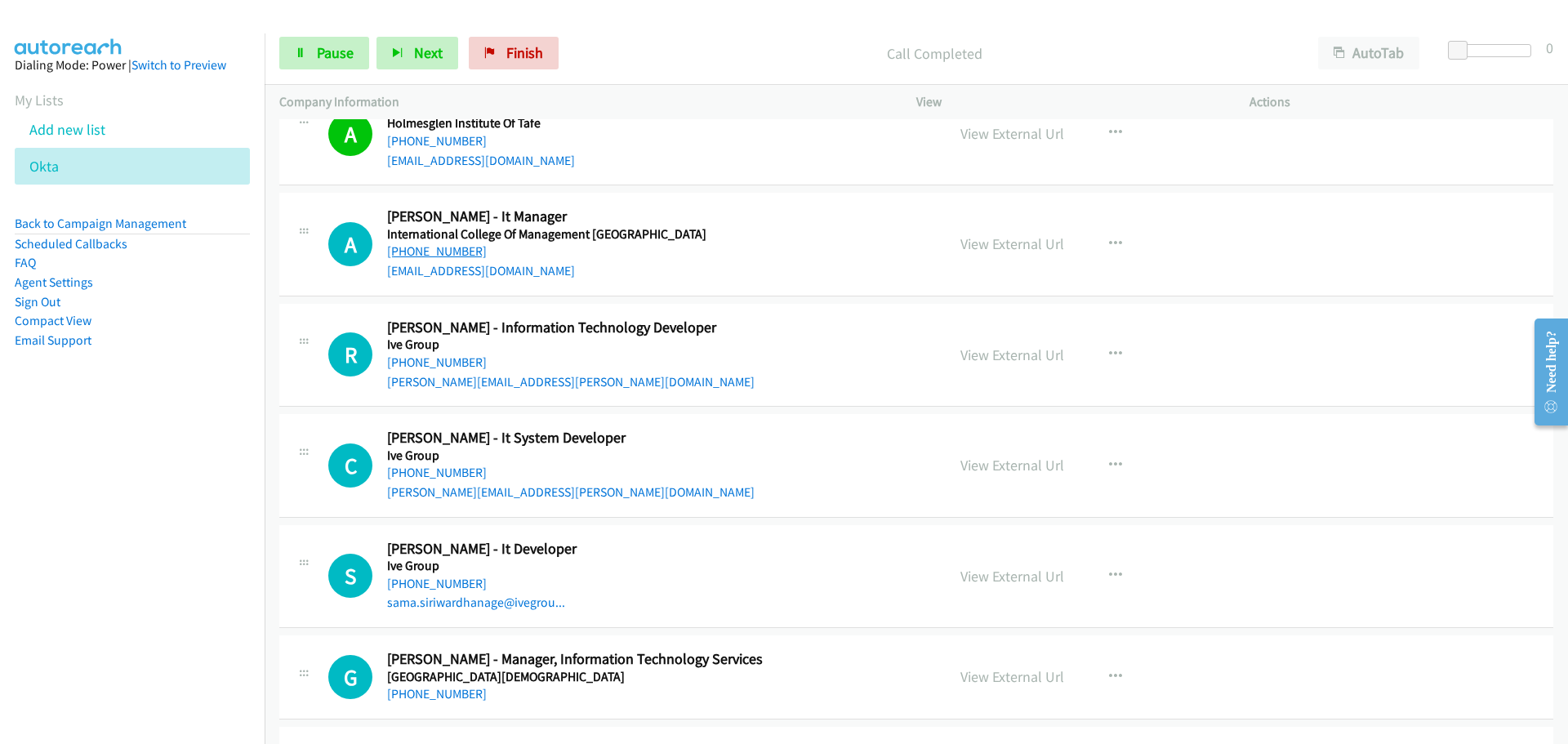
click at [445, 249] on link "[PHONE_NUMBER]" at bounding box center [437, 251] width 100 height 15
click at [444, 360] on link "[PHONE_NUMBER]" at bounding box center [437, 362] width 100 height 15
click at [469, 476] on link "[PHONE_NUMBER]" at bounding box center [437, 472] width 100 height 15
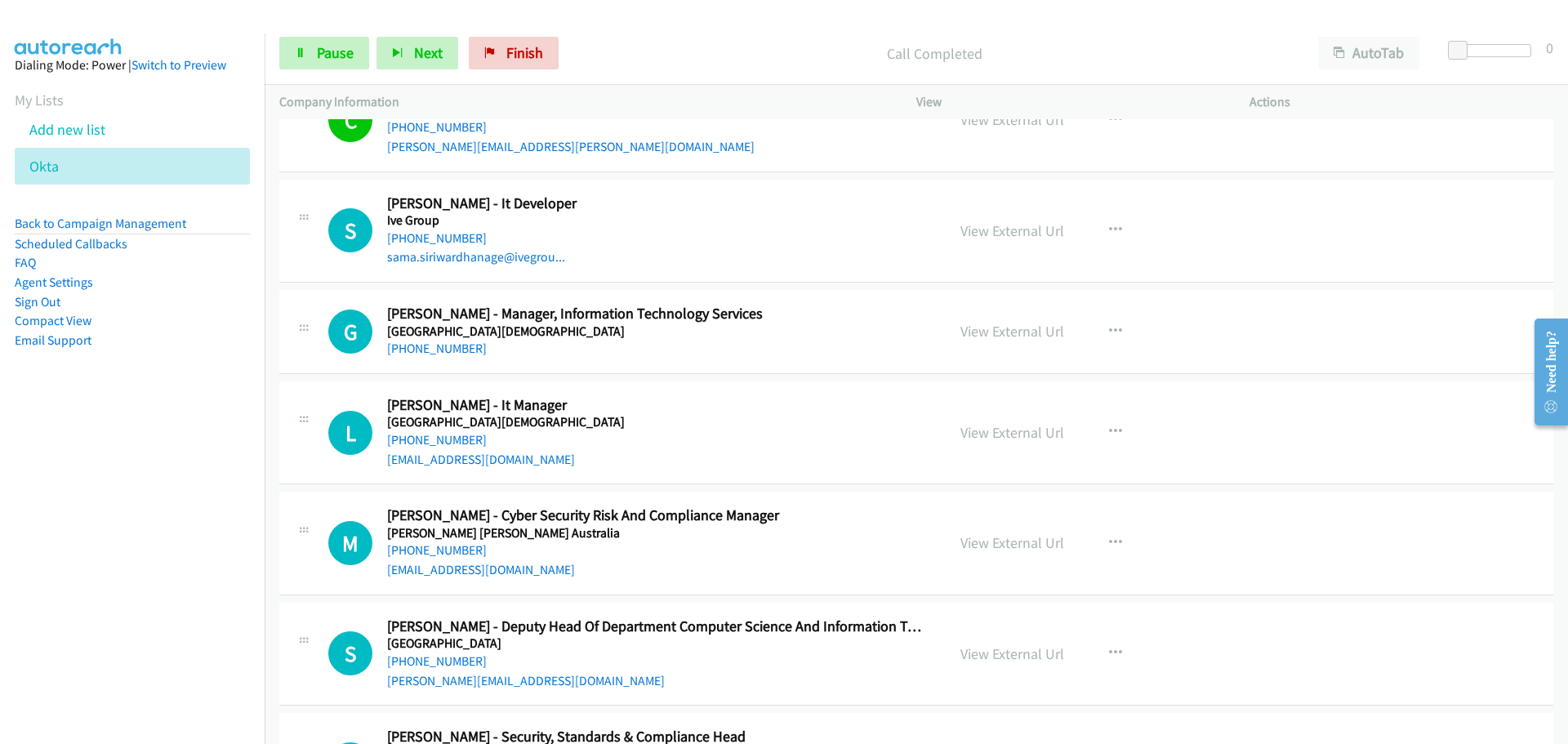
scroll to position [13637, 0]
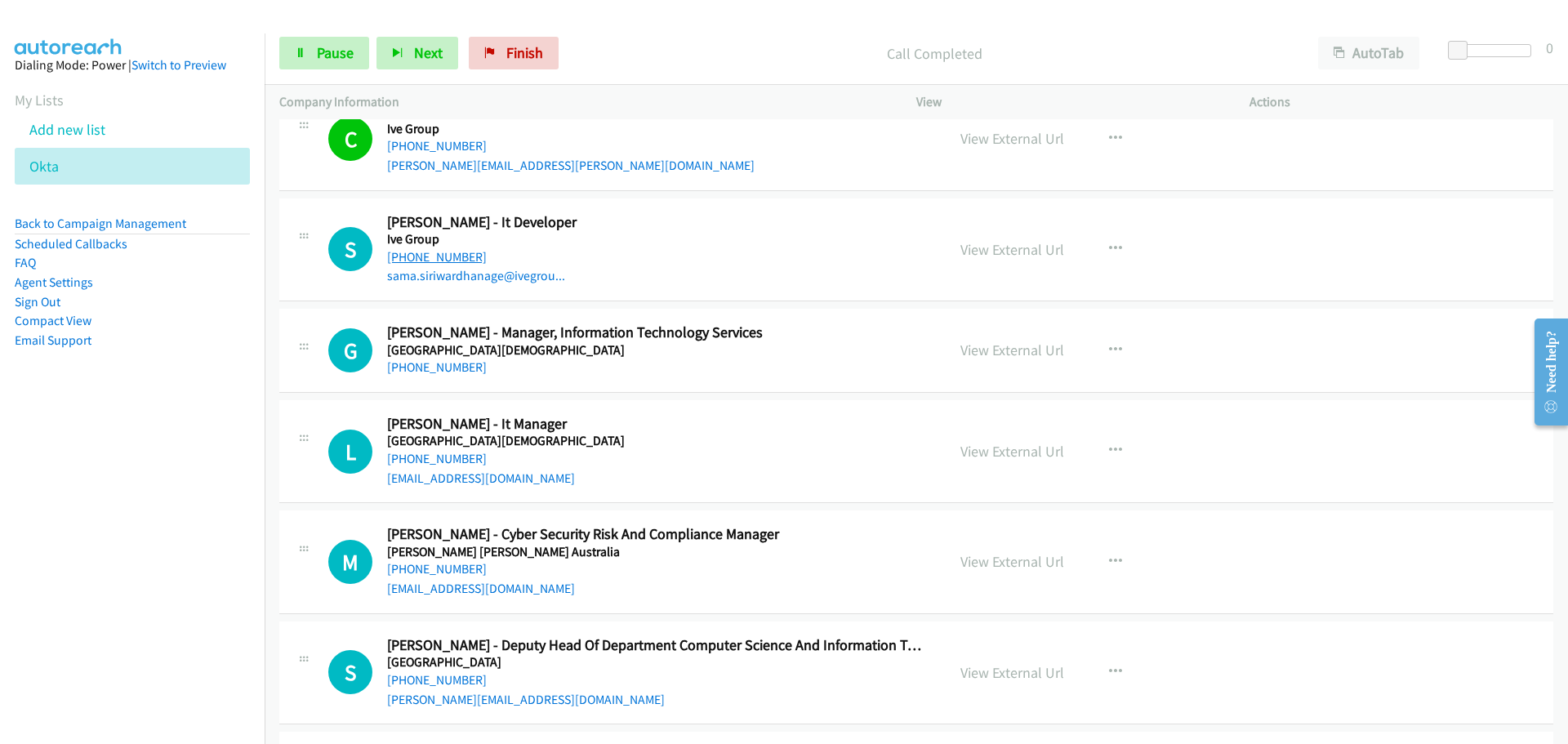
click at [430, 251] on link "[PHONE_NUMBER]" at bounding box center [437, 257] width 100 height 15
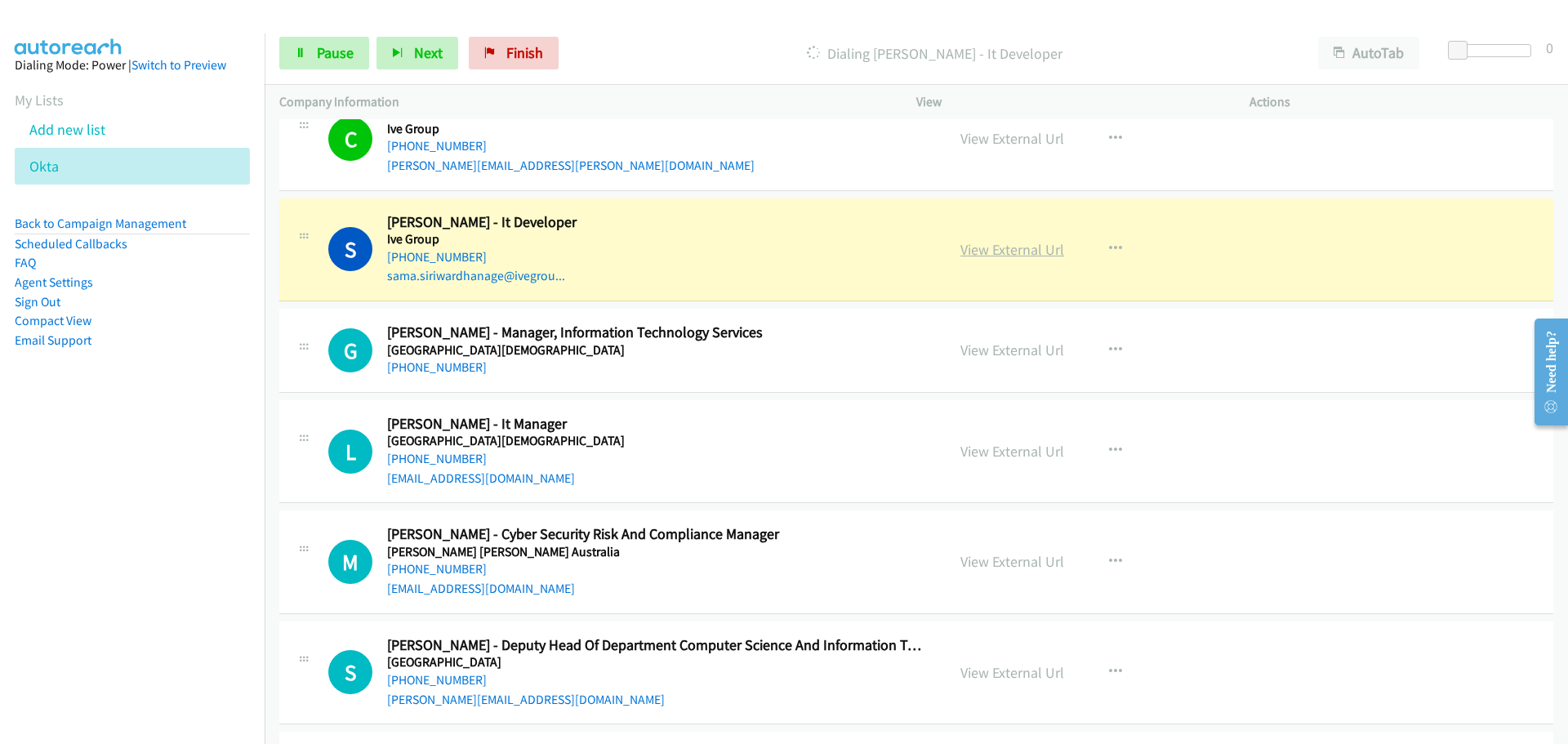
click at [1006, 251] on link "View External Url" at bounding box center [1012, 249] width 104 height 19
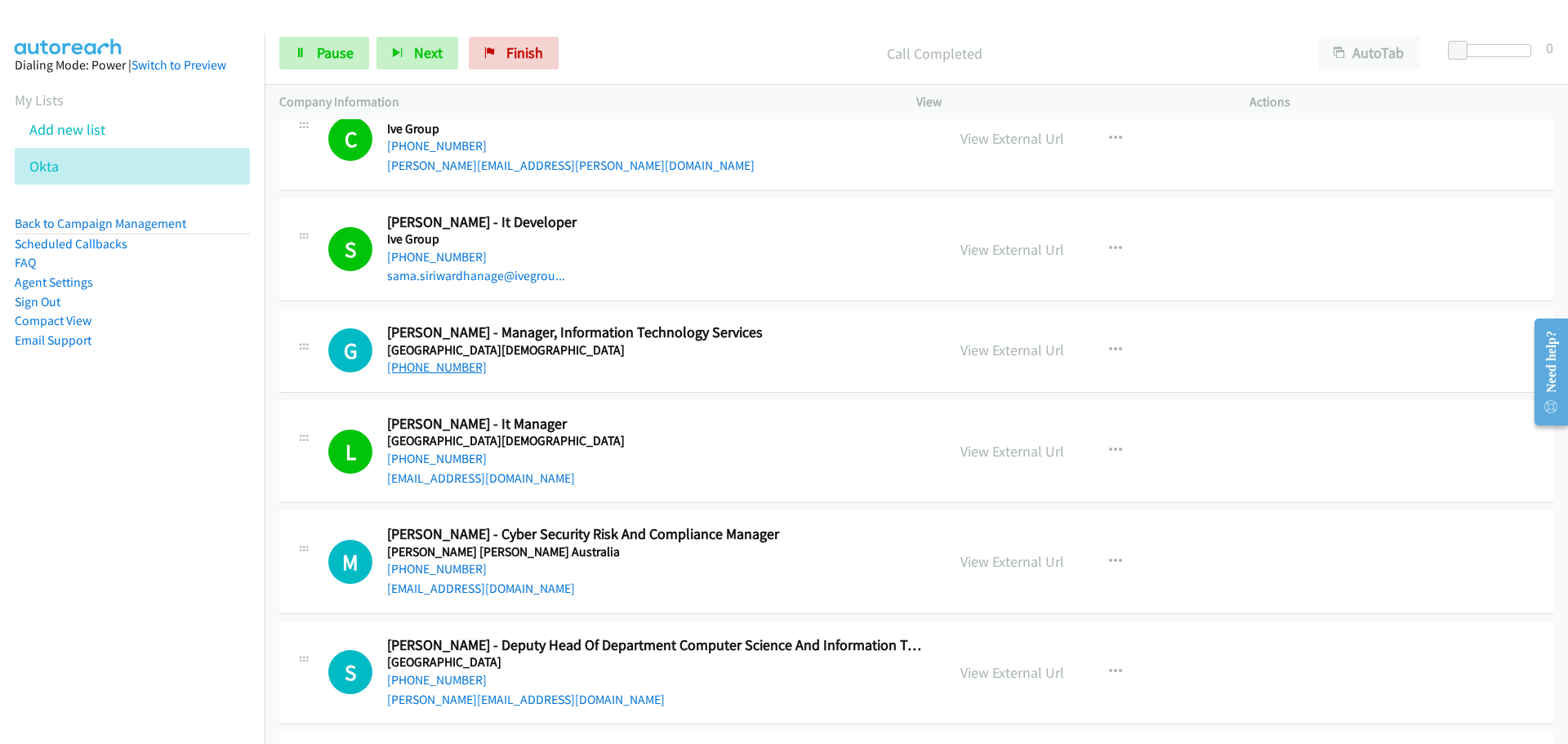
click at [438, 371] on link "[PHONE_NUMBER]" at bounding box center [437, 367] width 100 height 15
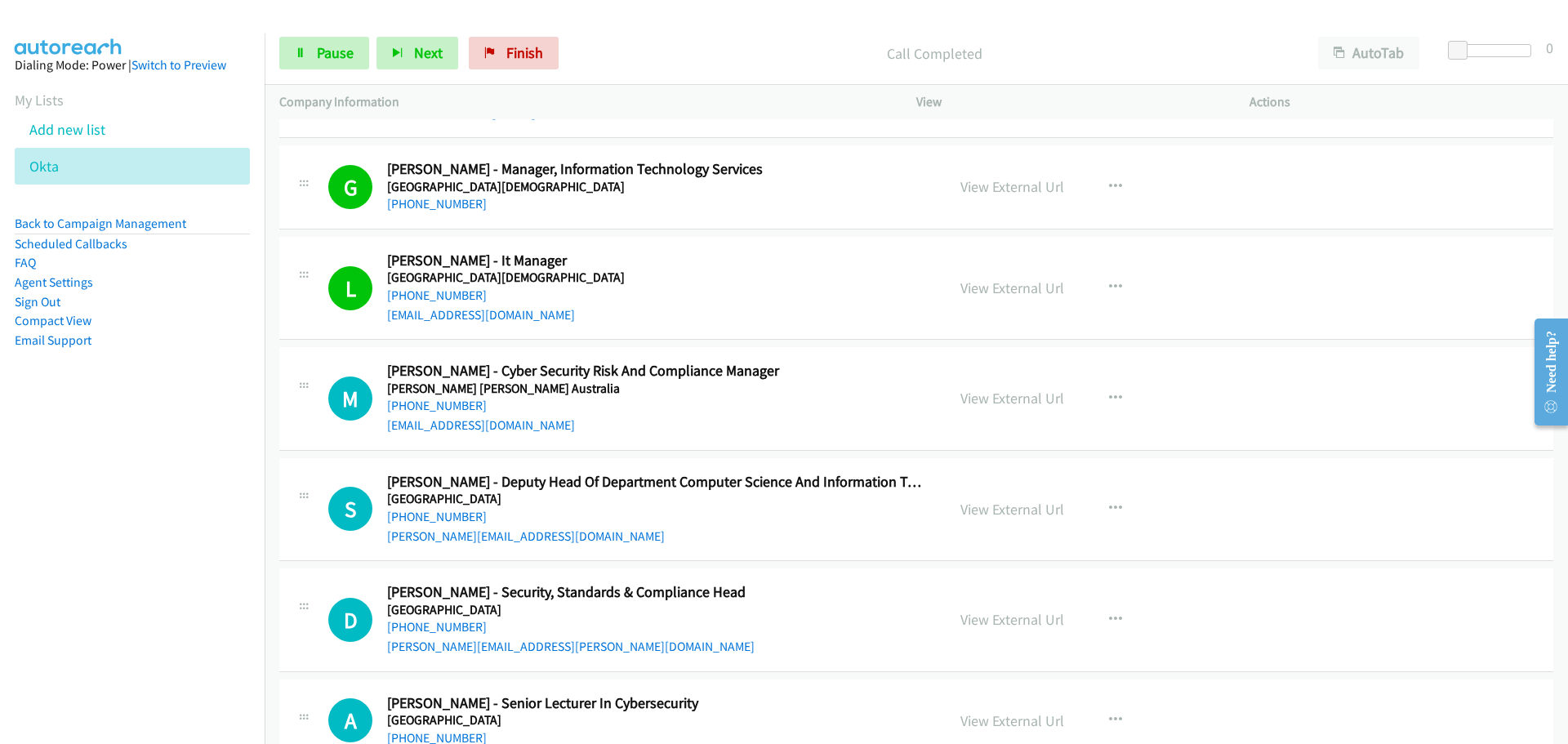
scroll to position [13883, 0]
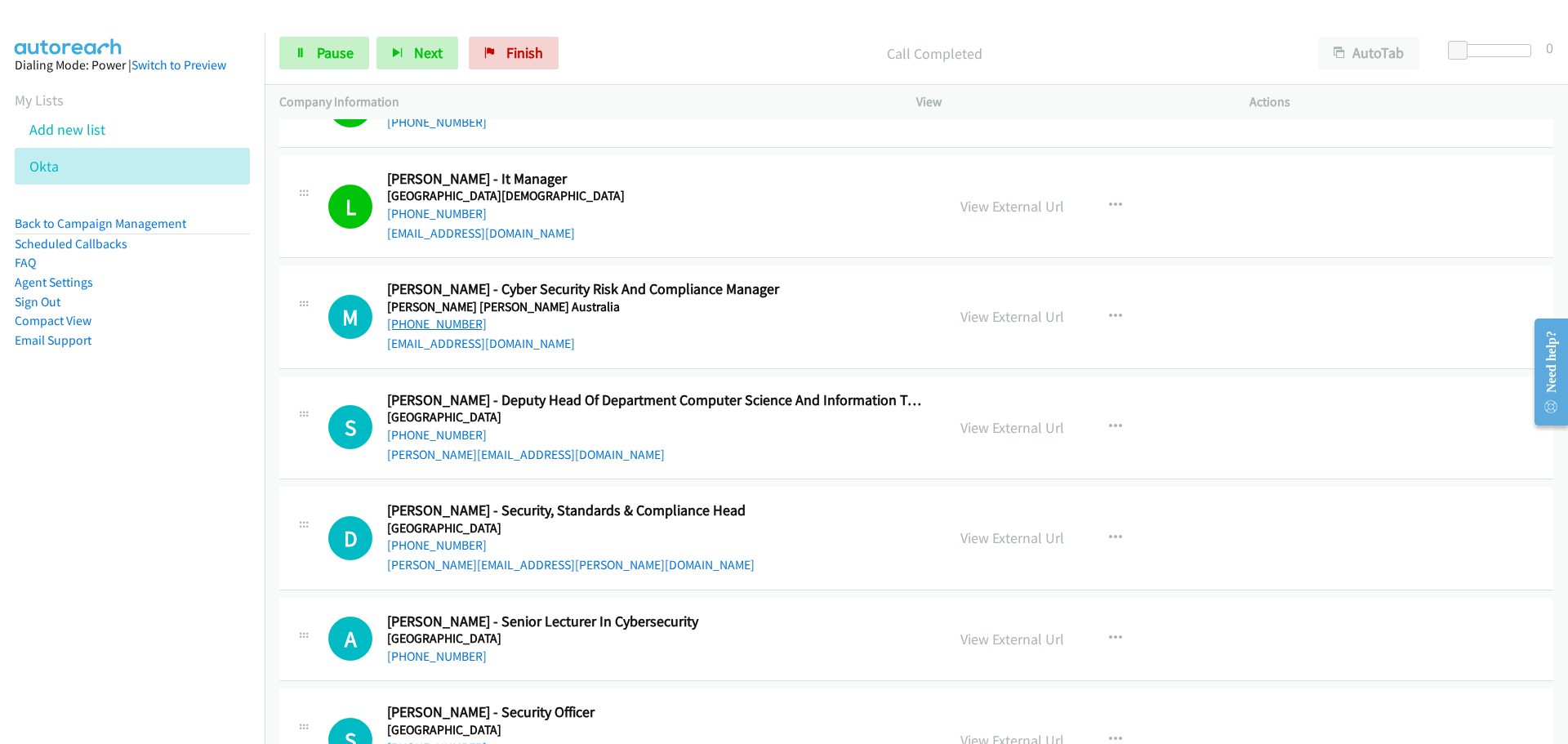
click at [455, 324] on link "[PHONE_NUMBER]" at bounding box center [437, 324] width 100 height 15
click at [430, 436] on link "[PHONE_NUMBER]" at bounding box center [437, 434] width 100 height 15
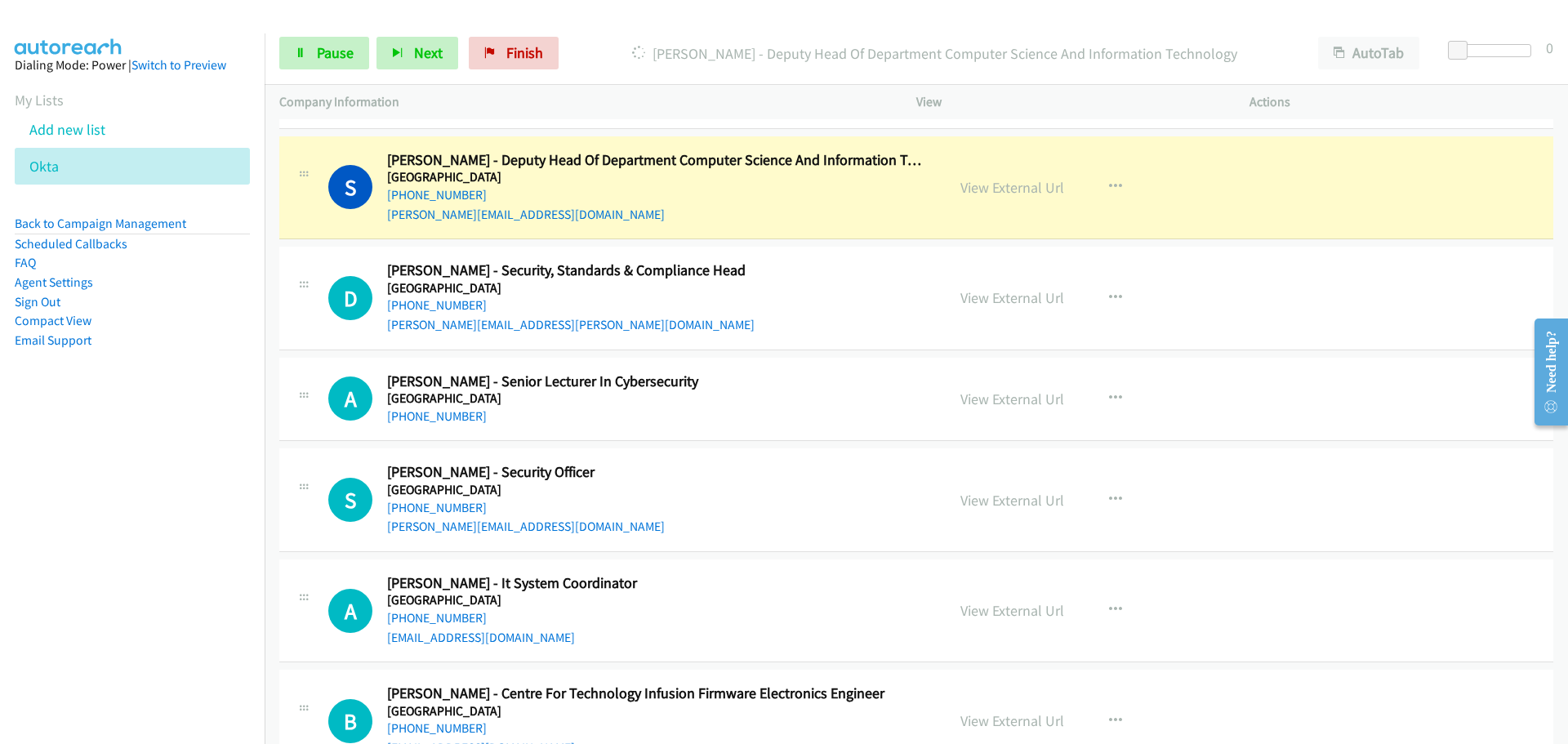
scroll to position [14128, 0]
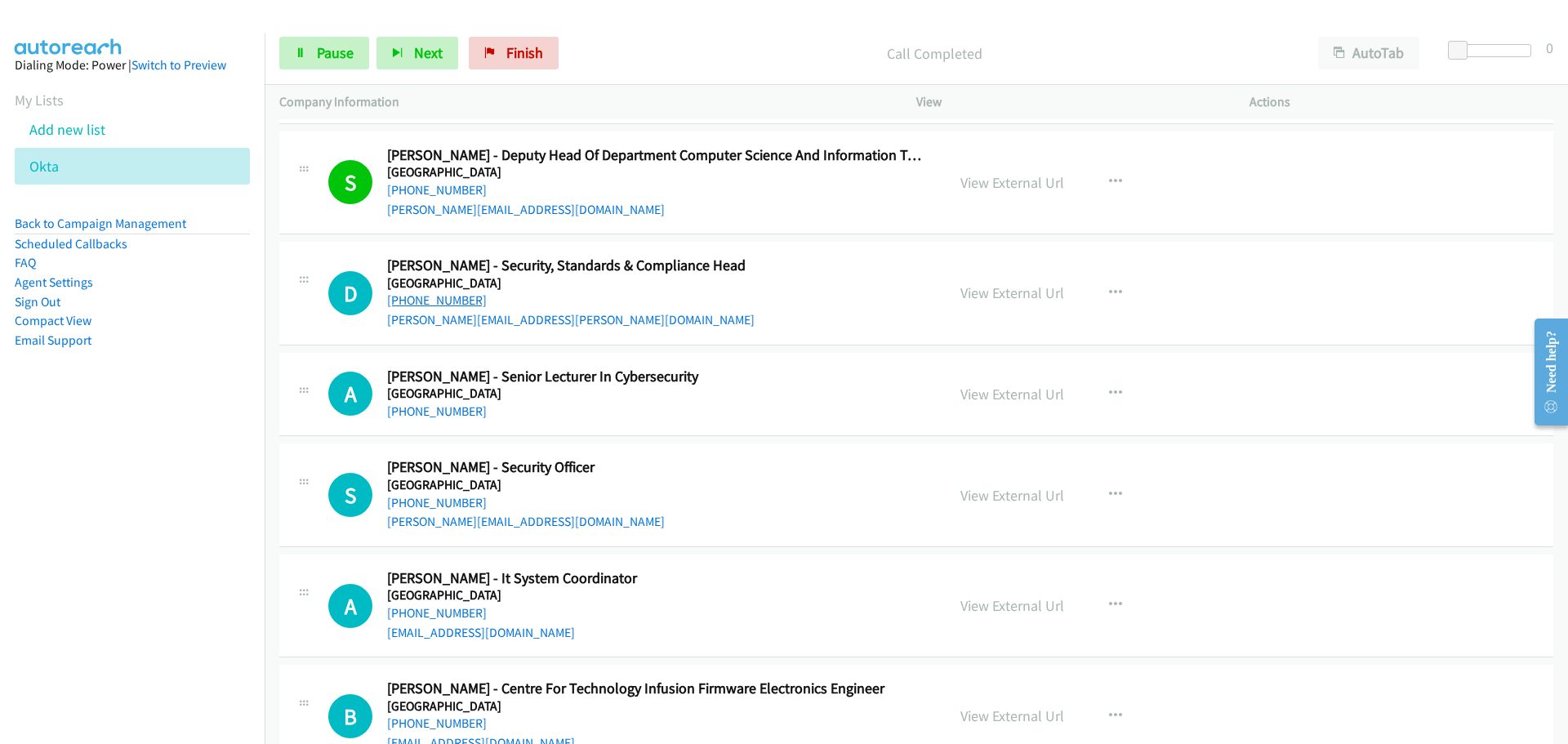
click at [464, 304] on link "[PHONE_NUMBER]" at bounding box center [437, 300] width 100 height 15
click at [410, 305] on link "[PHONE_NUMBER]" at bounding box center [437, 300] width 100 height 15
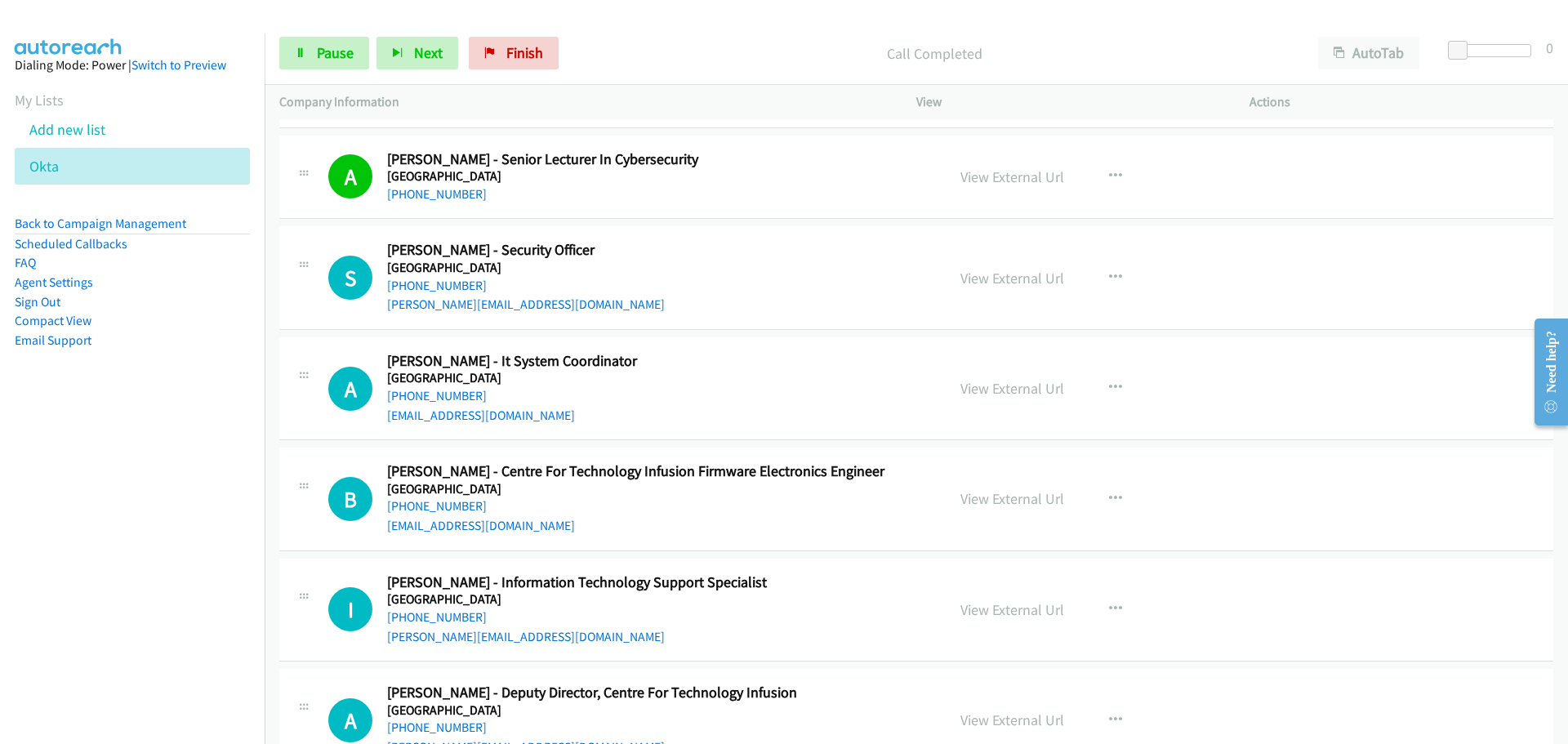
scroll to position [14373, 0]
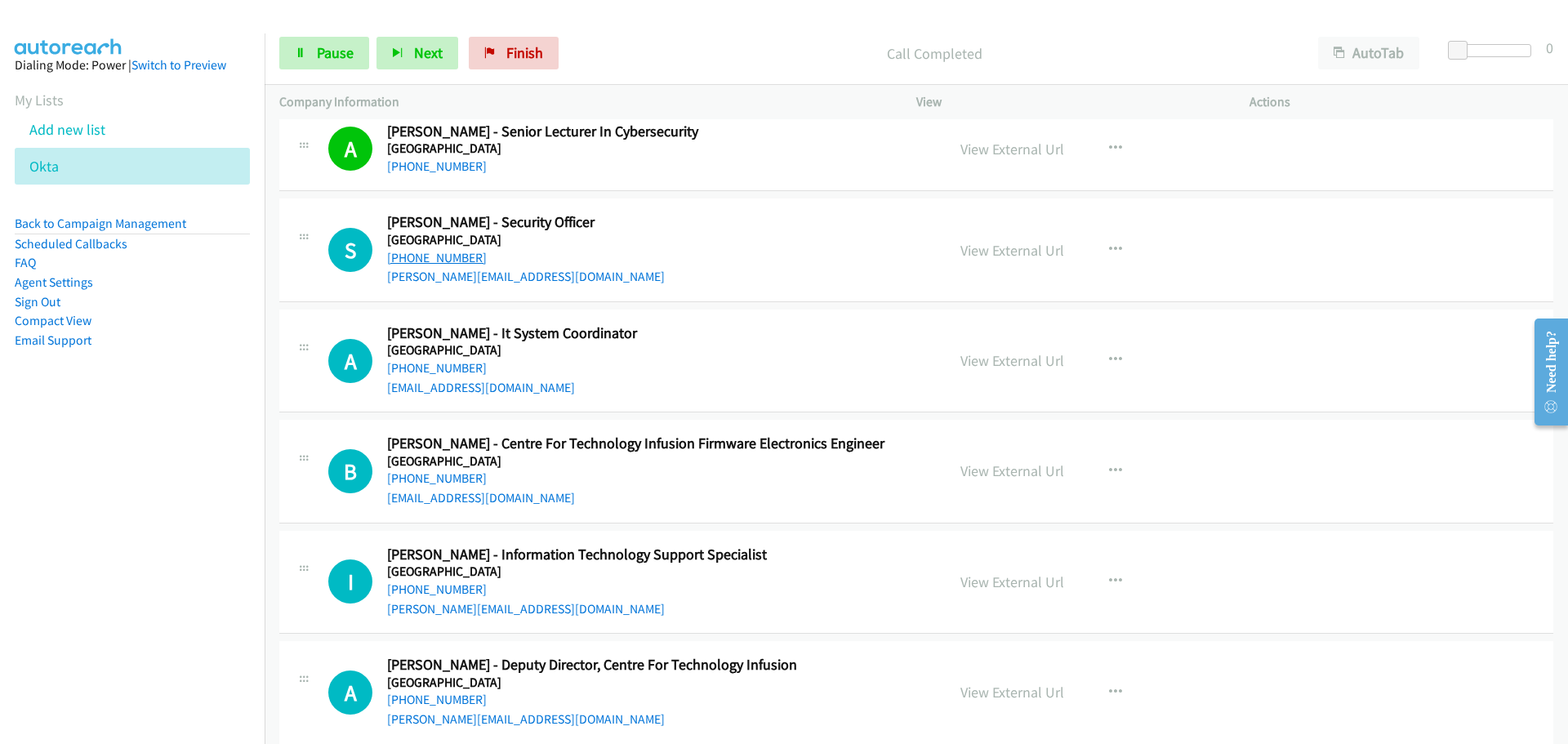
click at [443, 262] on link "[PHONE_NUMBER]" at bounding box center [437, 258] width 100 height 15
click at [431, 364] on link "[PHONE_NUMBER]" at bounding box center [437, 367] width 100 height 15
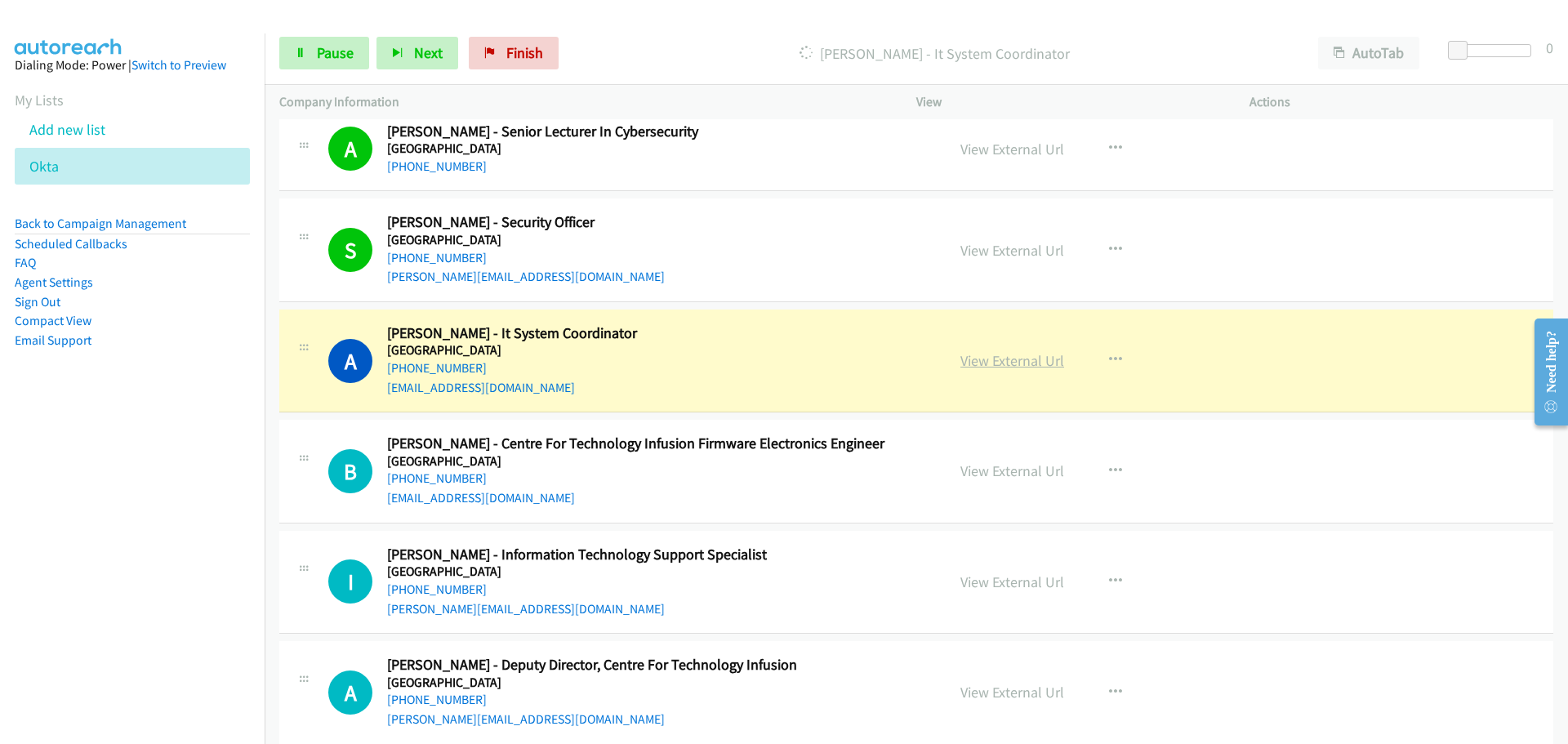
click at [1023, 365] on link "View External Url" at bounding box center [1012, 361] width 104 height 19
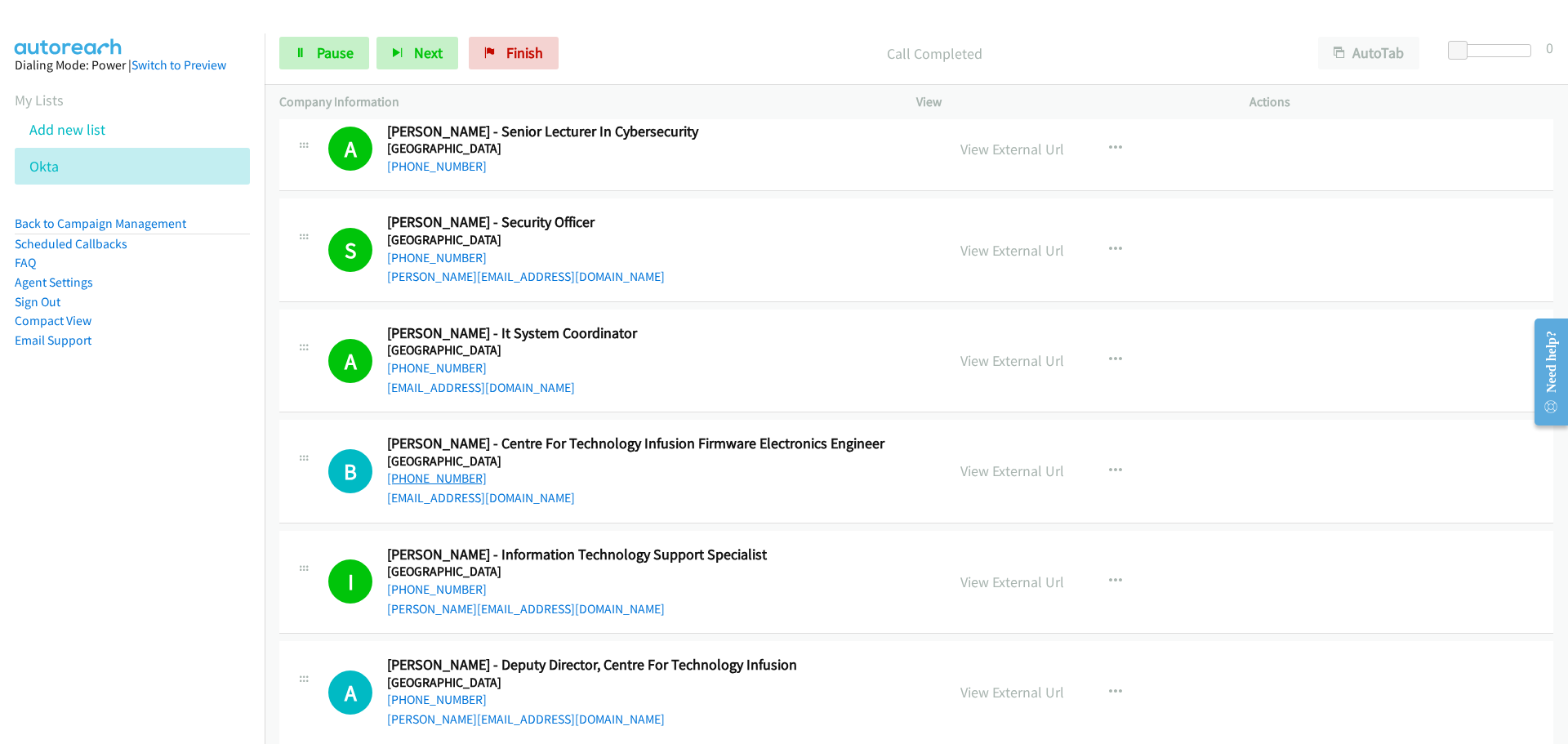
click at [466, 479] on link "[PHONE_NUMBER]" at bounding box center [437, 478] width 100 height 15
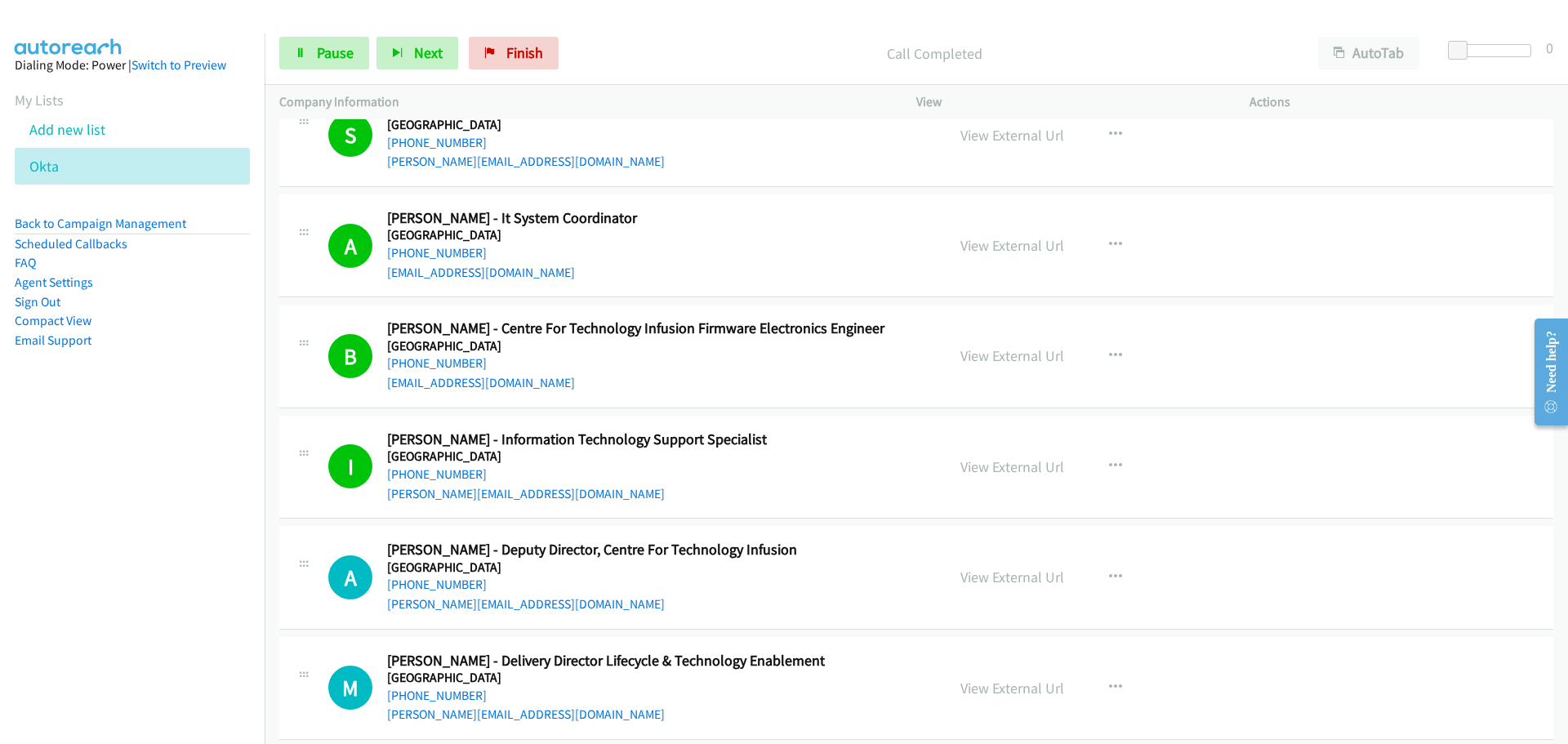
scroll to position [14700, 0]
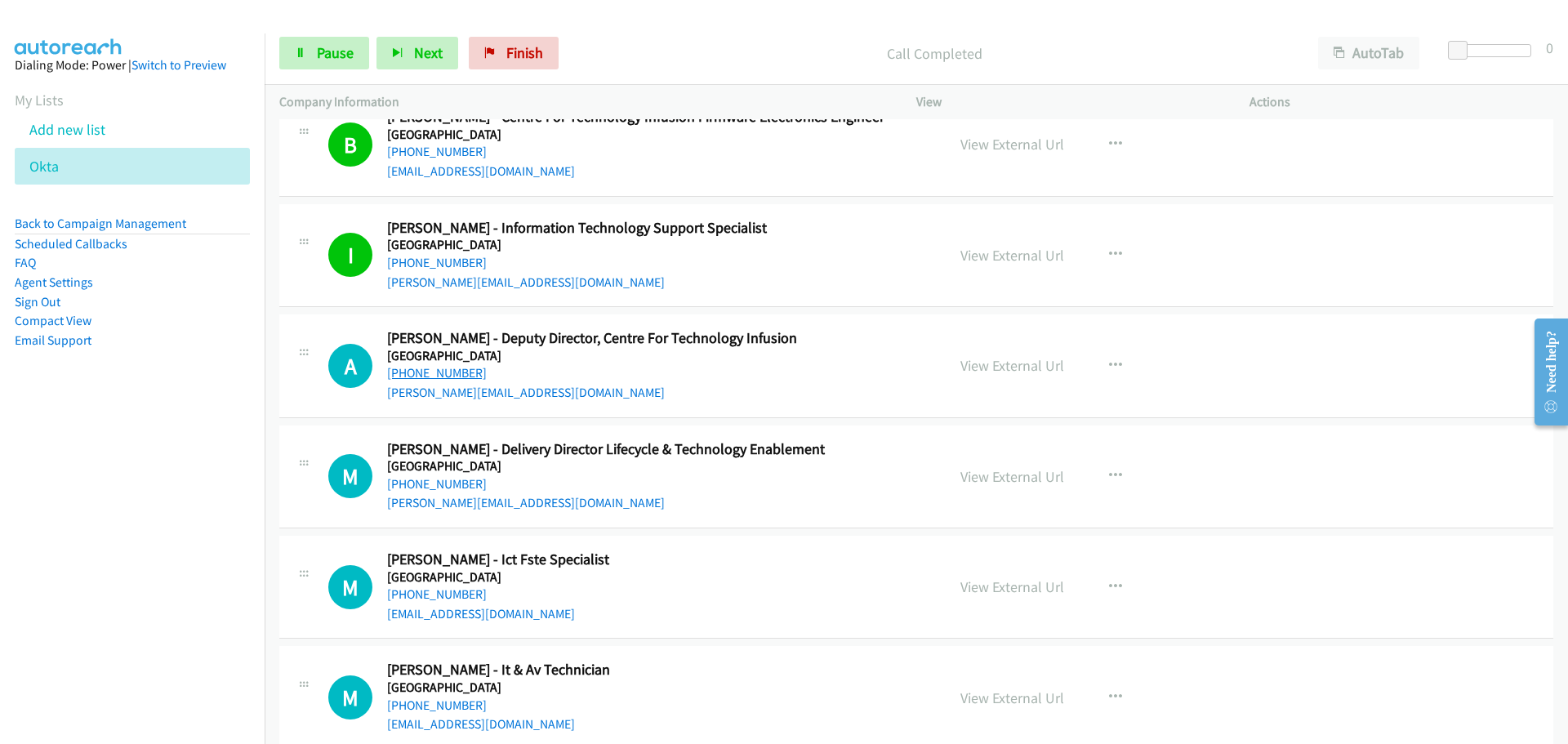
click at [456, 378] on link "[PHONE_NUMBER]" at bounding box center [437, 373] width 100 height 15
click at [398, 484] on link "[PHONE_NUMBER]" at bounding box center [437, 483] width 100 height 15
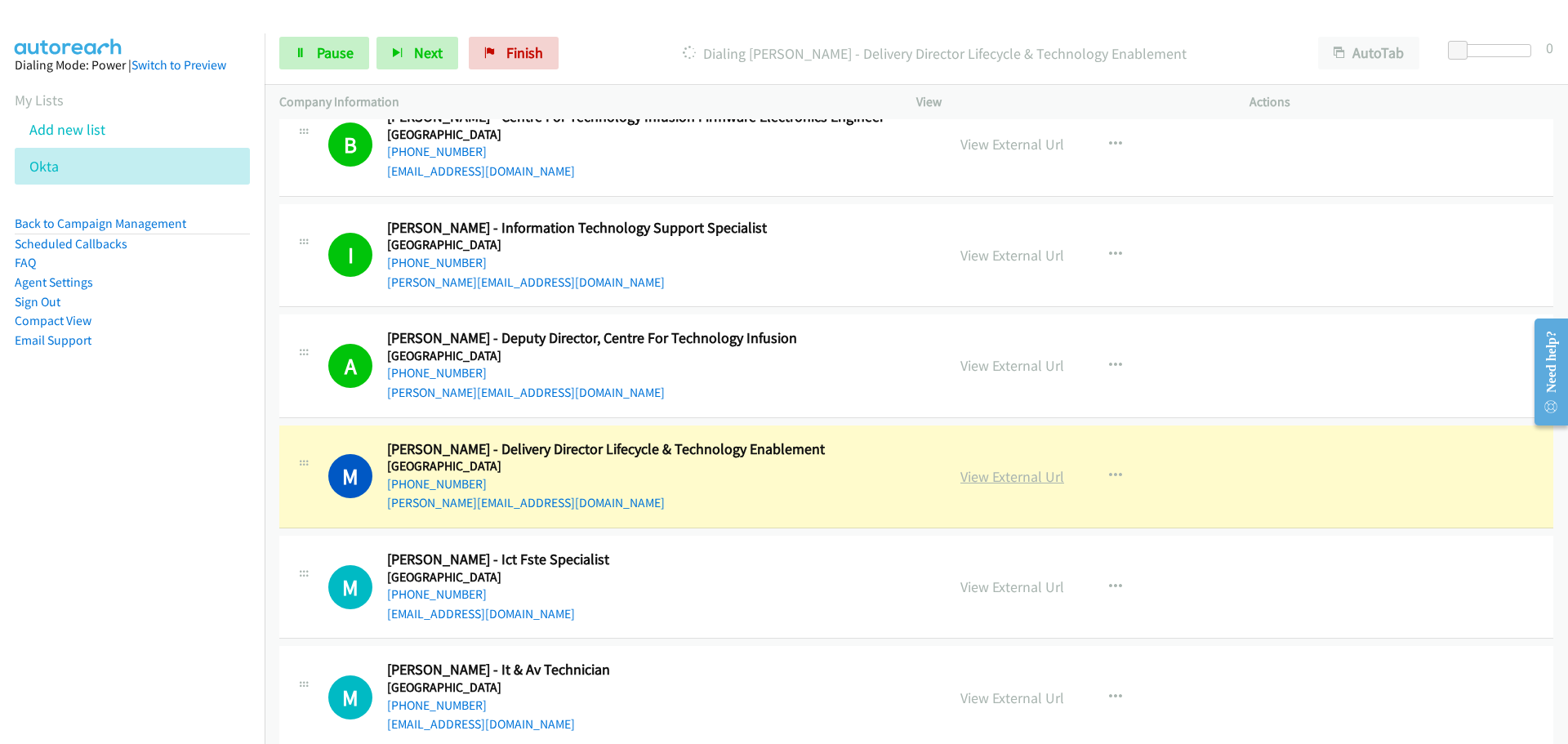
click at [1039, 476] on link "View External Url" at bounding box center [1012, 477] width 104 height 19
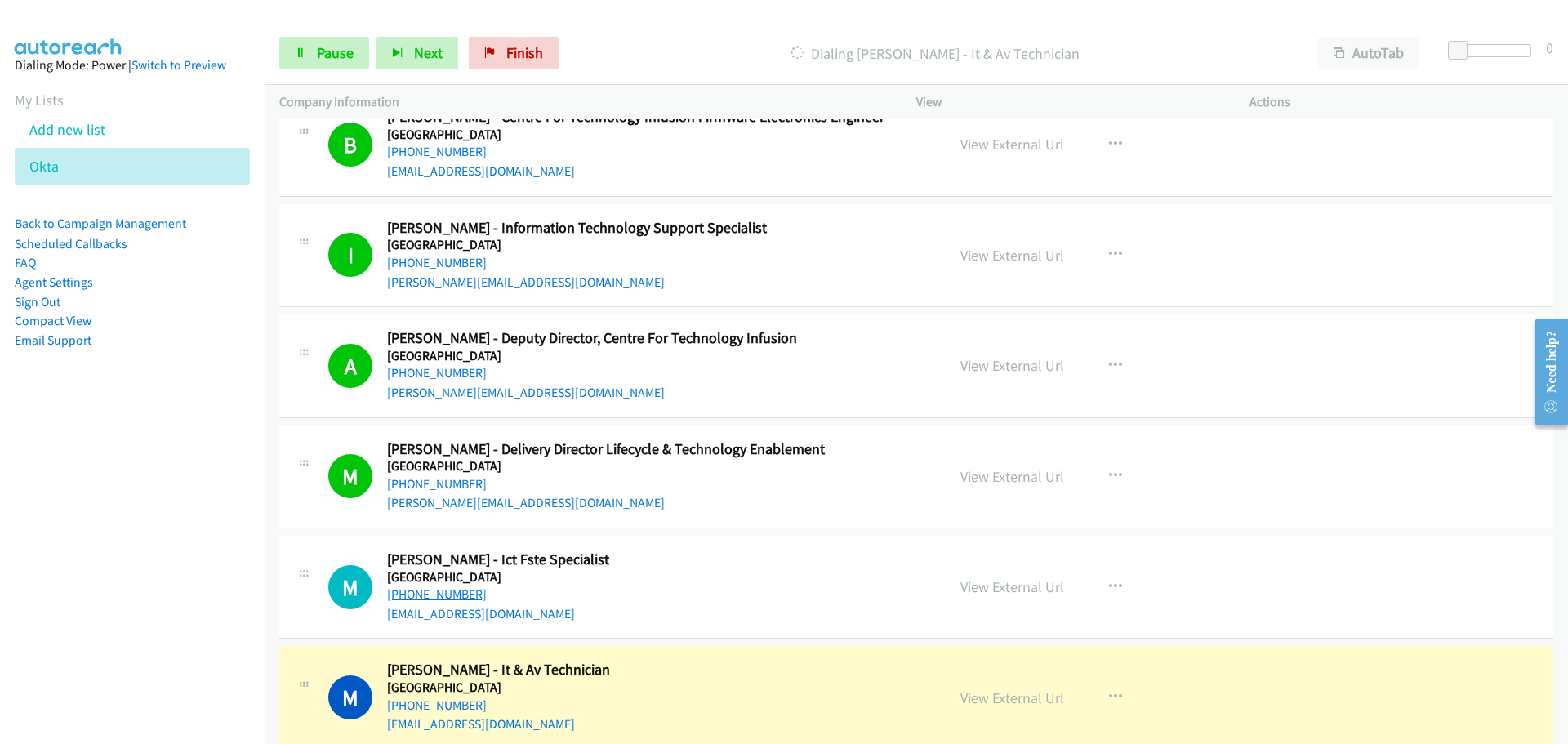
click at [447, 596] on link "[PHONE_NUMBER]" at bounding box center [437, 594] width 100 height 15
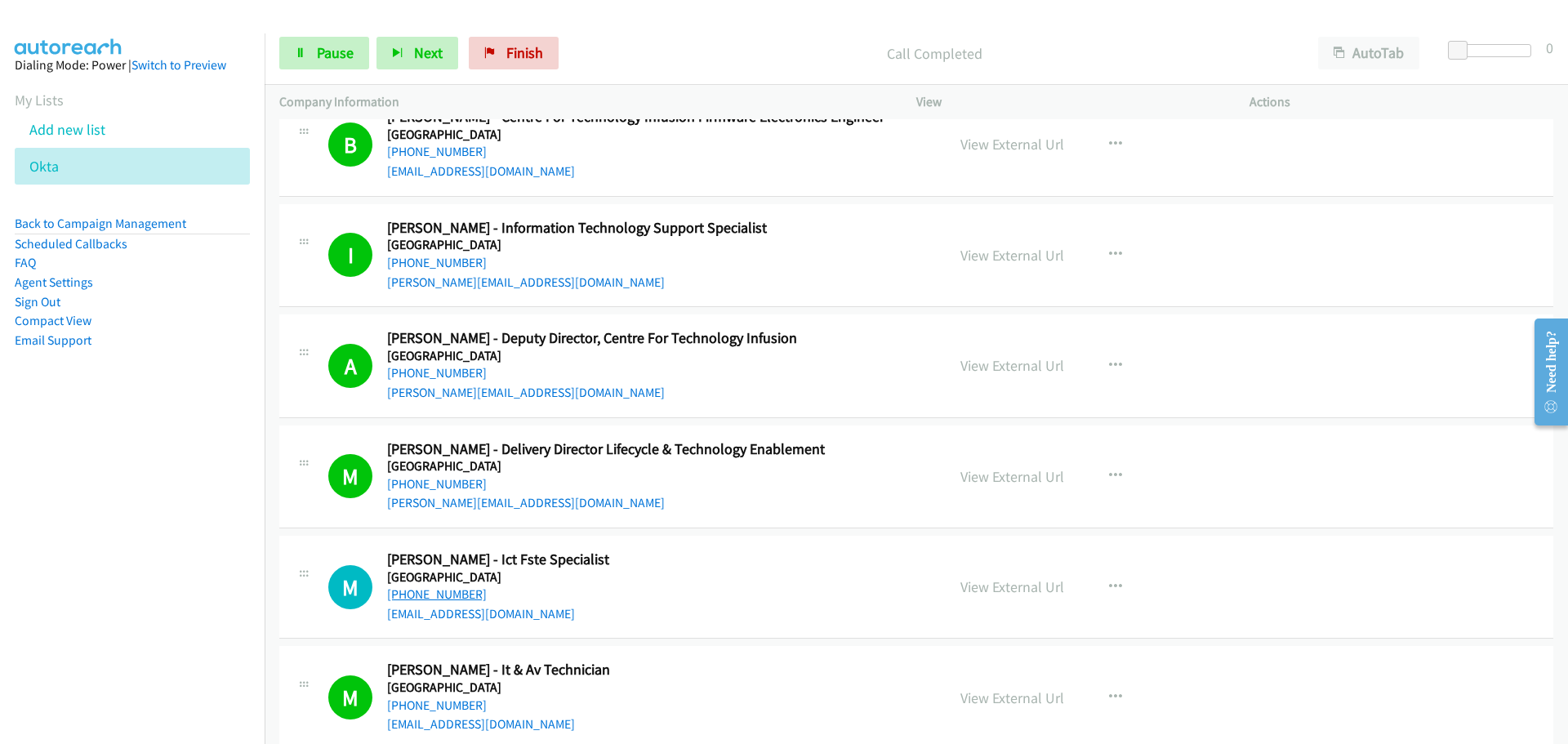
click at [447, 592] on link "[PHONE_NUMBER]" at bounding box center [437, 594] width 100 height 15
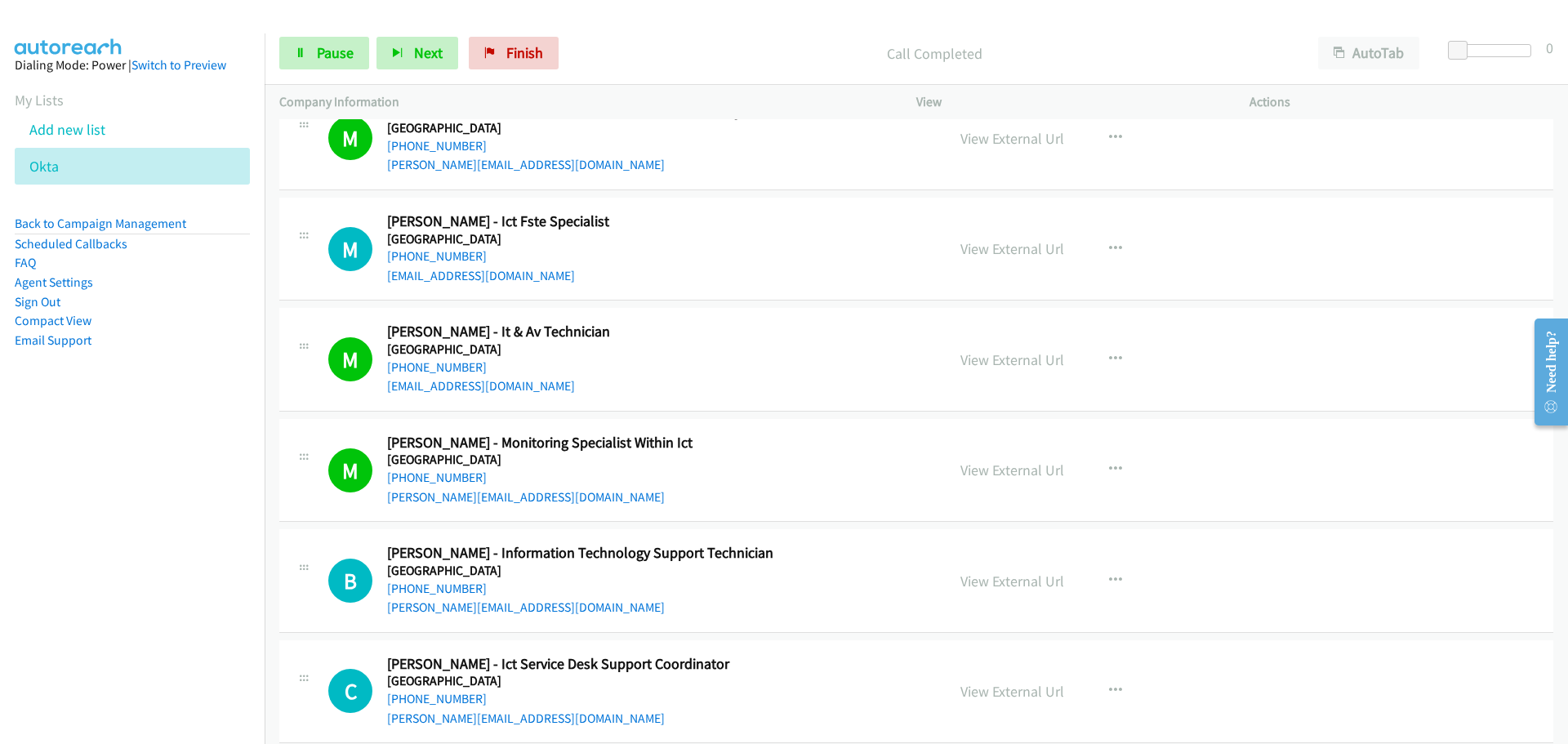
scroll to position [15026, 0]
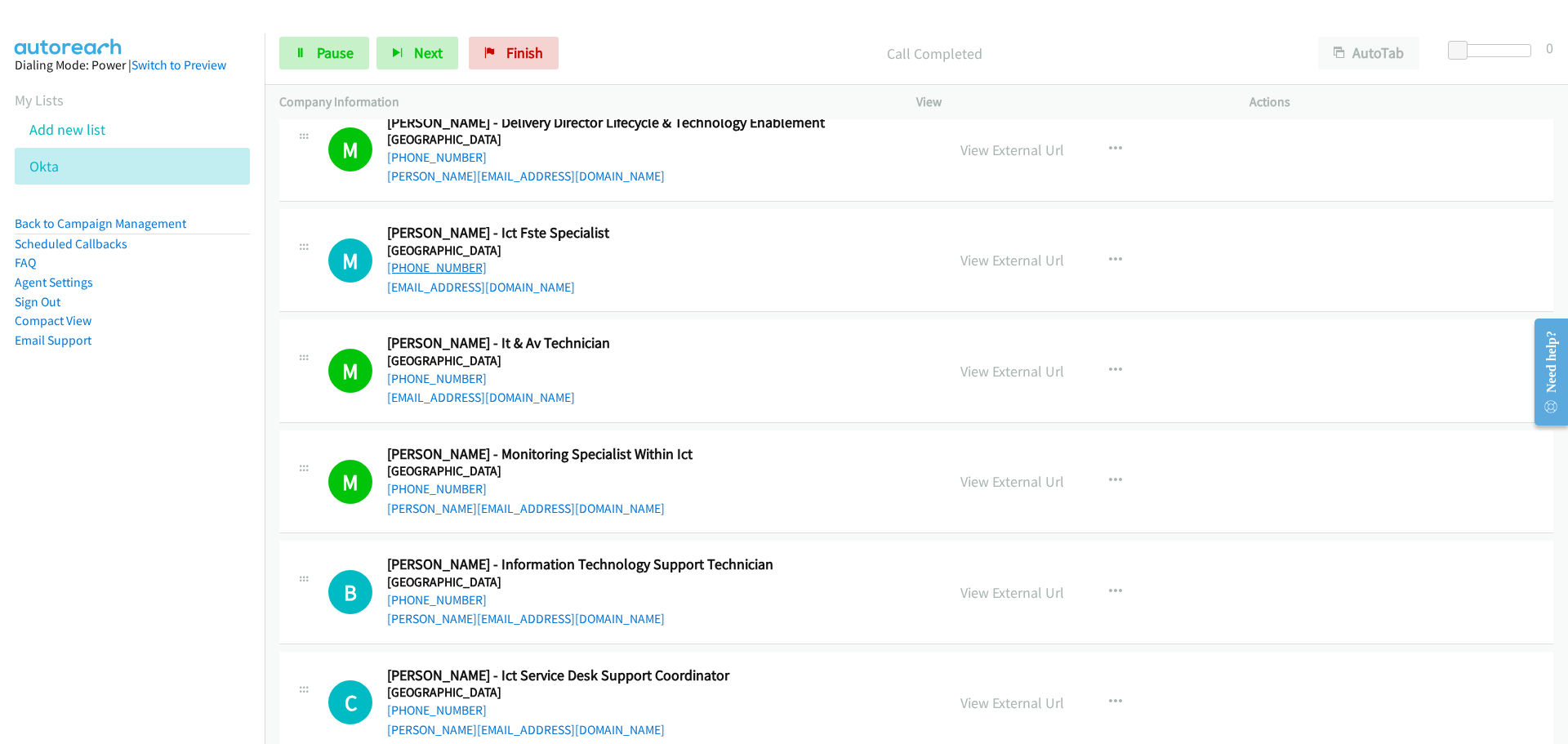
click at [461, 270] on link "[PHONE_NUMBER]" at bounding box center [437, 267] width 100 height 15
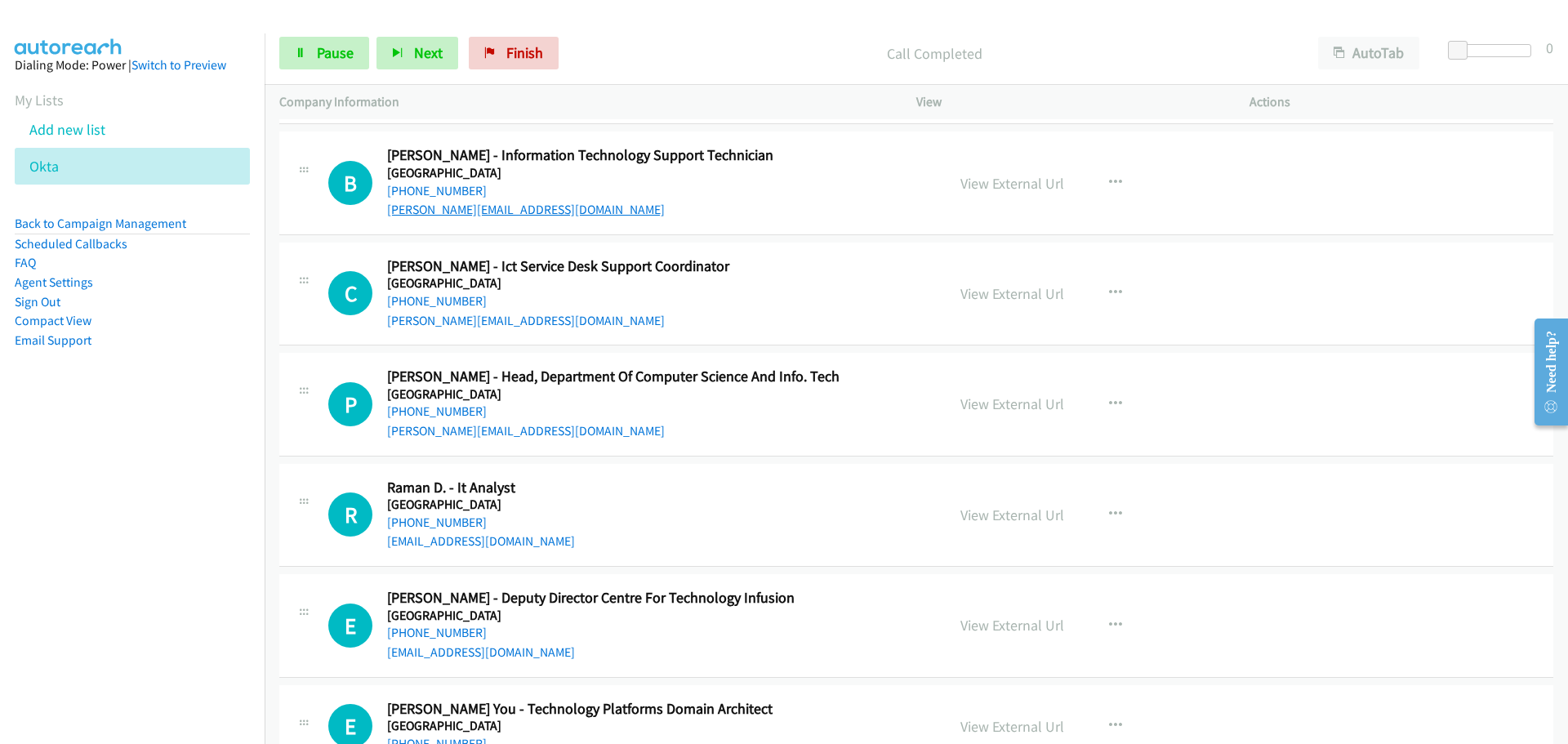
scroll to position [15352, 0]
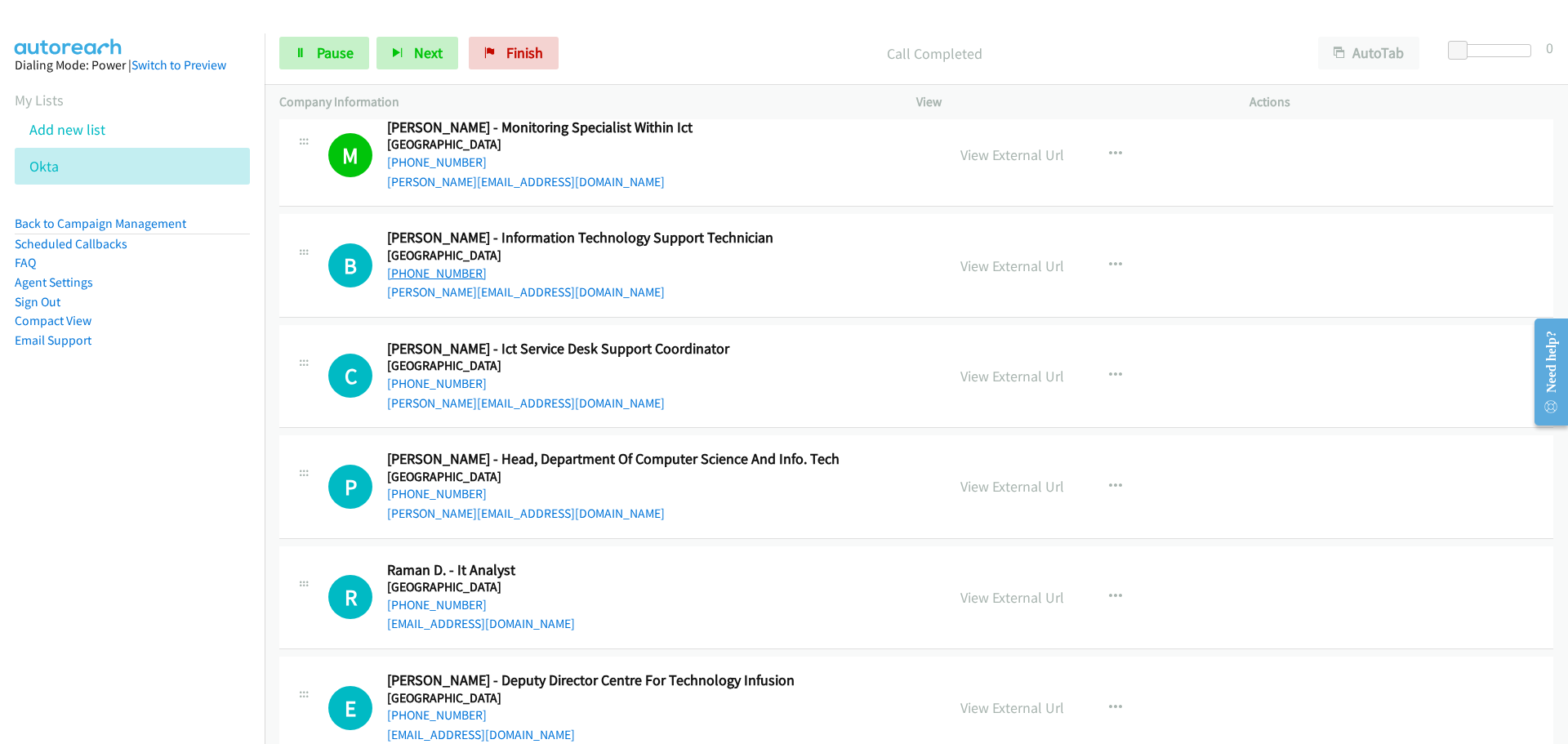
click at [427, 276] on link "[PHONE_NUMBER]" at bounding box center [437, 273] width 100 height 15
drag, startPoint x: 465, startPoint y: 382, endPoint x: 1120, endPoint y: 480, distance: 662.3
click at [465, 382] on link "[PHONE_NUMBER]" at bounding box center [437, 383] width 100 height 15
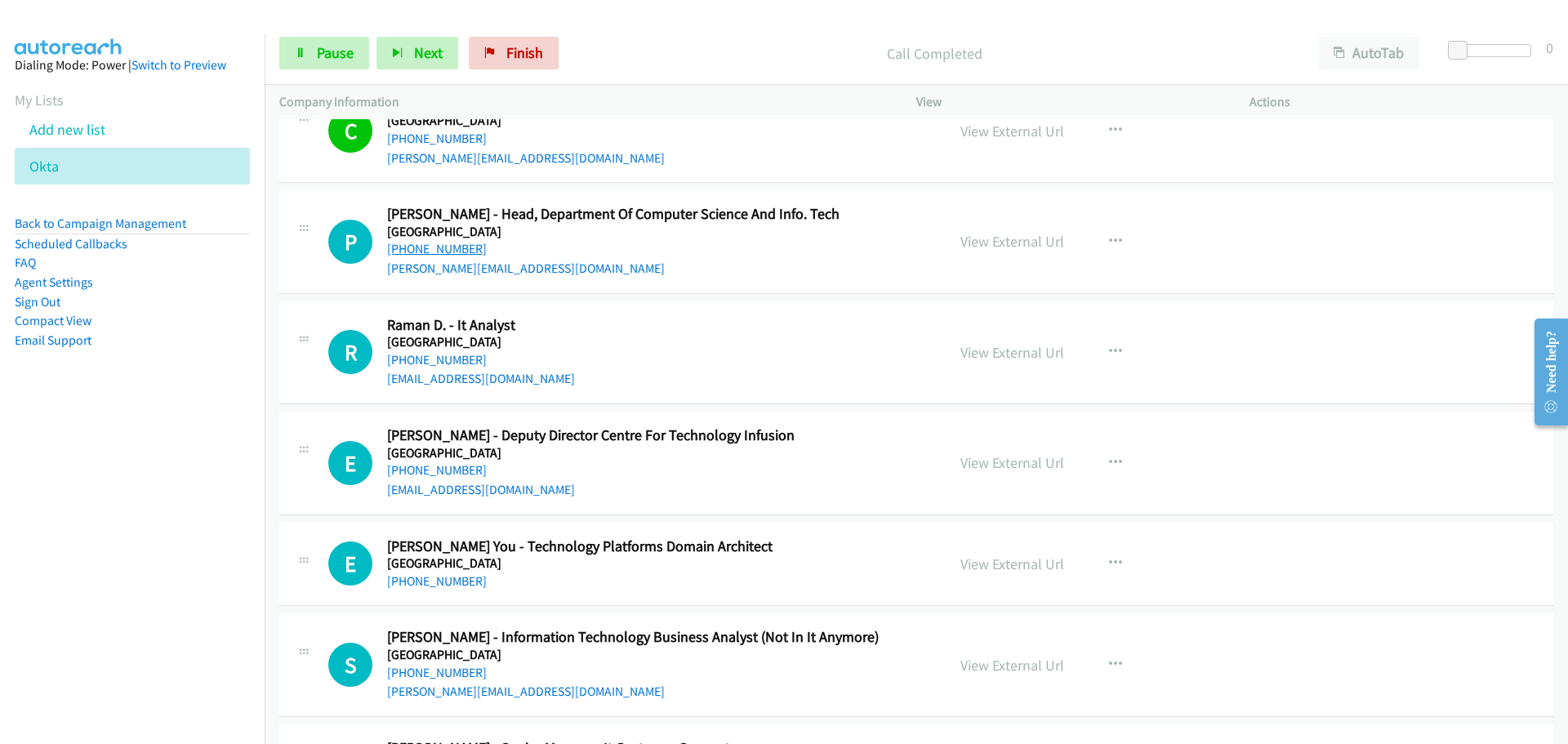
click at [433, 247] on link "[PHONE_NUMBER]" at bounding box center [437, 248] width 100 height 15
click at [426, 365] on link "[PHONE_NUMBER]" at bounding box center [437, 360] width 100 height 15
